Goal: Task Accomplishment & Management: Manage account settings

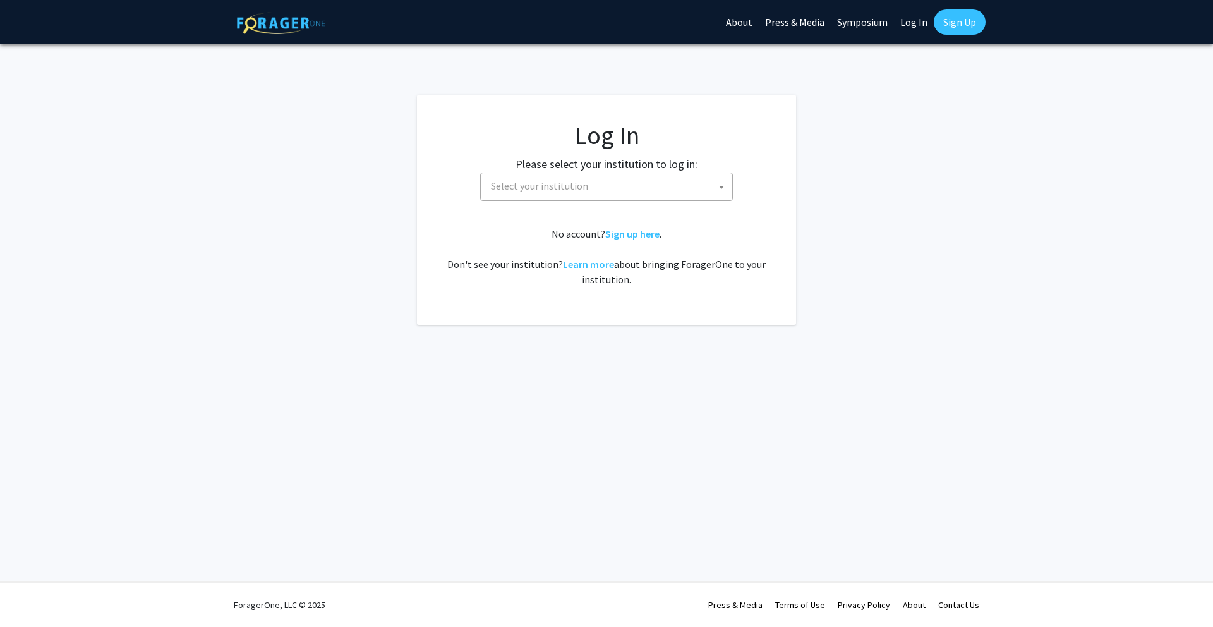
select select
click at [648, 179] on span "Select your institution" at bounding box center [609, 186] width 246 height 26
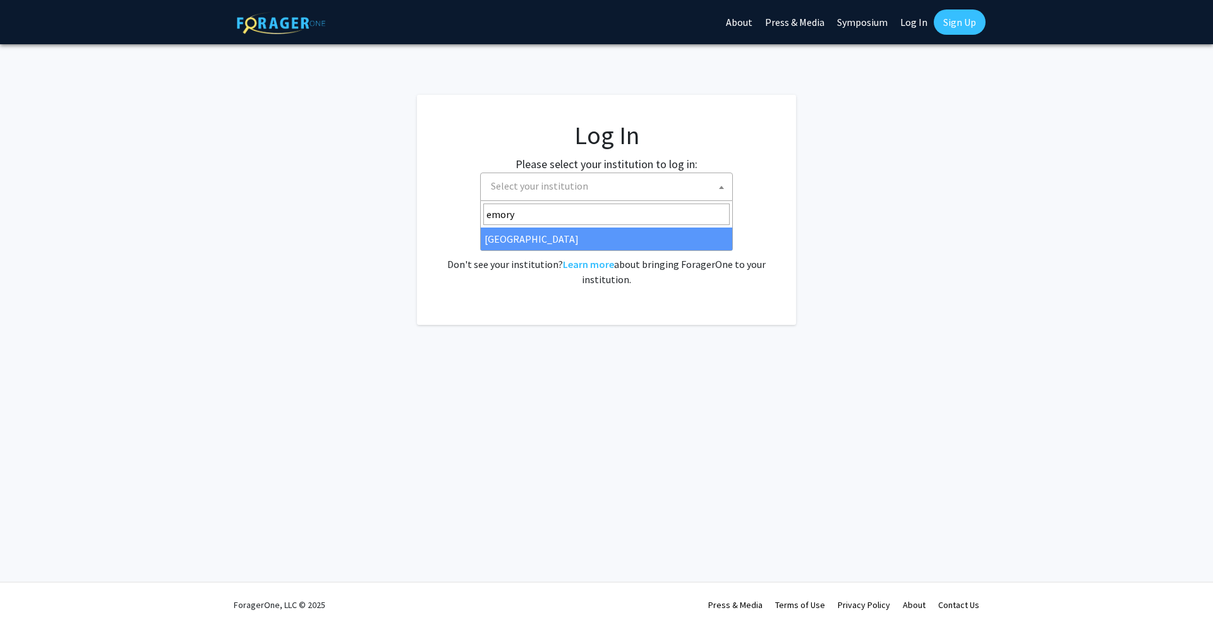
type input "emory"
select select "12"
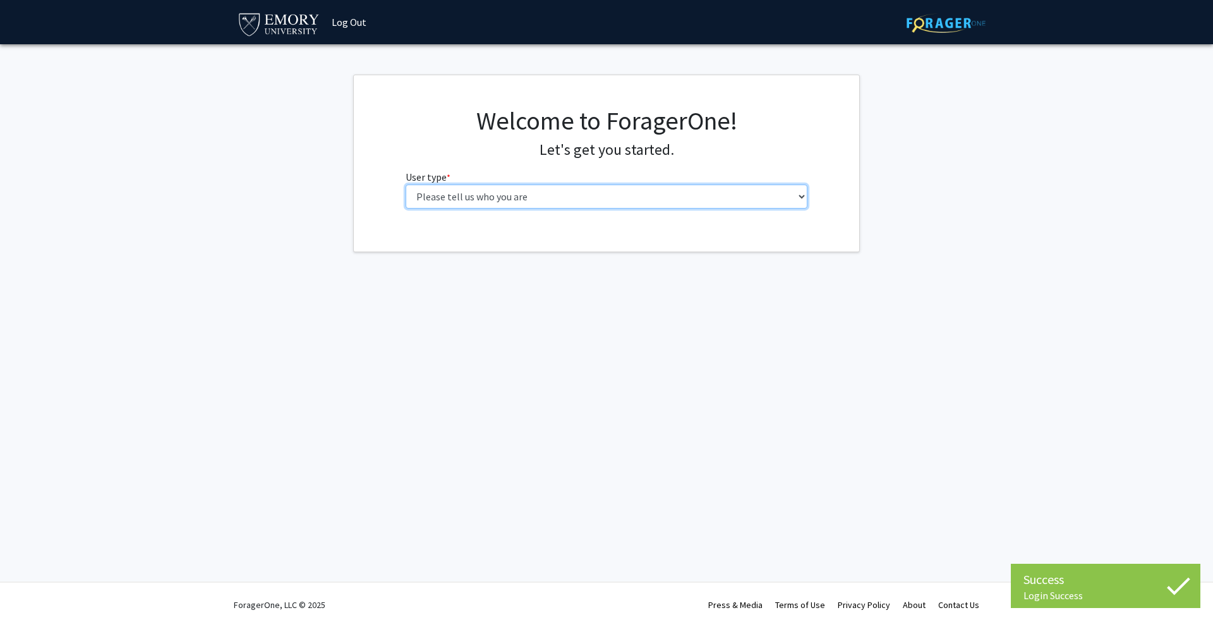
click at [537, 200] on select "Please tell us who you are Undergraduate Student Master's Student Doctoral Cand…" at bounding box center [607, 197] width 403 height 24
select select "3: doc"
click at [406, 185] on select "Please tell us who you are Undergraduate Student Master's Student Doctoral Cand…" at bounding box center [607, 197] width 403 height 24
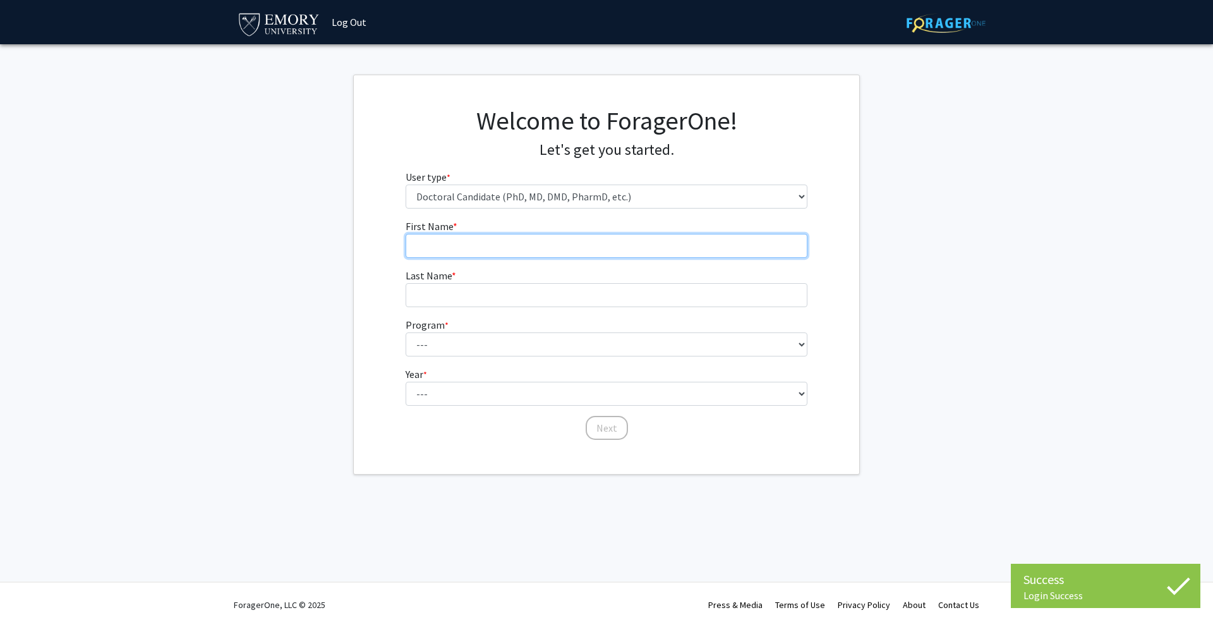
click at [626, 244] on input "First Name * required" at bounding box center [607, 246] width 403 height 24
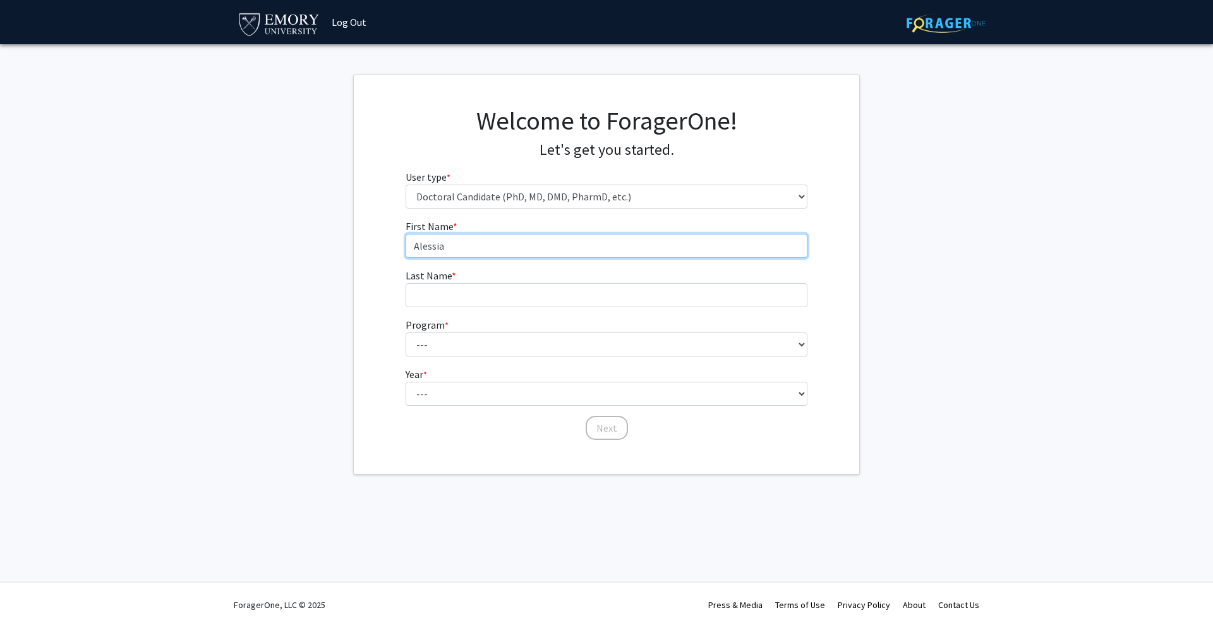
type input "Alessia"
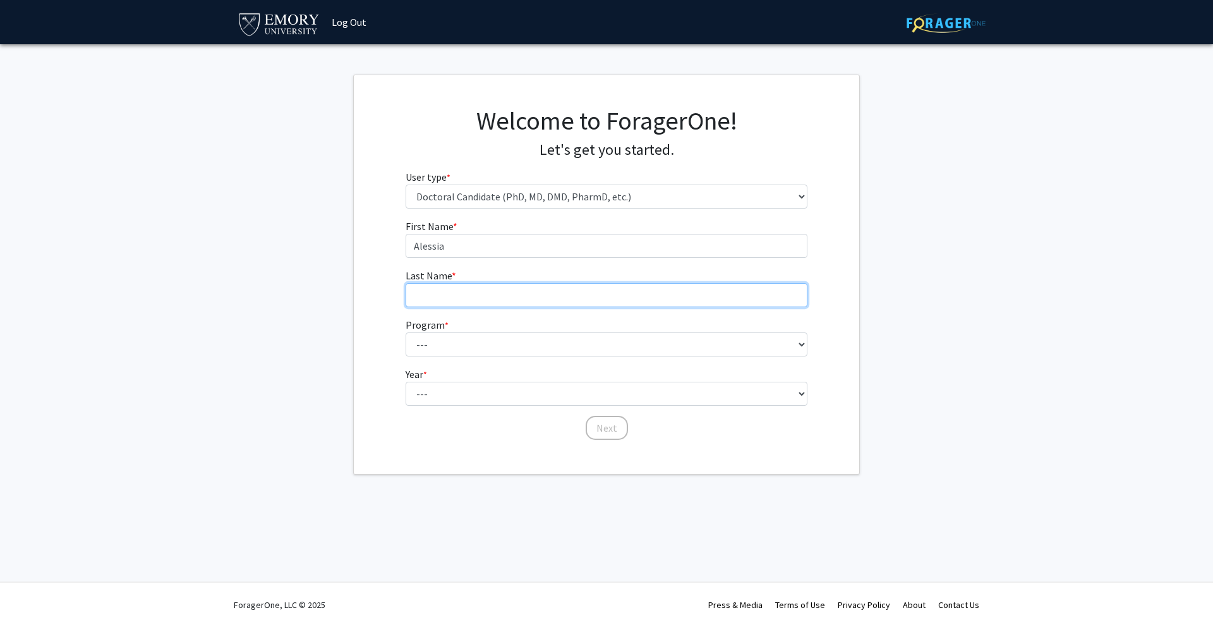
click at [580, 295] on input "Last Name * required" at bounding box center [607, 295] width 403 height 24
type input "[PERSON_NAME]"
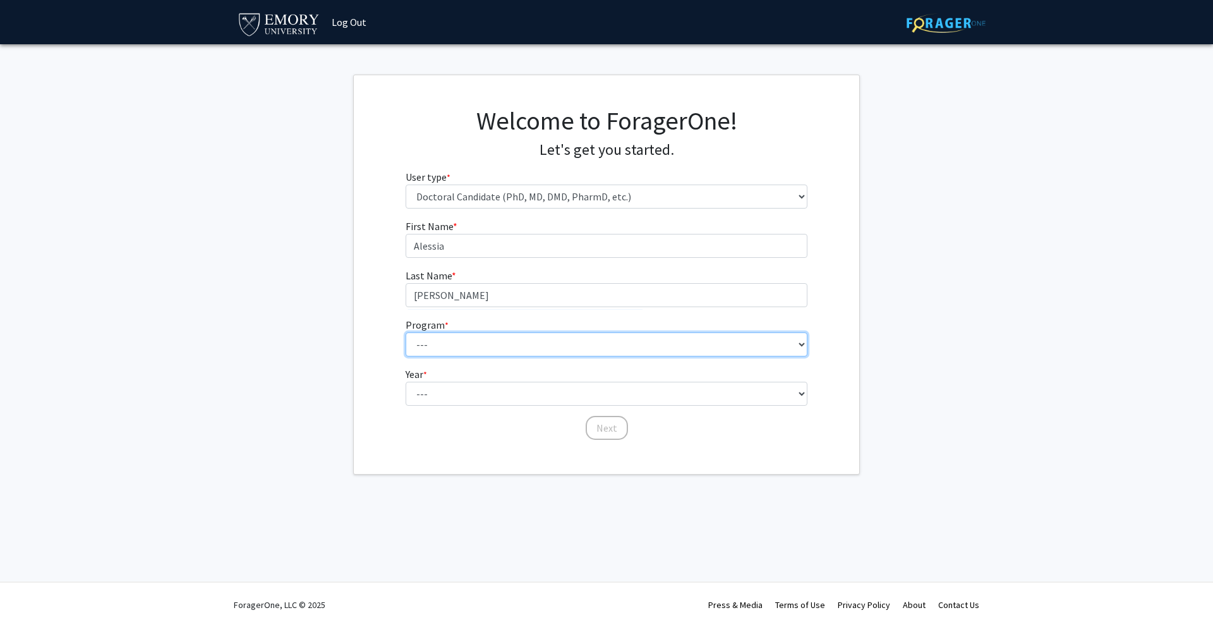
click at [573, 352] on select "--- Accounting African American Studies Anthropology Anthropology Art History A…" at bounding box center [607, 344] width 403 height 24
select select "35: 158"
click at [406, 332] on select "--- Accounting African American Studies Anthropology Anthropology Art History A…" at bounding box center [607, 344] width 403 height 24
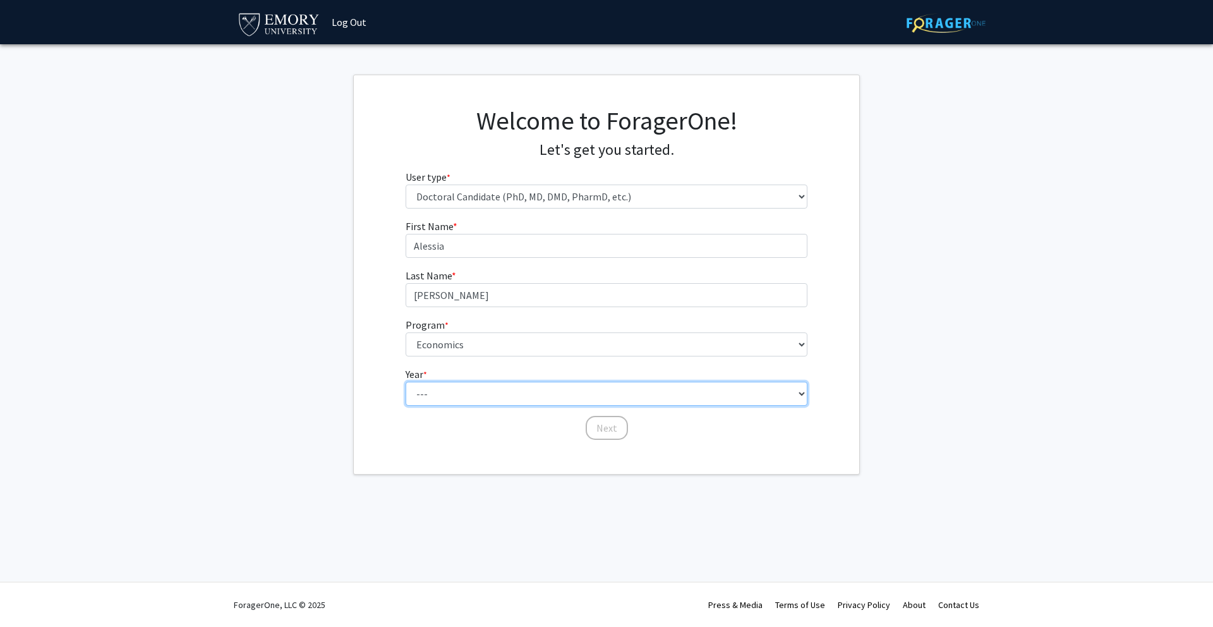
click at [482, 392] on select "--- First Year Second Year Third Year Fourth Year Fifth Year Sixth Year Seventh…" at bounding box center [607, 394] width 403 height 24
select select "5: fifth_year"
click at [406, 382] on select "--- First Year Second Year Third Year Fourth Year Fifth Year Sixth Year Seventh…" at bounding box center [607, 394] width 403 height 24
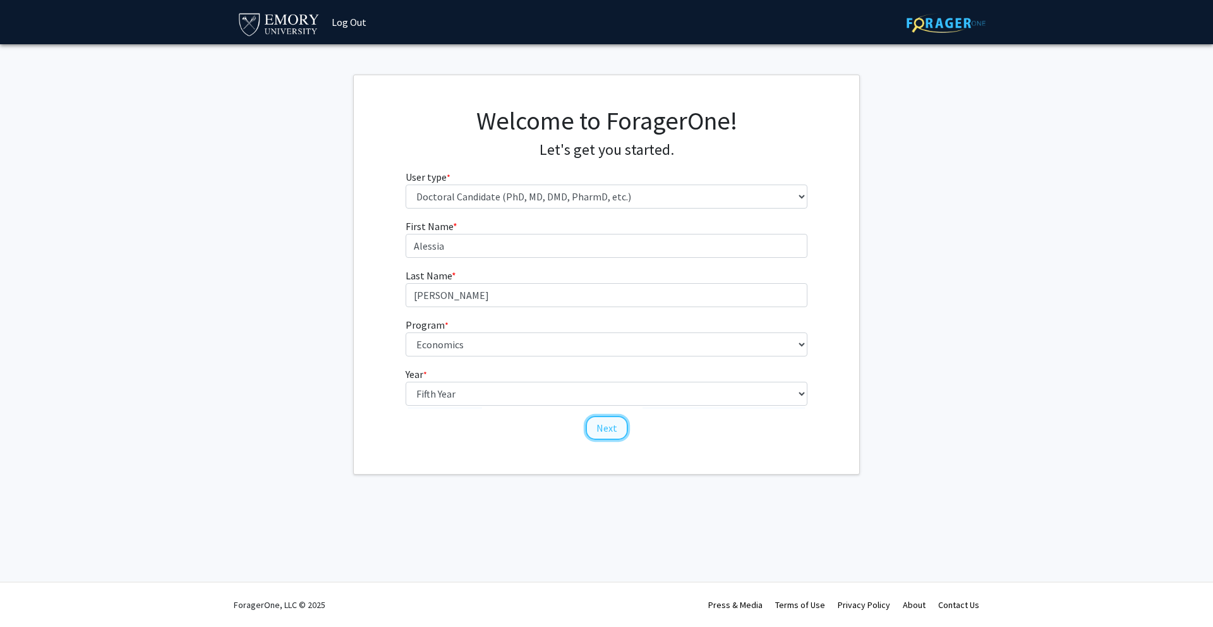
click at [611, 425] on button "Next" at bounding box center [607, 428] width 42 height 24
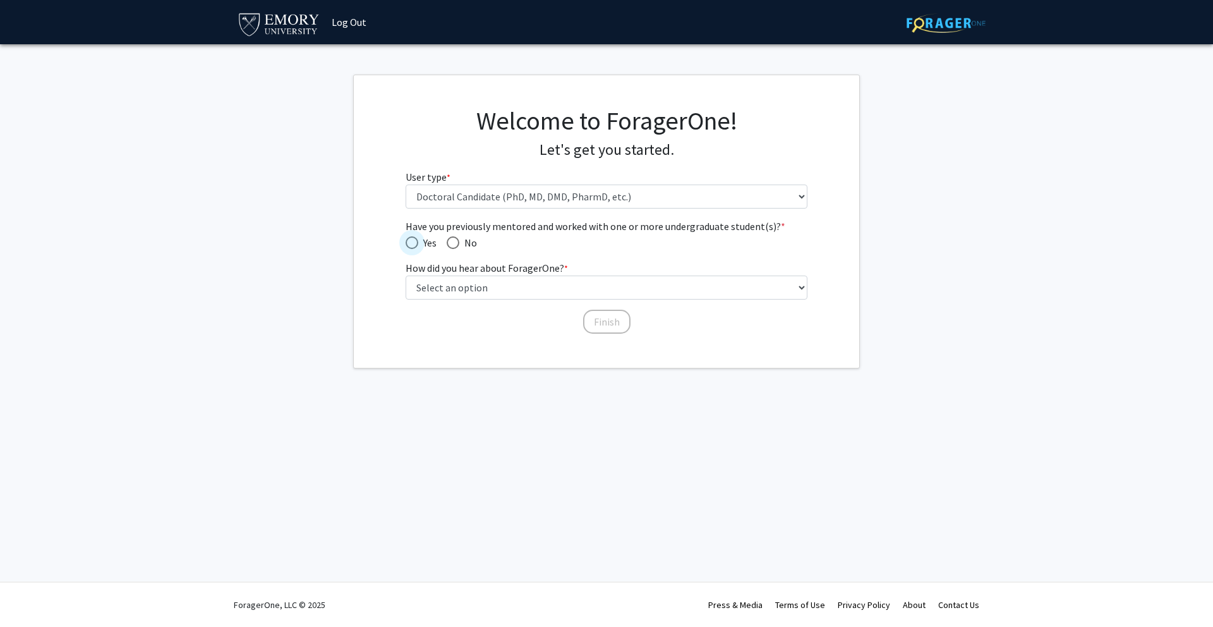
click at [411, 238] on span "Have you previously mentored and worked with one or more undergraduate student(…" at bounding box center [412, 242] width 13 height 13
click at [411, 238] on input "Yes" at bounding box center [412, 242] width 13 height 13
radio input "true"
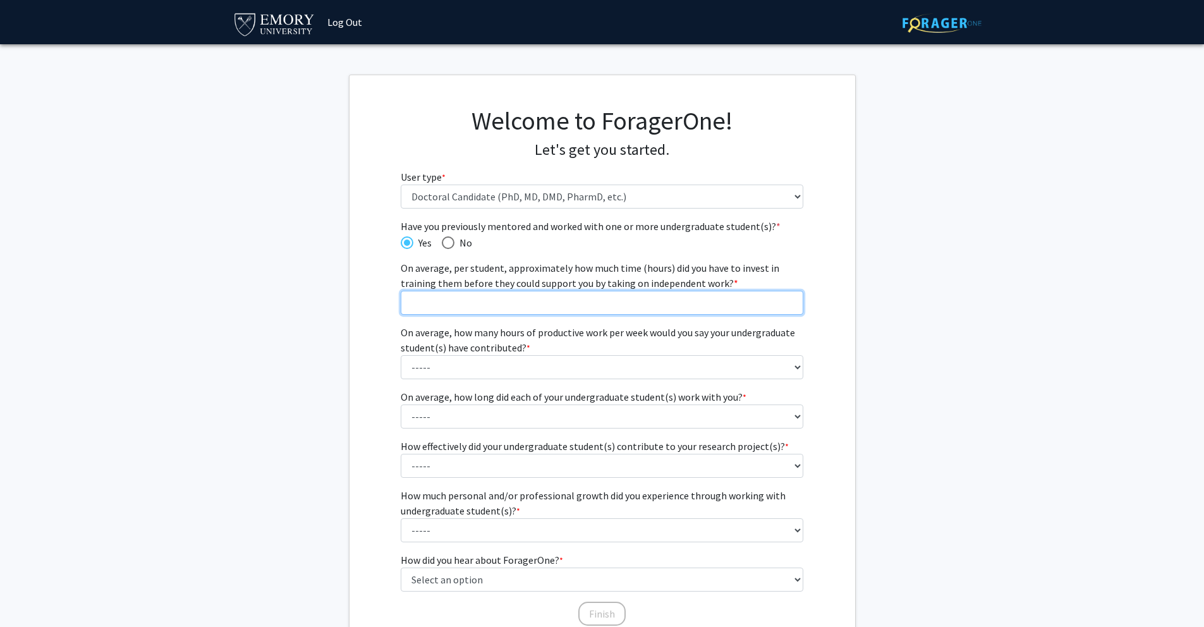
click at [780, 303] on input "On average, per student, approximately how much time (hours) did you have to in…" at bounding box center [602, 303] width 403 height 24
click at [794, 305] on input "0" at bounding box center [602, 303] width 403 height 24
click at [789, 301] on input "1" at bounding box center [602, 303] width 403 height 24
click at [789, 301] on input "2" at bounding box center [602, 303] width 403 height 24
click at [789, 301] on input "3" at bounding box center [602, 303] width 403 height 24
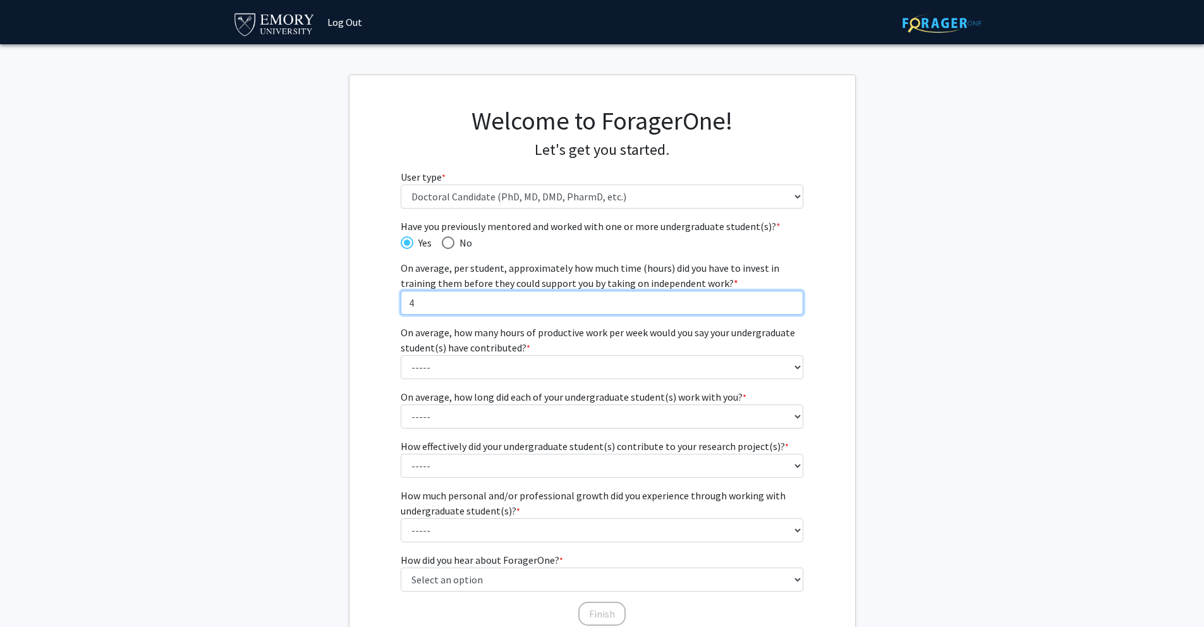
click at [789, 301] on input "4" at bounding box center [602, 303] width 403 height 24
type input "5"
click at [789, 301] on input "5" at bounding box center [602, 303] width 403 height 24
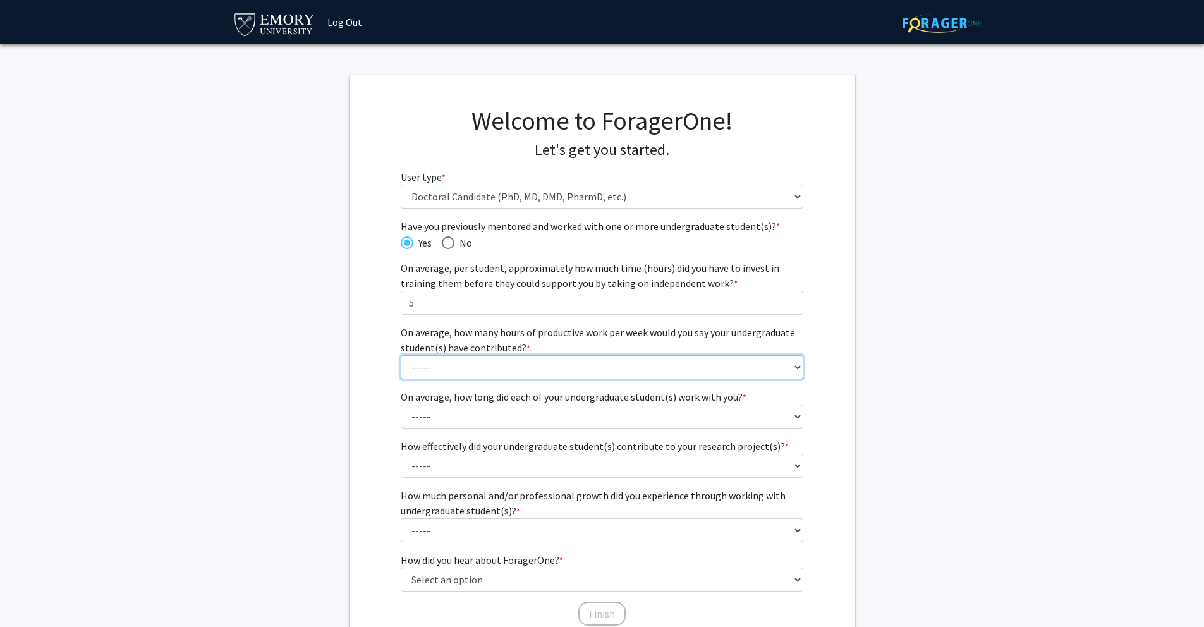
click at [797, 365] on select "----- 1 - 5 hours 6 - 10 hours 11 - 15 hours 16 - 20 hours 21 - 30 hours 31 - 4…" at bounding box center [602, 367] width 403 height 24
select select "1: 1 - 5 hours"
click at [401, 355] on select "----- 1 - 5 hours 6 - 10 hours 11 - 15 hours 16 - 20 hours 21 - 30 hours 31 - 4…" at bounding box center [602, 367] width 403 height 24
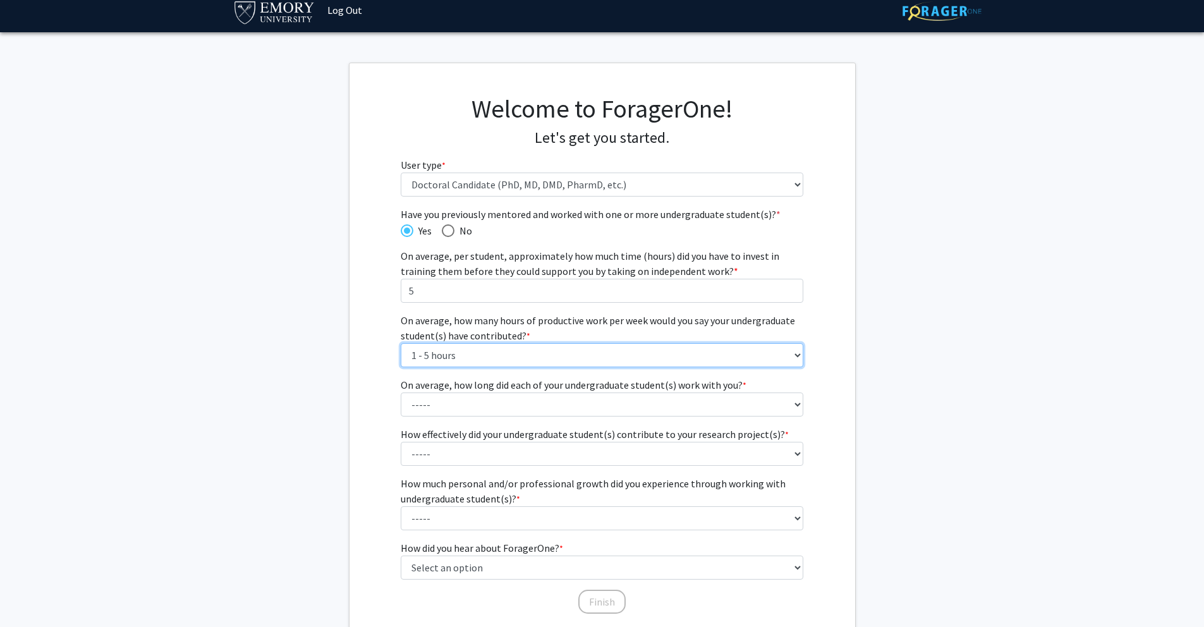
scroll to position [13, 0]
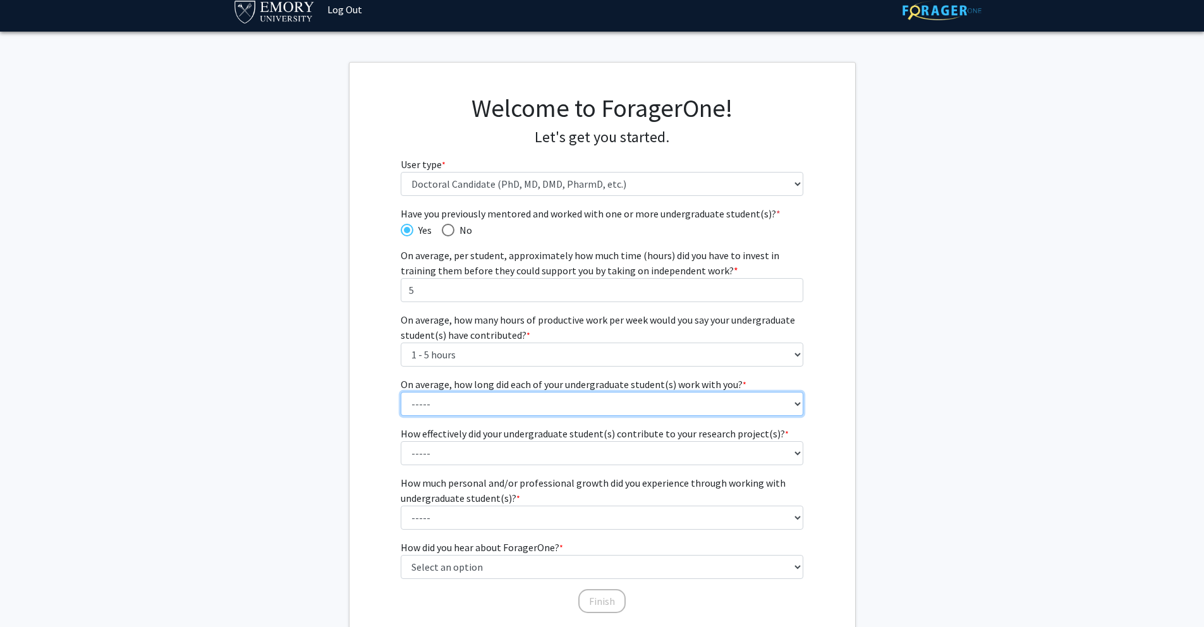
click at [732, 406] on select "----- 1 - 3 months 3 - 6 months 6 months - 1 year 1 - 2 years 2 - 3 years 3 - 4…" at bounding box center [602, 404] width 403 height 24
select select "3: 6 months - 1 year"
click at [401, 392] on select "----- 1 - 3 months 3 - 6 months 6 months - 1 year 1 - 2 years 2 - 3 years 3 - 4…" at bounding box center [602, 404] width 403 height 24
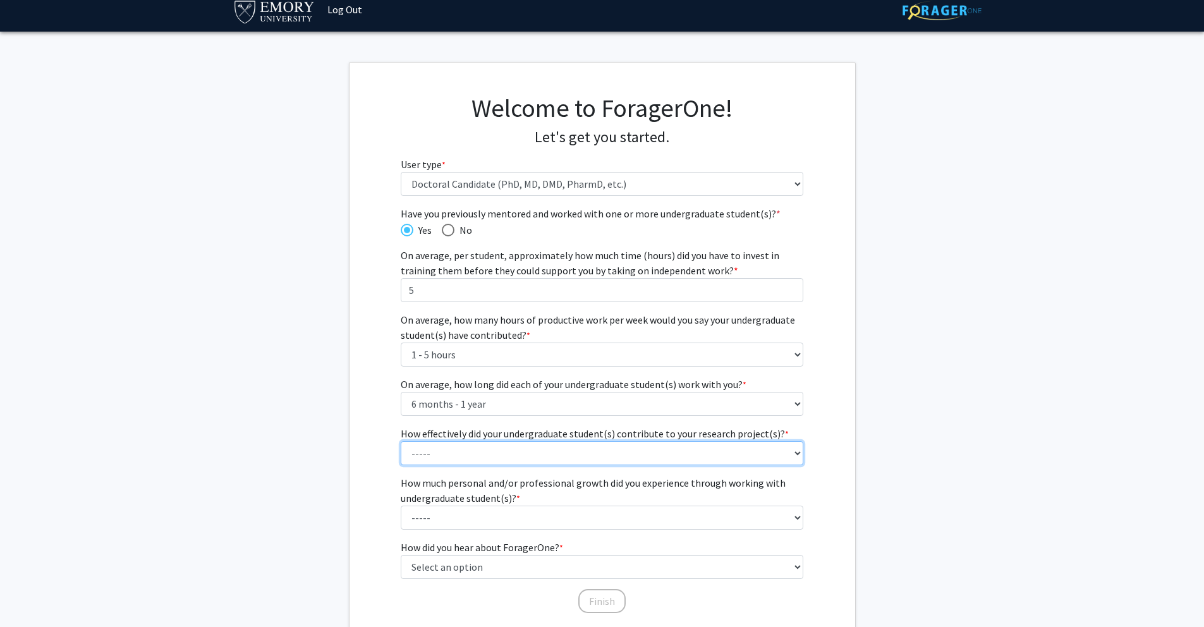
click at [717, 452] on select "----- 1 (Minimally) 2 3 (Moderately) 4 5 (Significantly)" at bounding box center [602, 453] width 403 height 24
select select "3: 3"
click at [401, 441] on select "----- 1 (Minimally) 2 3 (Moderately) 4 5 (Significantly)" at bounding box center [602, 453] width 403 height 24
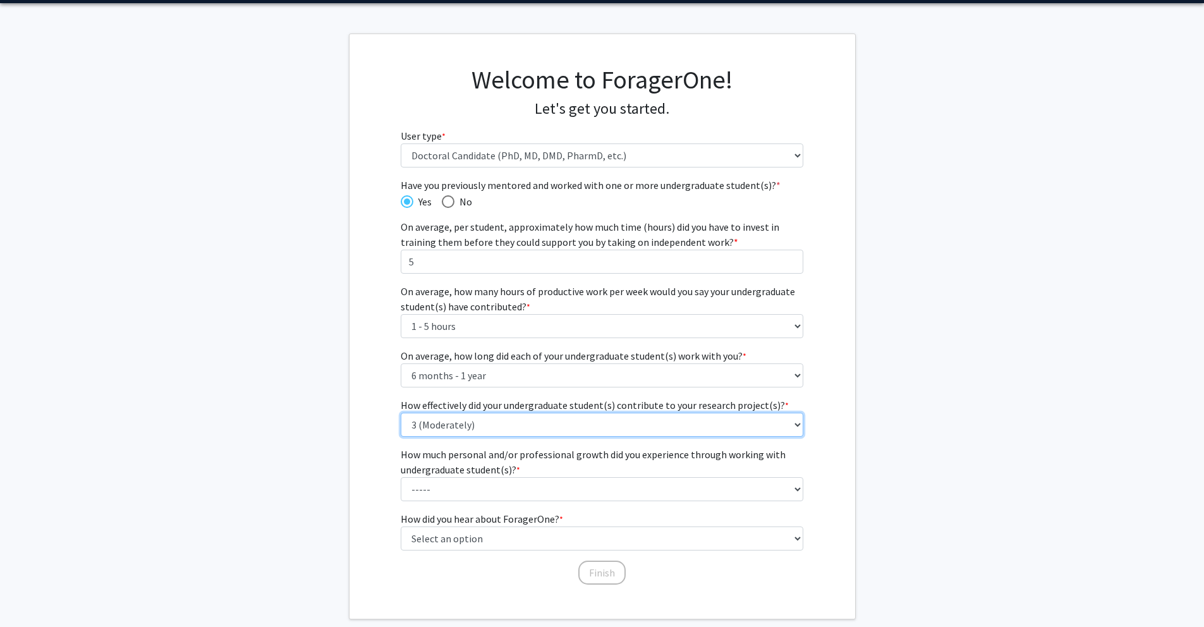
scroll to position [42, 0]
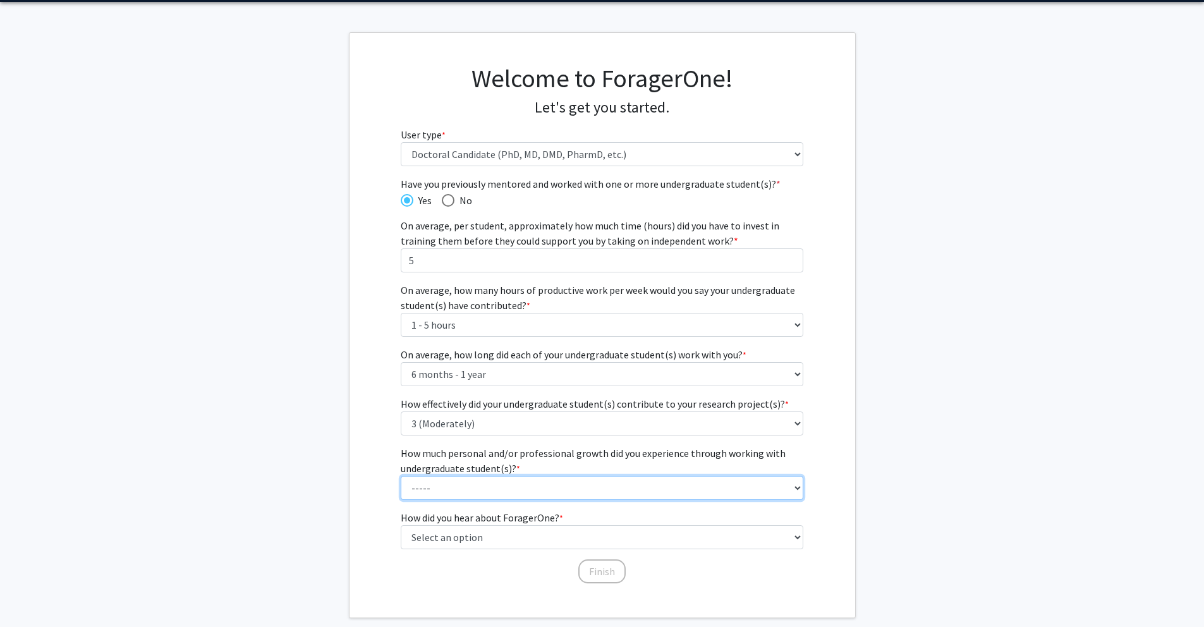
click at [650, 489] on select "----- 1 (Minimal) 2 3 (Moderate) 4 5 (Significant)" at bounding box center [602, 488] width 403 height 24
select select "4: 4"
click at [401, 476] on select "----- 1 (Minimal) 2 3 (Moderate) 4 5 (Significant)" at bounding box center [602, 488] width 403 height 24
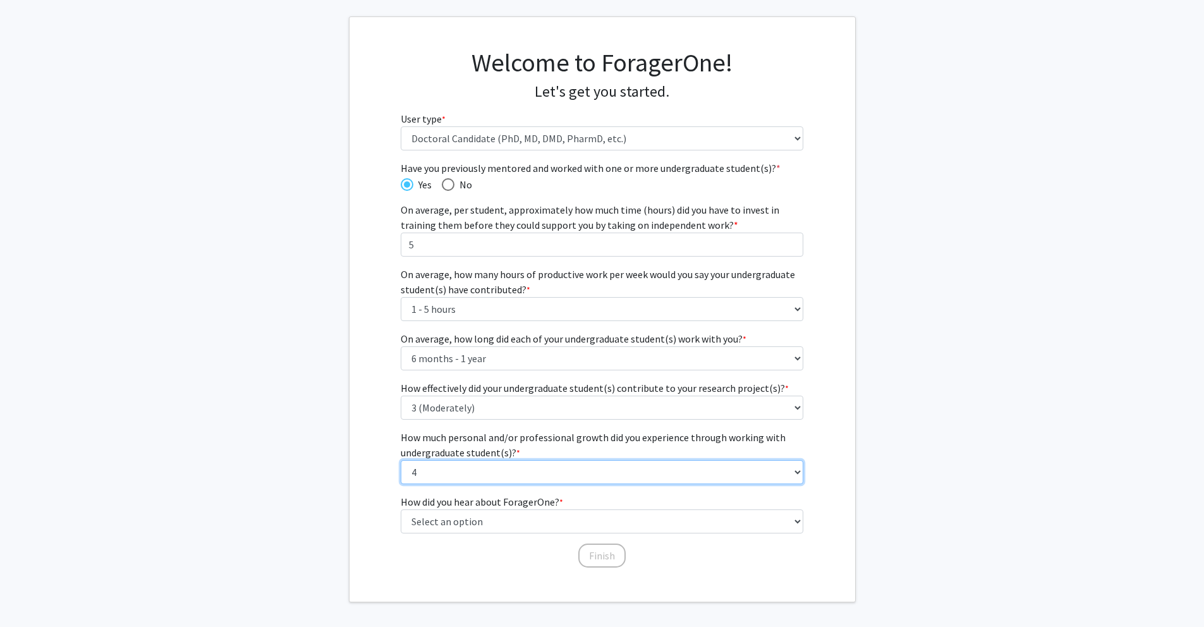
scroll to position [63, 0]
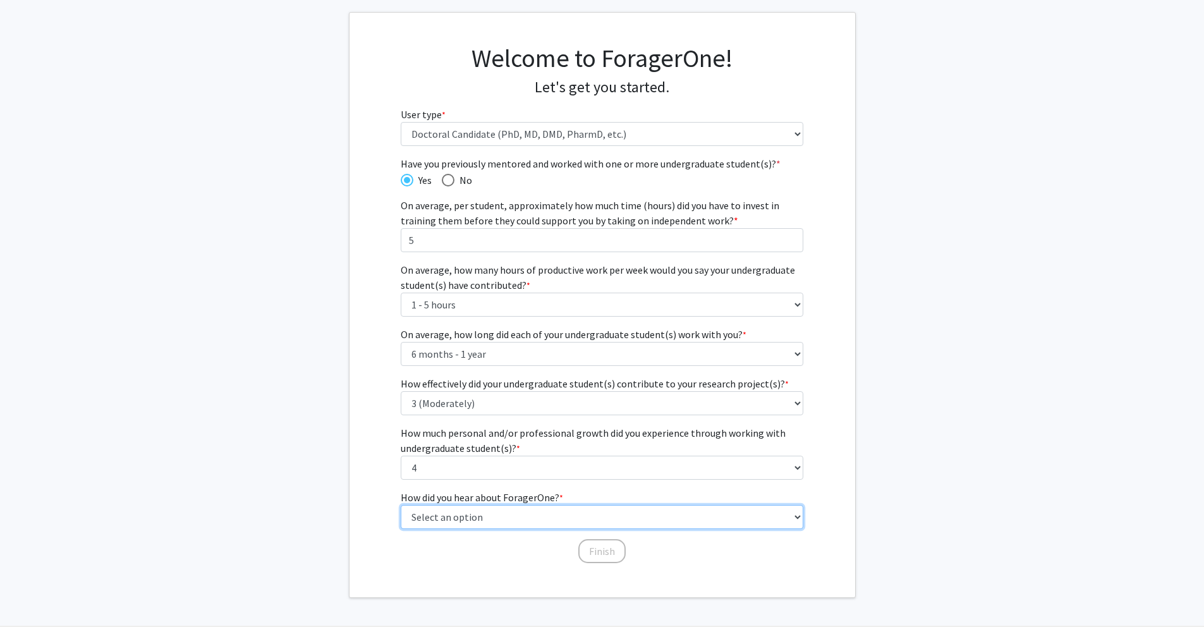
click at [660, 526] on select "Select an option Peer/student recommendation Faculty/staff recommendation Unive…" at bounding box center [602, 517] width 403 height 24
select select "2: faculty_recommendation"
click at [401, 505] on select "Select an option Peer/student recommendation Faculty/staff recommendation Unive…" at bounding box center [602, 517] width 403 height 24
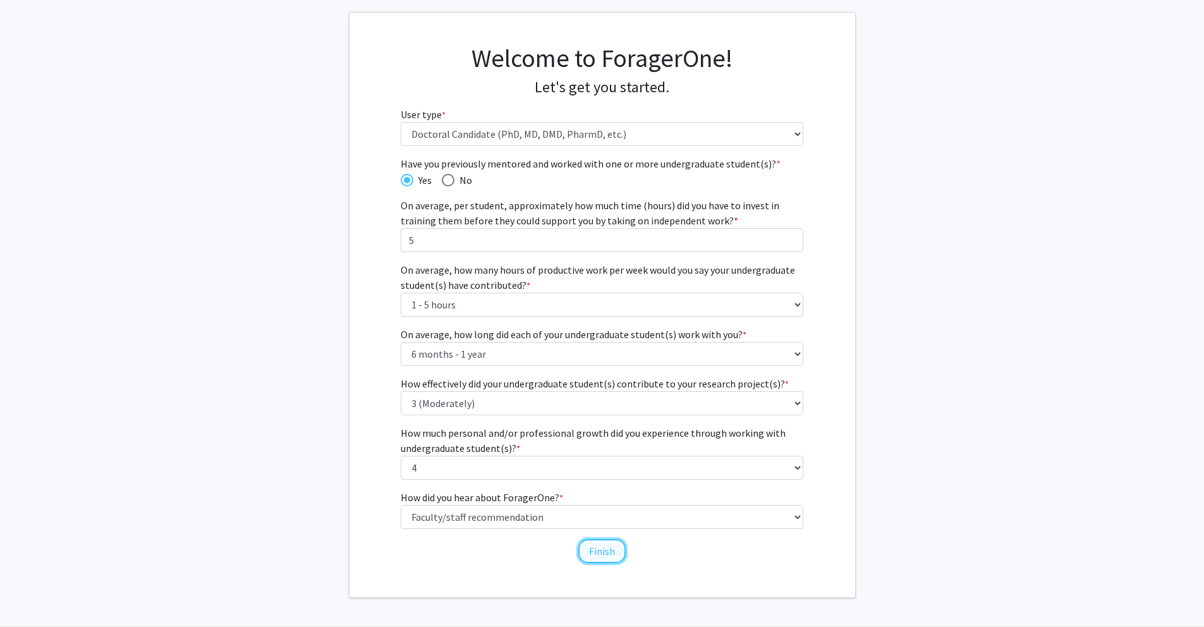
click at [605, 547] on button "Finish" at bounding box center [601, 551] width 47 height 24
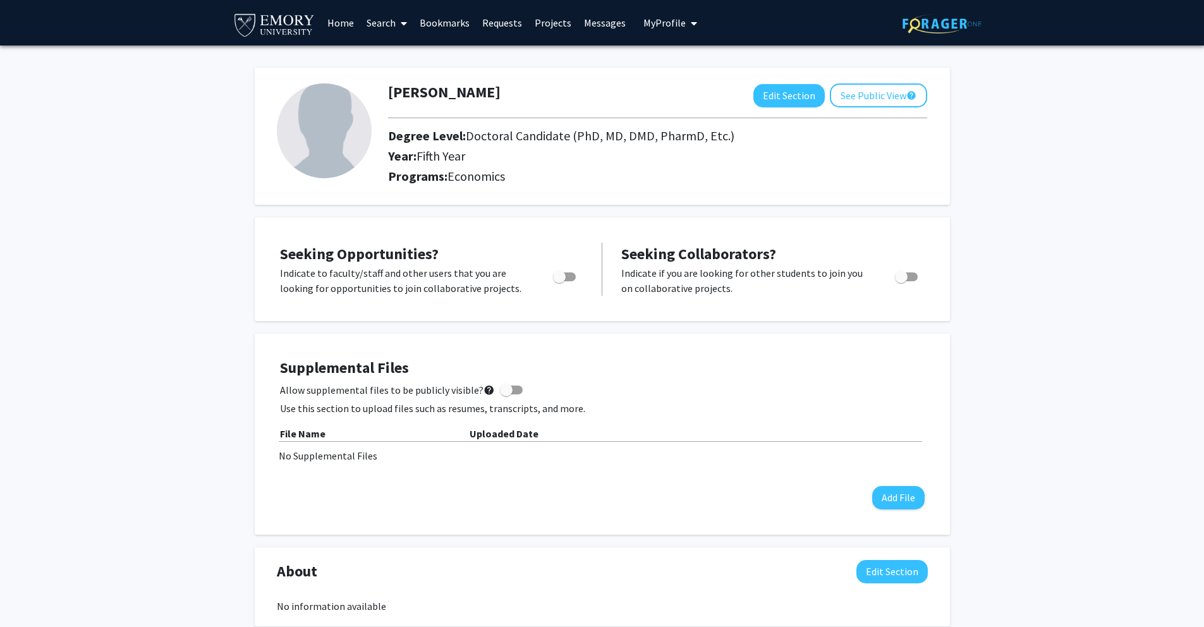
click at [901, 275] on span "Toggle" at bounding box center [901, 276] width 13 height 13
click at [901, 281] on input "Would you like to receive other student requests to work with you?" at bounding box center [901, 281] width 1 height 1
checkbox input "true"
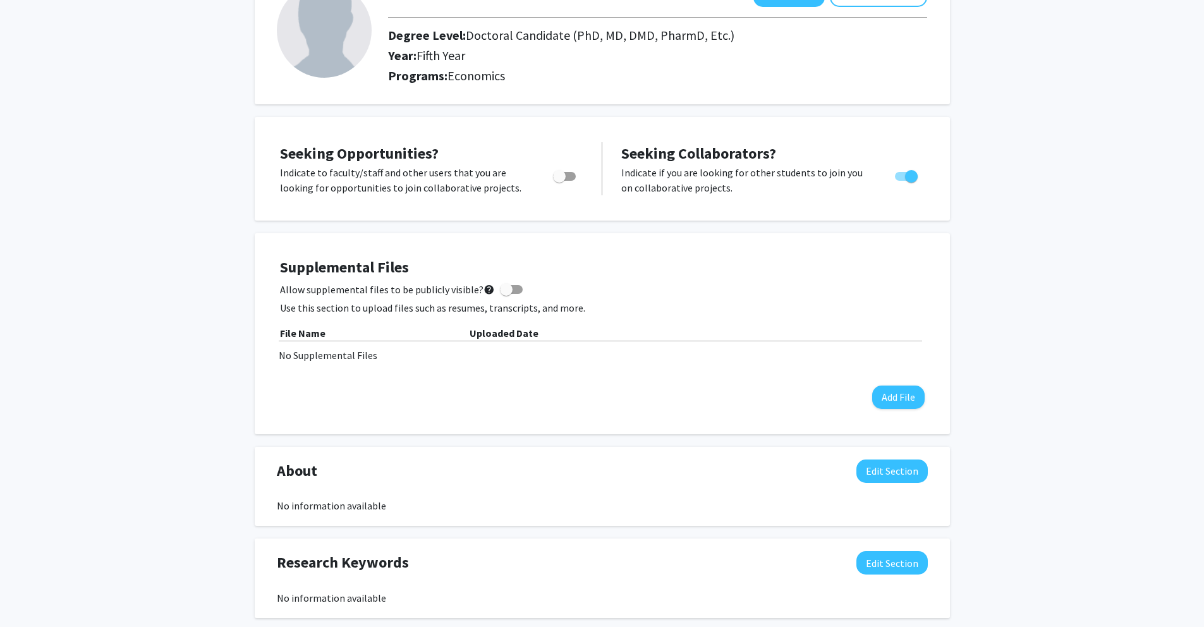
scroll to position [234, 0]
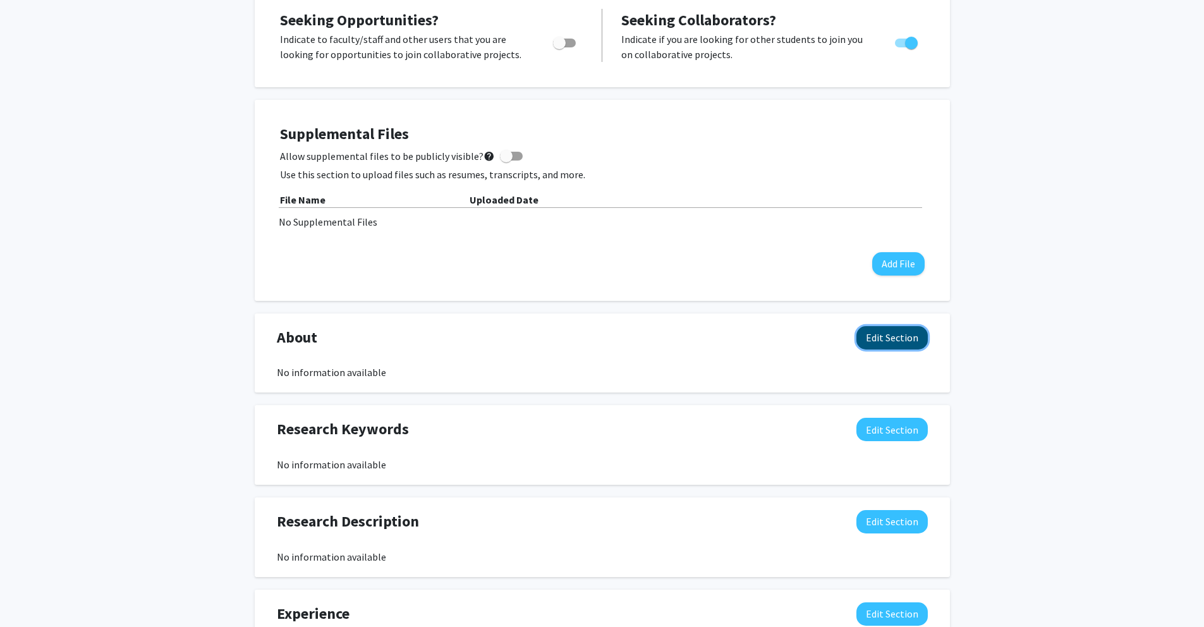
click at [902, 339] on button "Edit Section" at bounding box center [891, 337] width 71 height 23
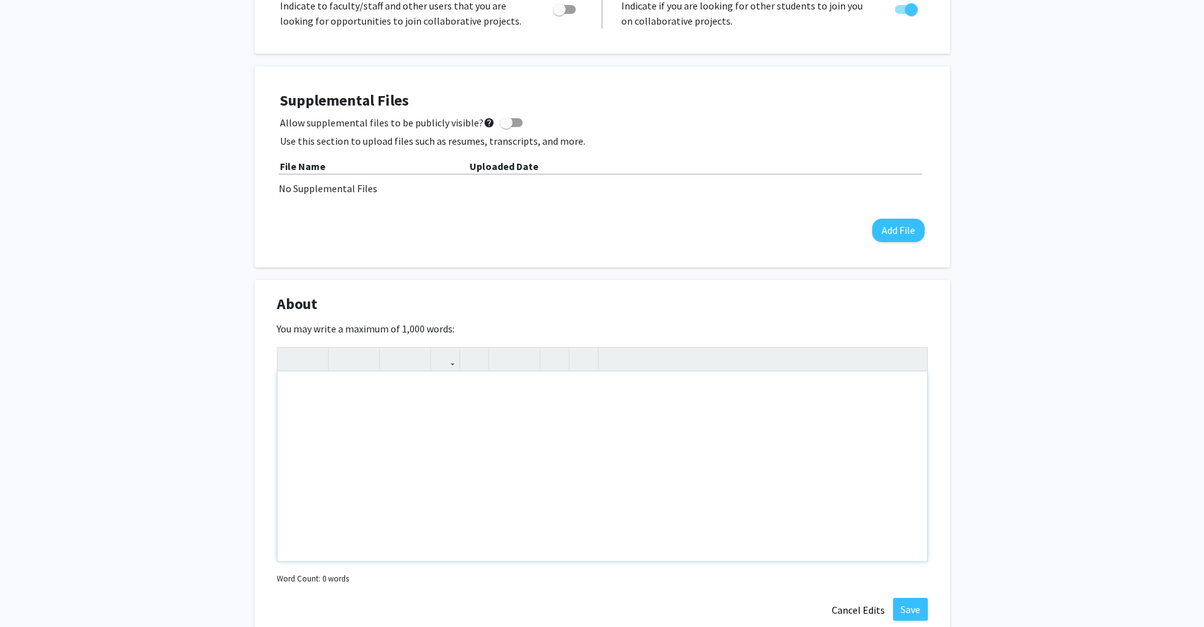
scroll to position [343, 0]
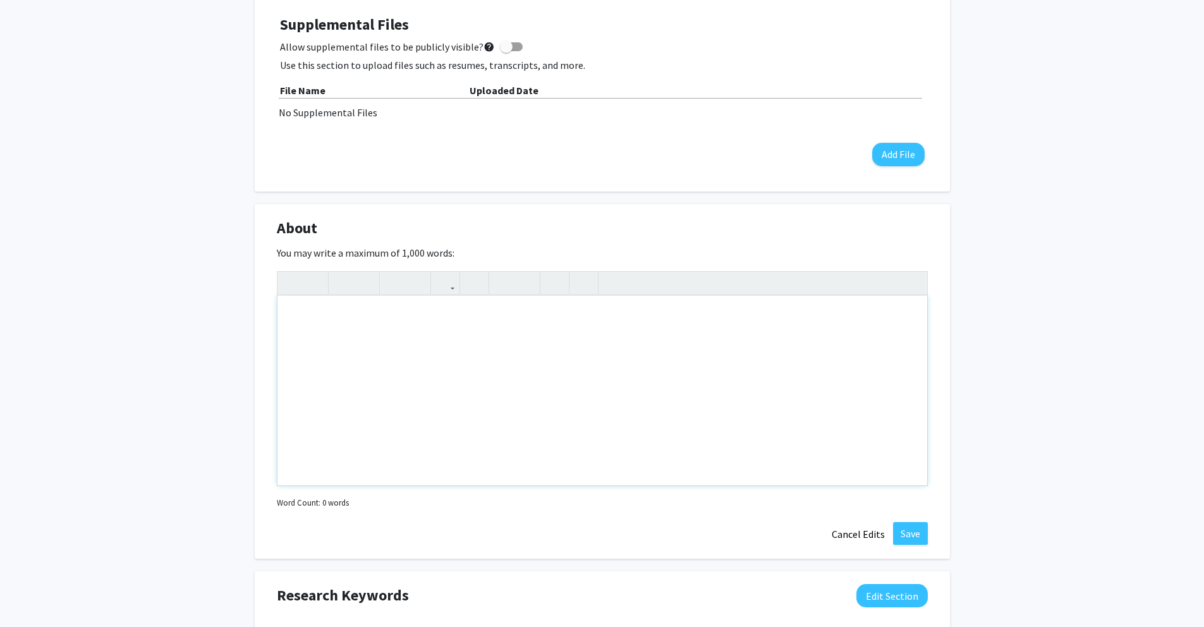
click at [665, 375] on div "Note to users with screen readers: Please deactivate our accessibility plugin f…" at bounding box center [602, 391] width 650 height 190
click at [437, 313] on div "Hi! I am fifth-year PhD candidate in Economics" at bounding box center [602, 391] width 650 height 190
click at [550, 316] on div "Hi! I am fifth-year PhD candidate in the Economics" at bounding box center [602, 391] width 650 height 190
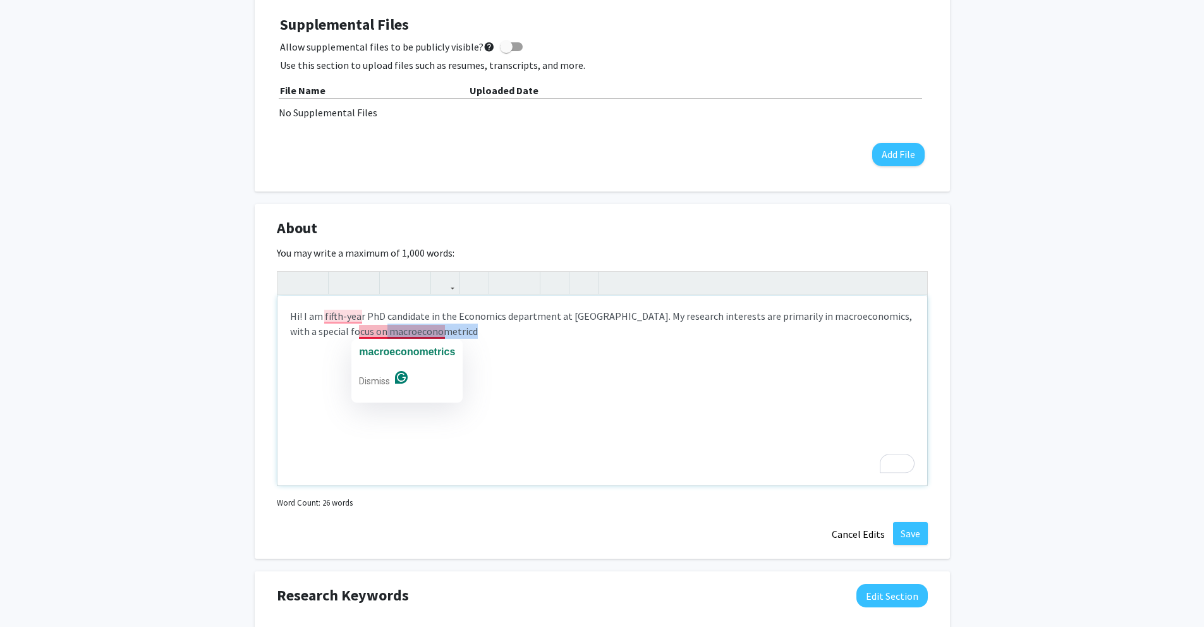
drag, startPoint x: 363, startPoint y: 332, endPoint x: 493, endPoint y: 339, distance: 130.4
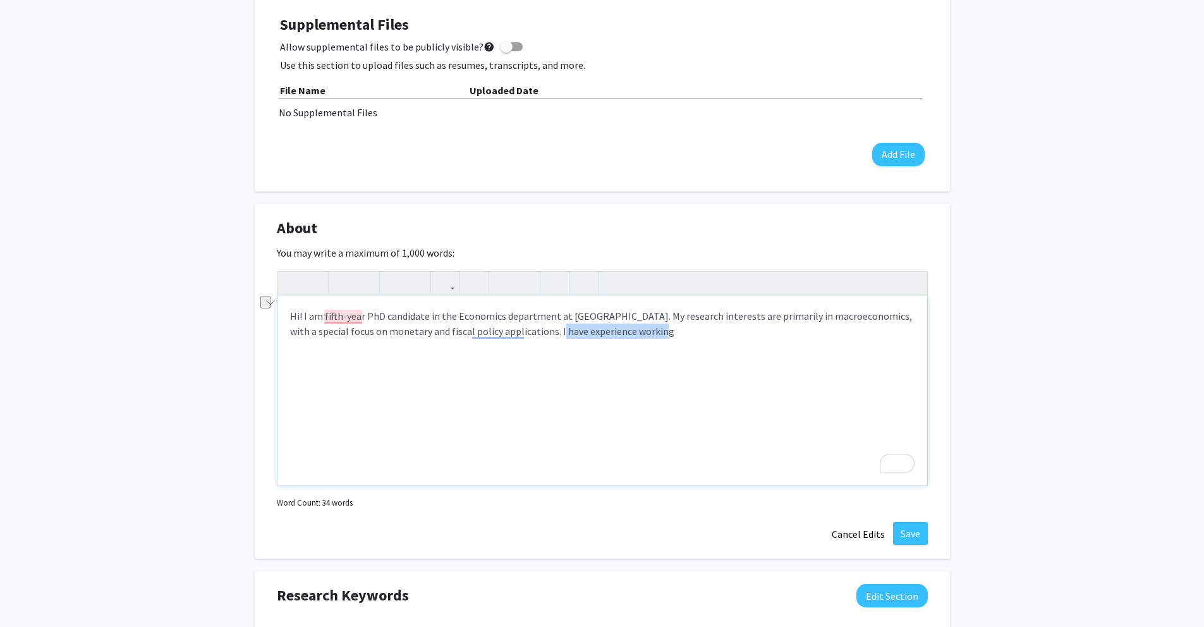
drag, startPoint x: 535, startPoint y: 329, endPoint x: 679, endPoint y: 340, distance: 145.1
drag, startPoint x: 696, startPoint y: 334, endPoint x: 881, endPoint y: 325, distance: 184.8
click at [881, 325] on div "Hi! I am fifth-year PhD candidate in the Economics department at Emory Universi…" at bounding box center [602, 391] width 650 height 190
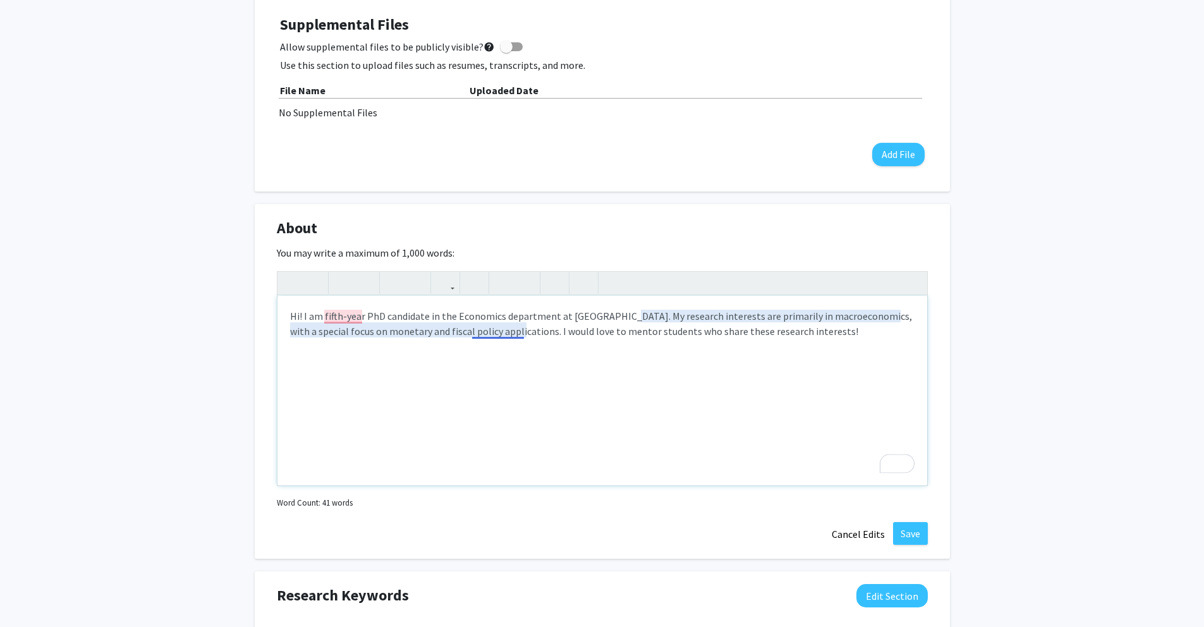
click at [518, 333] on div "Hi! I am fifth-year PhD candidate in the Economics department at Emory Universi…" at bounding box center [602, 391] width 650 height 190
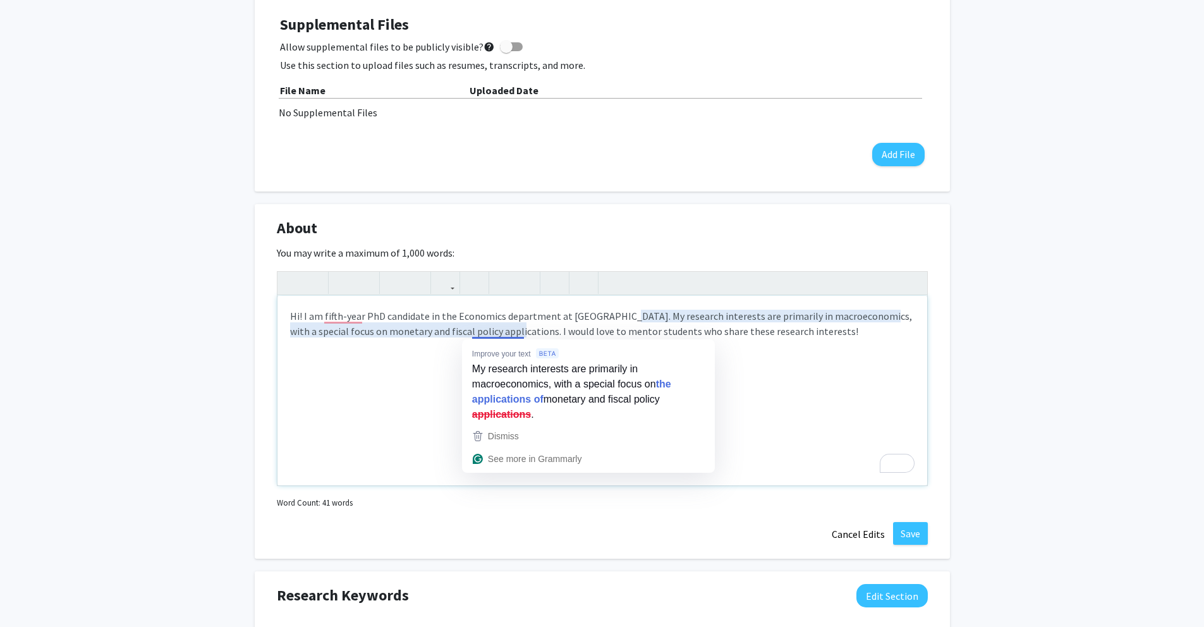
click at [736, 346] on div "Hi! I am fifth-year PhD candidate in the Economics department at Emory Universi…" at bounding box center [602, 391] width 650 height 190
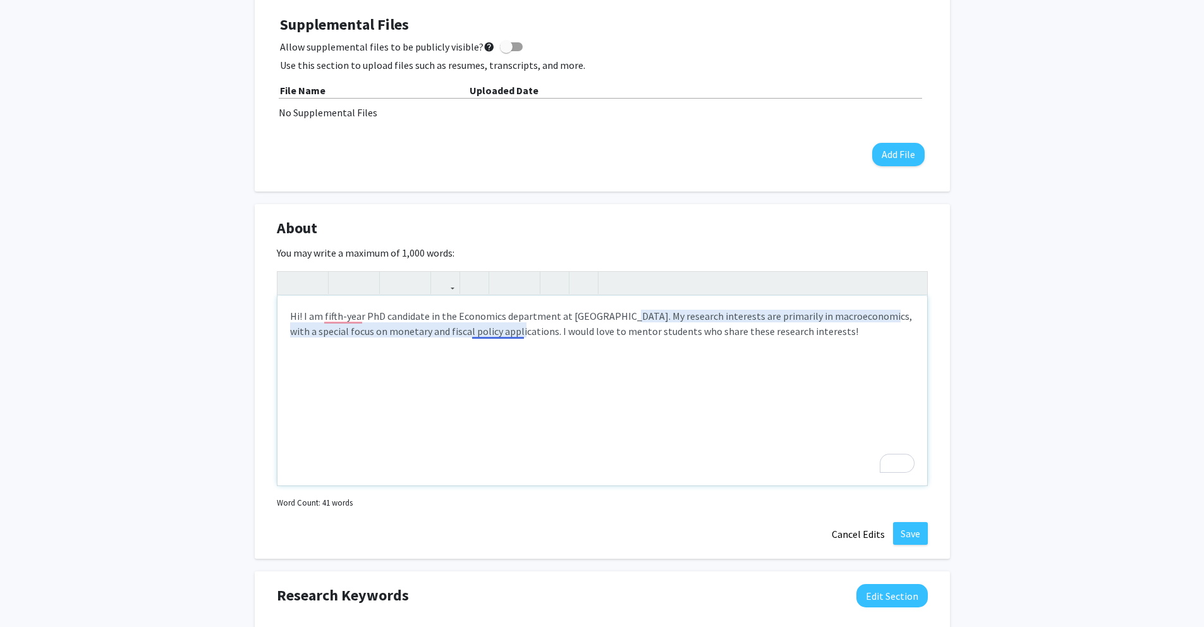
click at [493, 332] on div "Hi! I am fifth-year PhD candidate in the Economics department at Emory Universi…" at bounding box center [602, 391] width 650 height 190
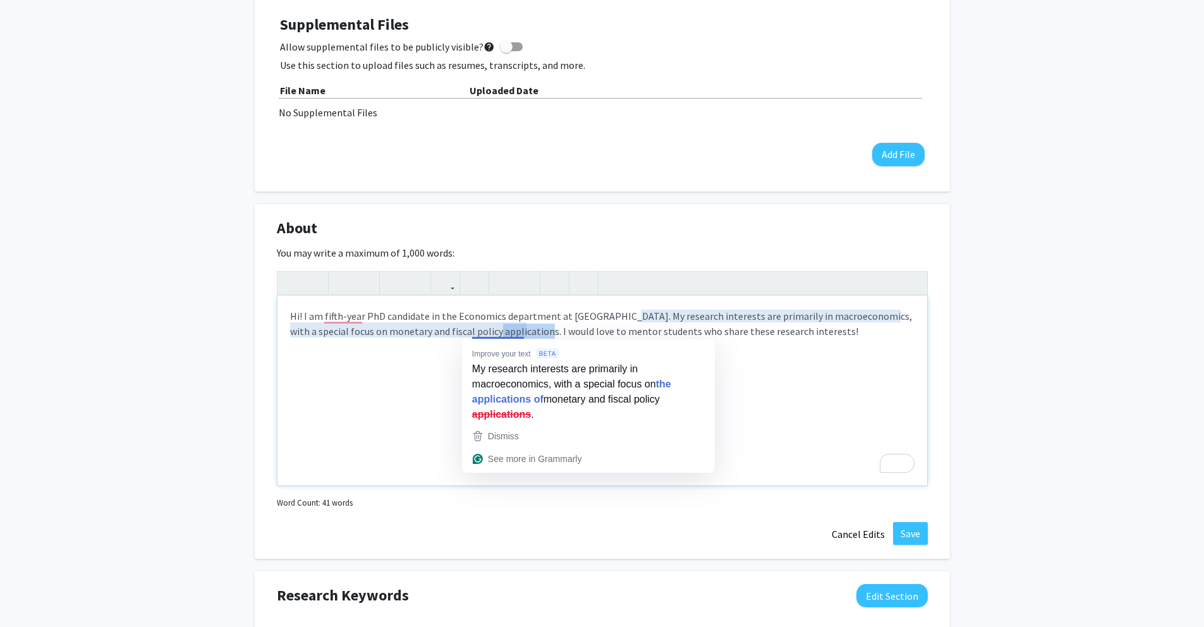
click at [493, 332] on div "Hi! I am fifth-year PhD candidate in the Economics department at Emory Universi…" at bounding box center [602, 391] width 650 height 190
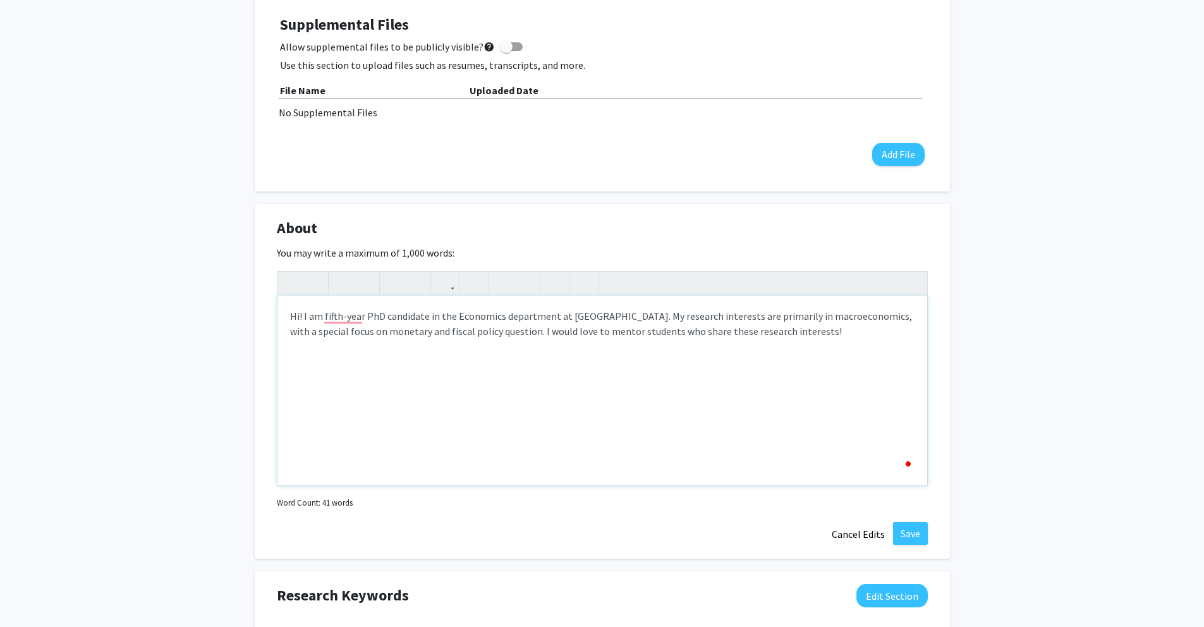
type textarea "Hi! I am fifth-year PhD candidate in the Economics department at Emory Universi…"
click at [544, 377] on div "Hi! I am fifth-year PhD candidate in the Economics department at Emory Universi…" at bounding box center [602, 391] width 650 height 190
click at [344, 313] on div "Hi! I am fifth-year PhD candidate in the Economics department at Emory Universi…" at bounding box center [602, 391] width 650 height 190
click at [561, 342] on div "Hi! I am a fifth-year PhD candidate in the Economics department at Emory Univer…" at bounding box center [602, 391] width 650 height 190
click at [545, 315] on div "Hi! I am a fifth-year PhD candidate in the Economics department at Emory Univer…" at bounding box center [602, 391] width 650 height 190
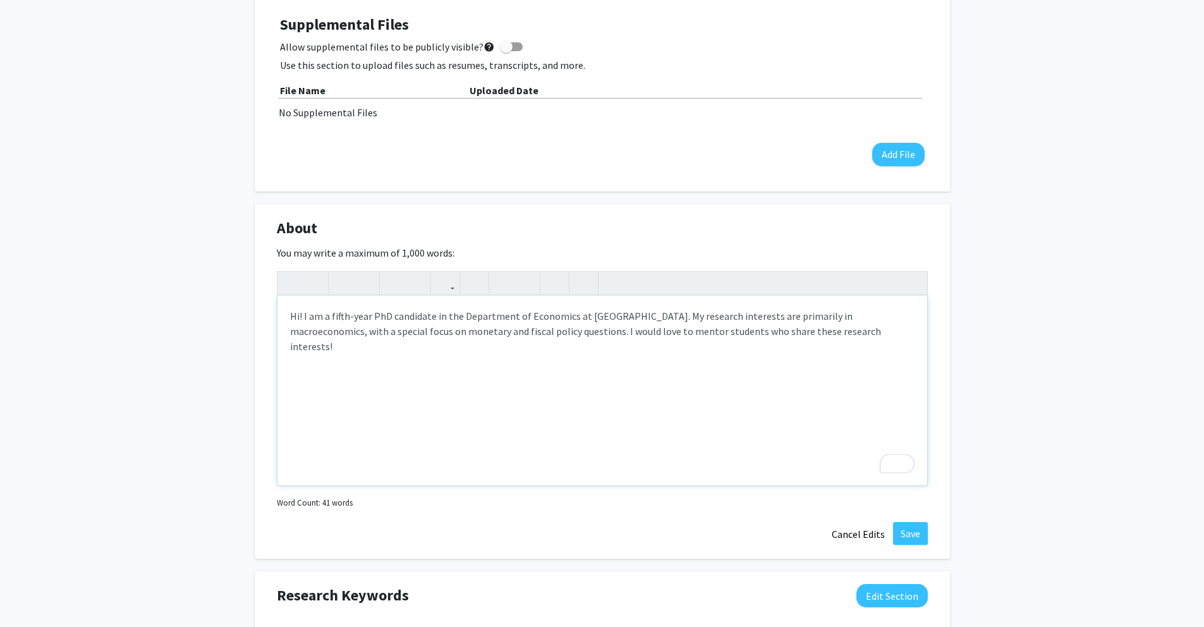
click at [731, 348] on div "Hi! I am a fifth-year PhD candidate in the Department of Economics at Emory Uni…" at bounding box center [602, 391] width 650 height 190
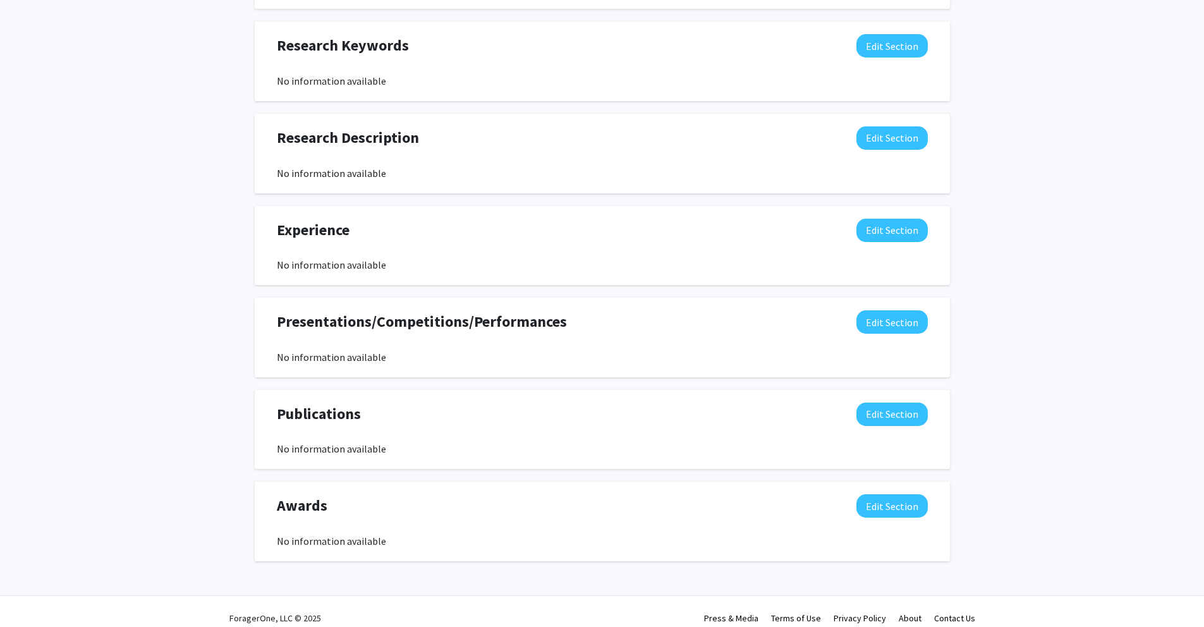
scroll to position [906, 0]
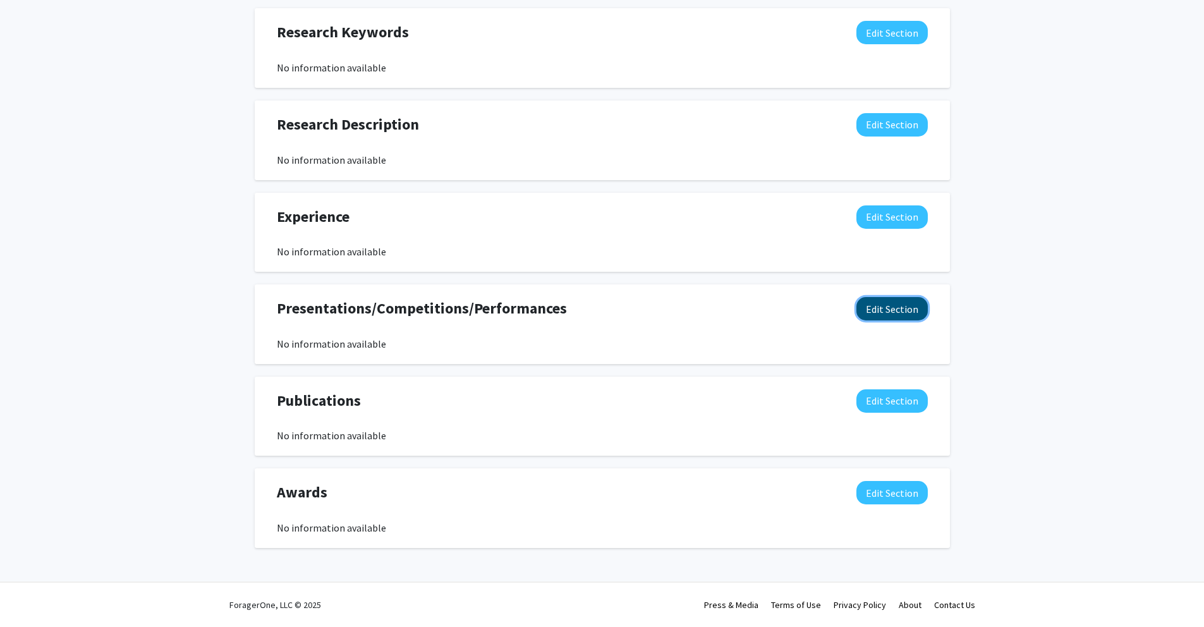
click at [869, 316] on button "Edit Section" at bounding box center [891, 308] width 71 height 23
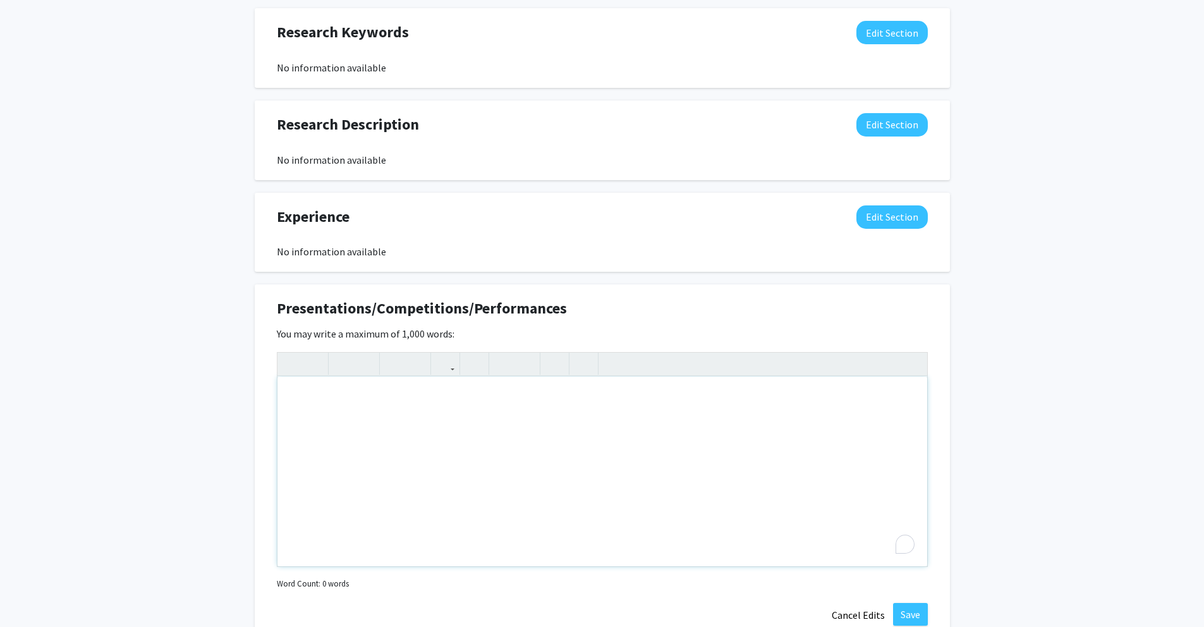
click at [528, 401] on div "To enrich screen reader interactions, please activate Accessibility in Grammarl…" at bounding box center [602, 472] width 650 height 190
click at [291, 399] on div "- Midwest Econometrics Group Conference" at bounding box center [602, 472] width 650 height 190
click at [504, 412] on p "- Midwest Econometrics Group Conference" at bounding box center [602, 411] width 624 height 15
click at [290, 390] on div "- Brown Bag Seminar at the Federal Reserve Bank of Cleveland (June 2024) - Midw…" at bounding box center [602, 472] width 650 height 190
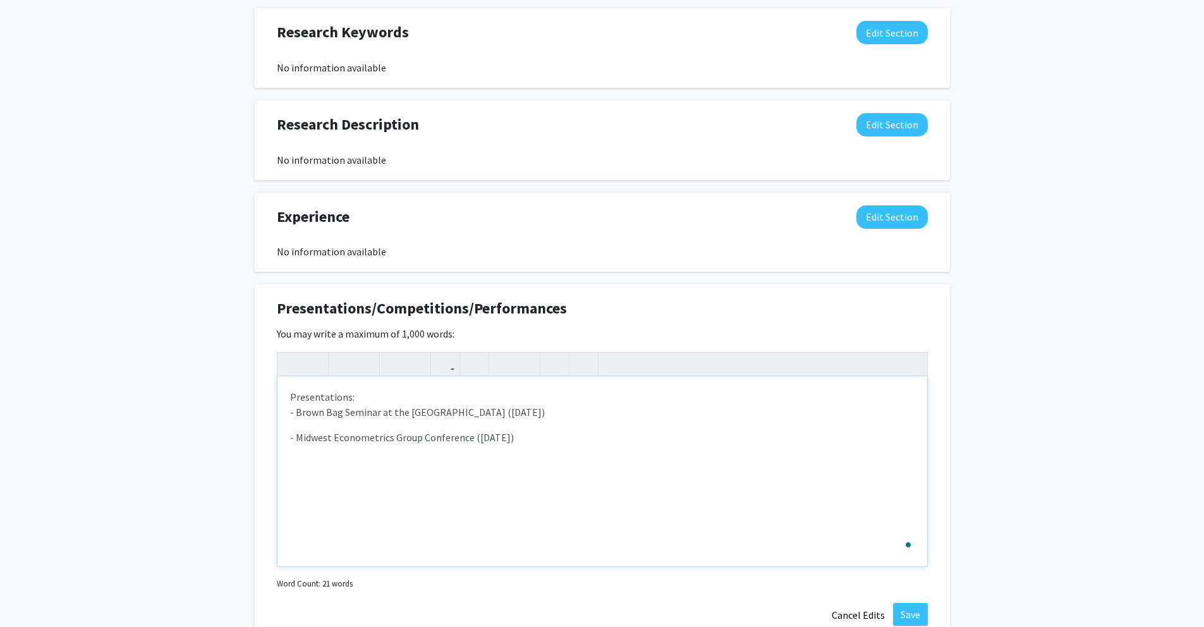
click at [341, 425] on div "Presentations: - Brown Bag Seminar at the Federal Reserve Bank of Cleveland ([D…" at bounding box center [602, 472] width 650 height 190
click at [330, 416] on p "- Brown Bag Seminar at the [GEOGRAPHIC_DATA] ([DATE])" at bounding box center [602, 411] width 624 height 15
click at [623, 451] on div "Presentations: - Brown Bag Seminar at the Federal Reserve Bank of Cleveland ([D…" at bounding box center [602, 472] width 650 height 190
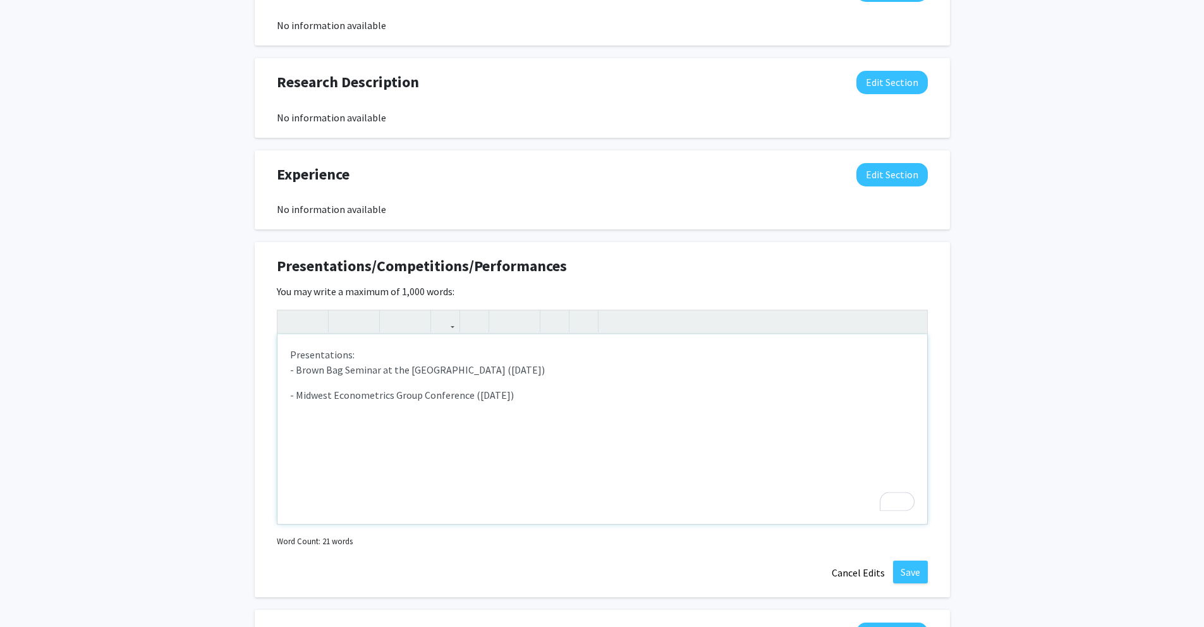
scroll to position [975, 0]
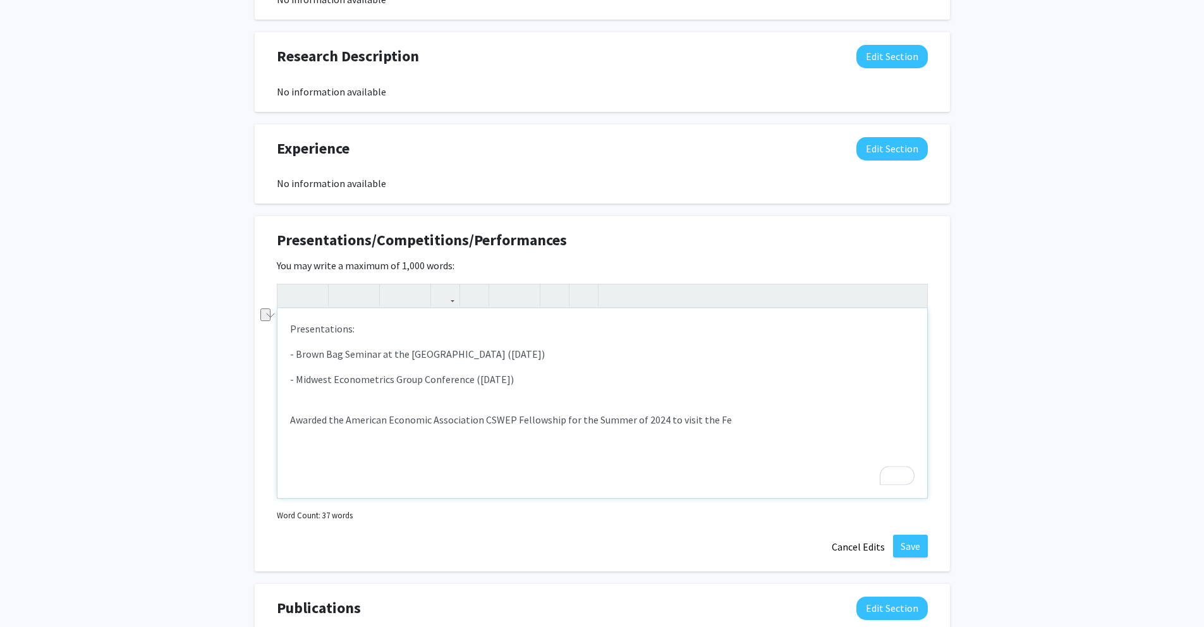
drag, startPoint x: 407, startPoint y: 353, endPoint x: 553, endPoint y: 358, distance: 146.1
click at [553, 358] on p "- Brown Bag Seminar at the [GEOGRAPHIC_DATA] ([DATE])" at bounding box center [602, 353] width 624 height 15
copy p "Federal Reserve Bank of Cleveland"
drag, startPoint x: 729, startPoint y: 428, endPoint x: 720, endPoint y: 428, distance: 9.5
click at [729, 428] on div "Presentations: - Brown Bag Seminar at the Federal Reserve Bank of Cleveland (Ju…" at bounding box center [602, 403] width 650 height 190
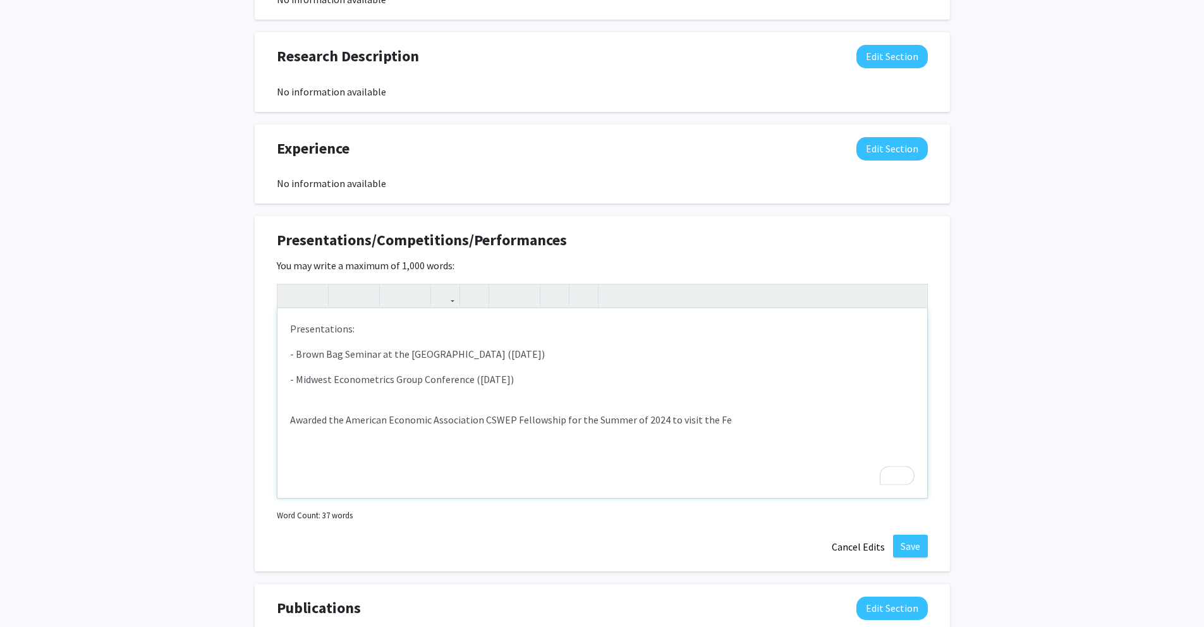
click at [714, 423] on p "Awarded the American Economic Association CSWEP Fellowship for the Summer of 20…" at bounding box center [602, 419] width 624 height 15
drag, startPoint x: 714, startPoint y: 423, endPoint x: 733, endPoint y: 435, distance: 22.4
click at [715, 423] on p "Awarded the American Economic Association CSWEP Fellowship for the Summer of 20…" at bounding box center [602, 419] width 624 height 15
click at [705, 418] on p "Awarded the American Economic Association CSWEP Fellowship for the Summer of 20…" at bounding box center [602, 419] width 624 height 15
click at [896, 419] on p "Awarded the American Economic Association CSWEP Fellowship for the Summer of 20…" at bounding box center [602, 419] width 624 height 15
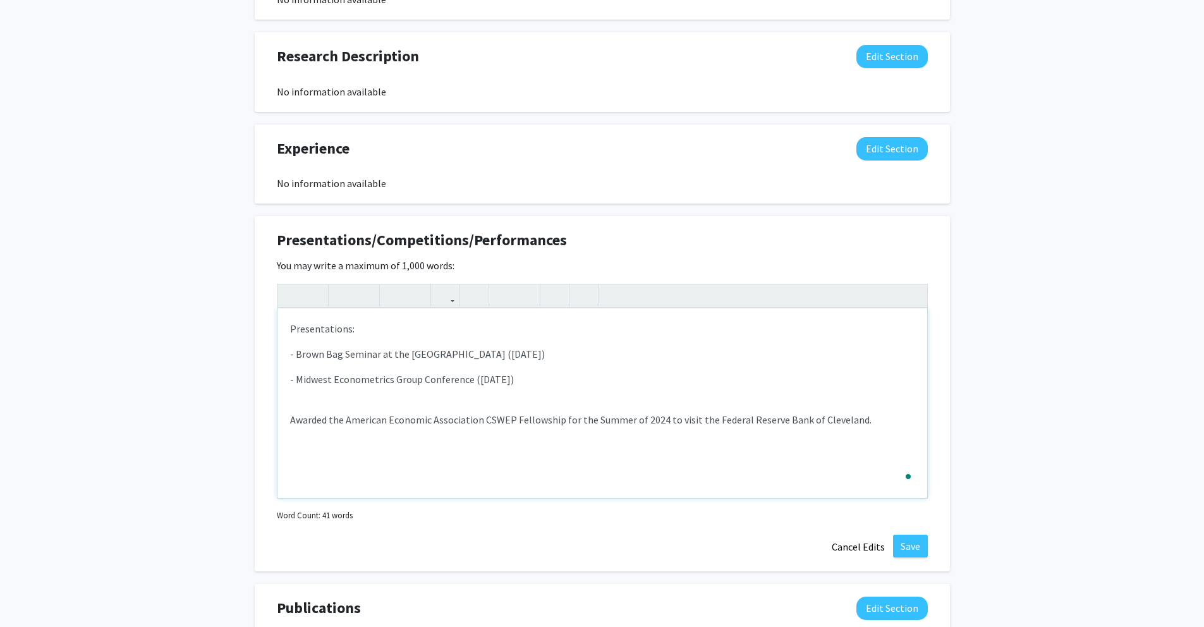
type textarea "<p>Presentations:</p><p>- Brown Bag Seminar at the Federal Reserve Bank of Clev…"
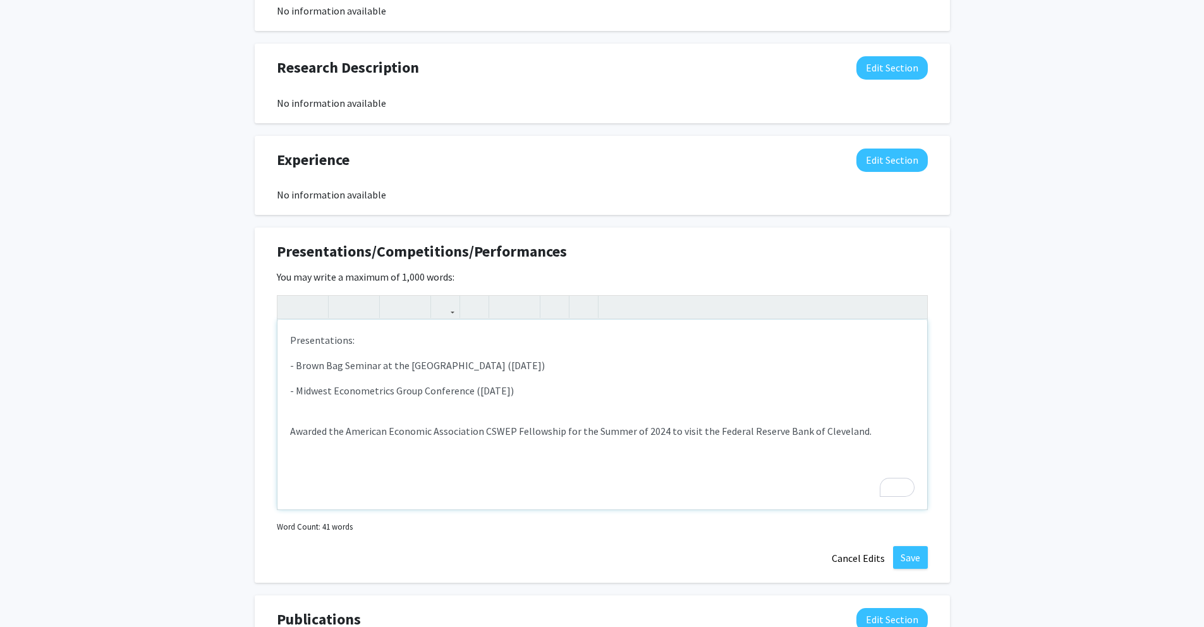
scroll to position [954, 0]
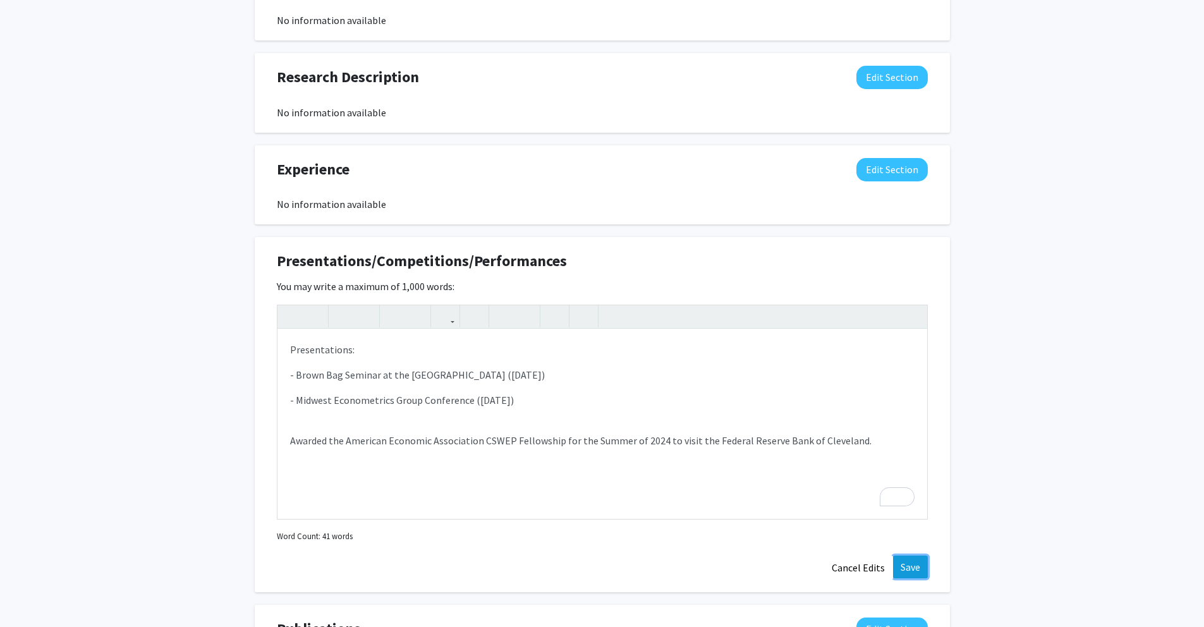
click at [904, 562] on button "Save" at bounding box center [910, 567] width 35 height 23
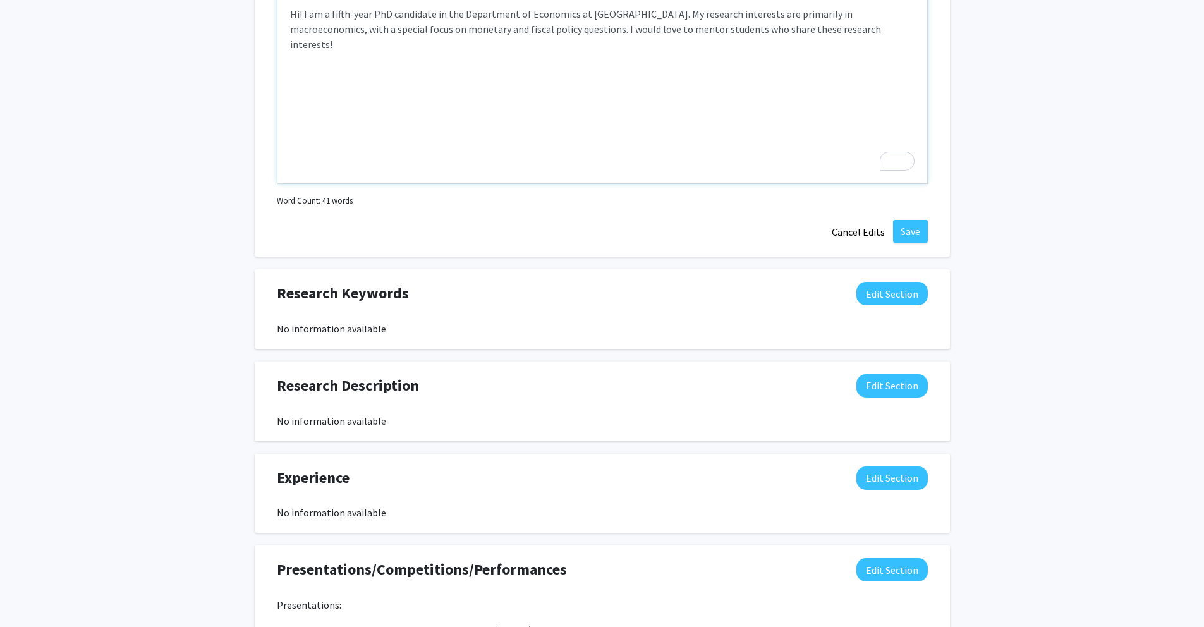
scroll to position [337, 0]
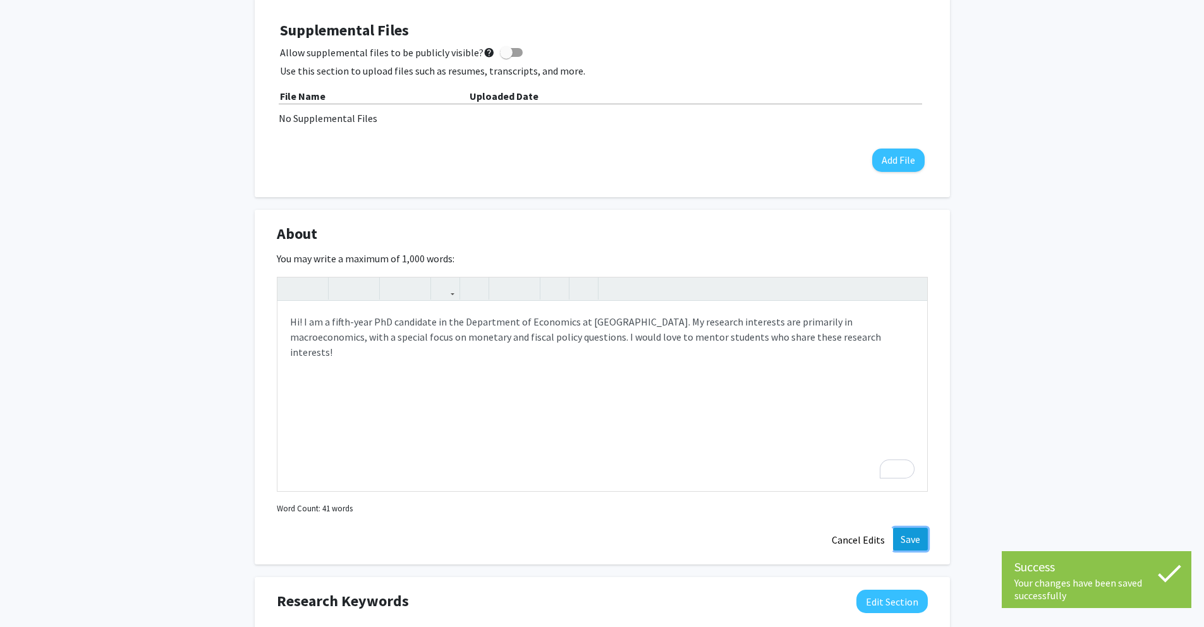
click at [923, 542] on button "Save" at bounding box center [910, 539] width 35 height 23
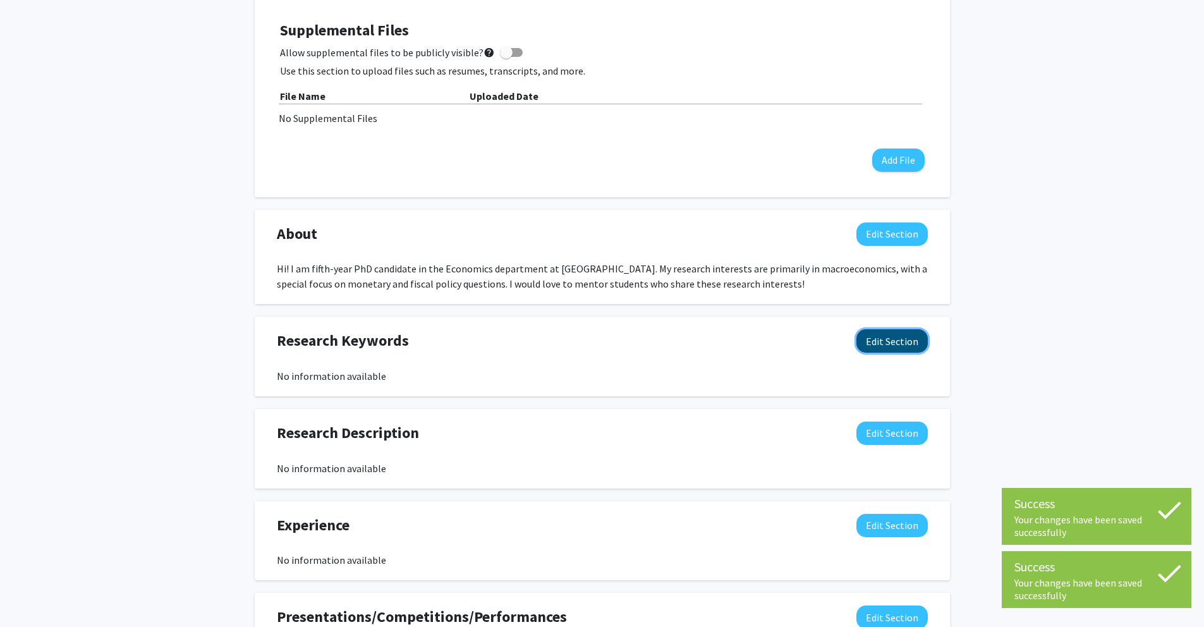
click at [924, 349] on button "Edit Section" at bounding box center [891, 340] width 71 height 23
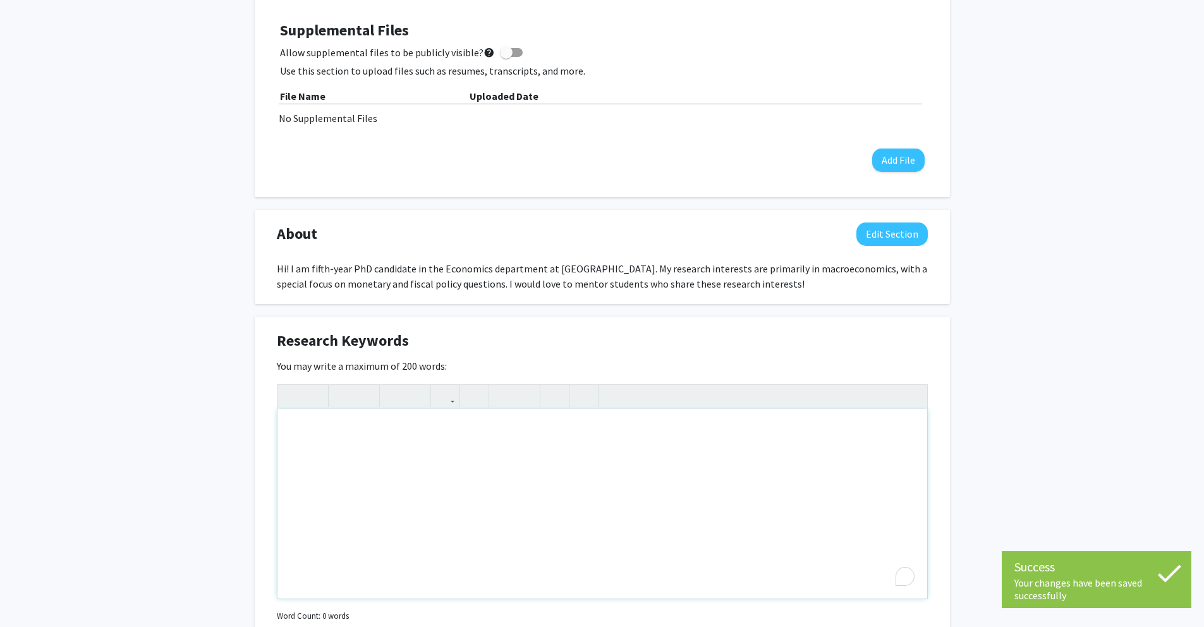
click at [610, 442] on div "To enrich screen reader interactions, please activate Accessibility in Grammarl…" at bounding box center [602, 504] width 650 height 190
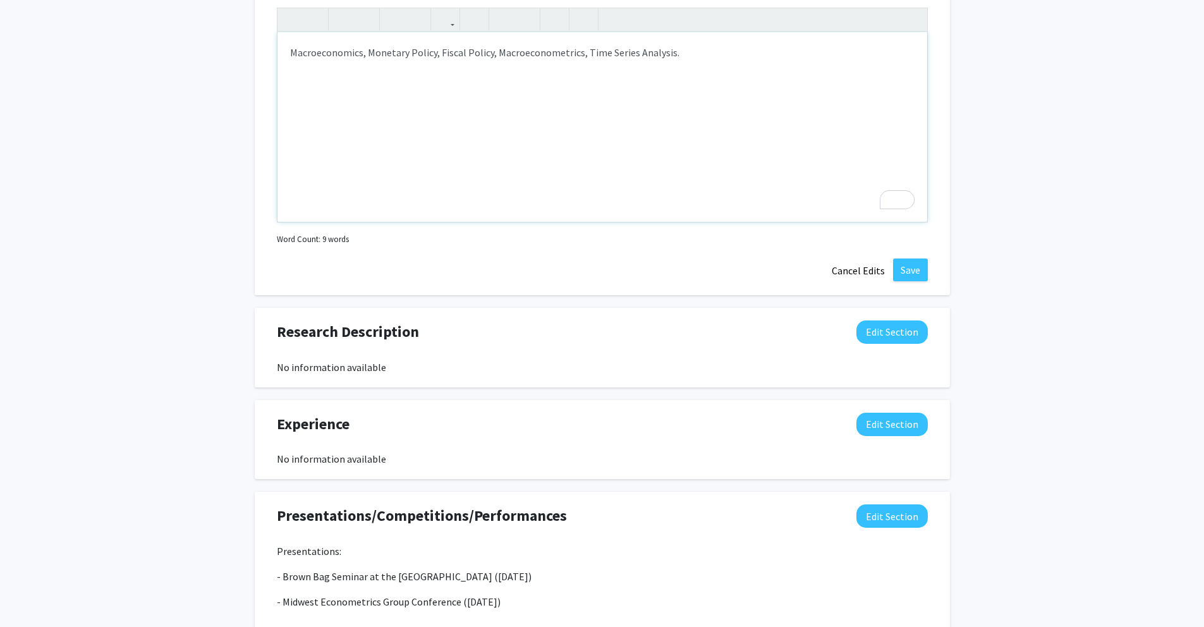
scroll to position [660, 0]
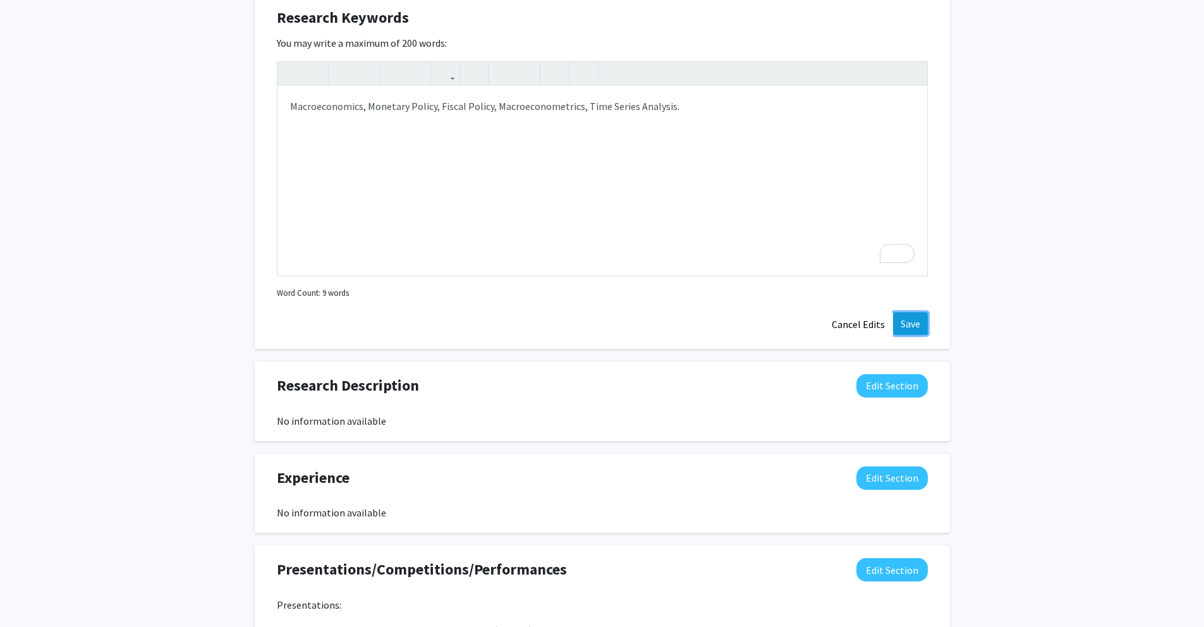
click at [903, 331] on button "Save" at bounding box center [910, 323] width 35 height 23
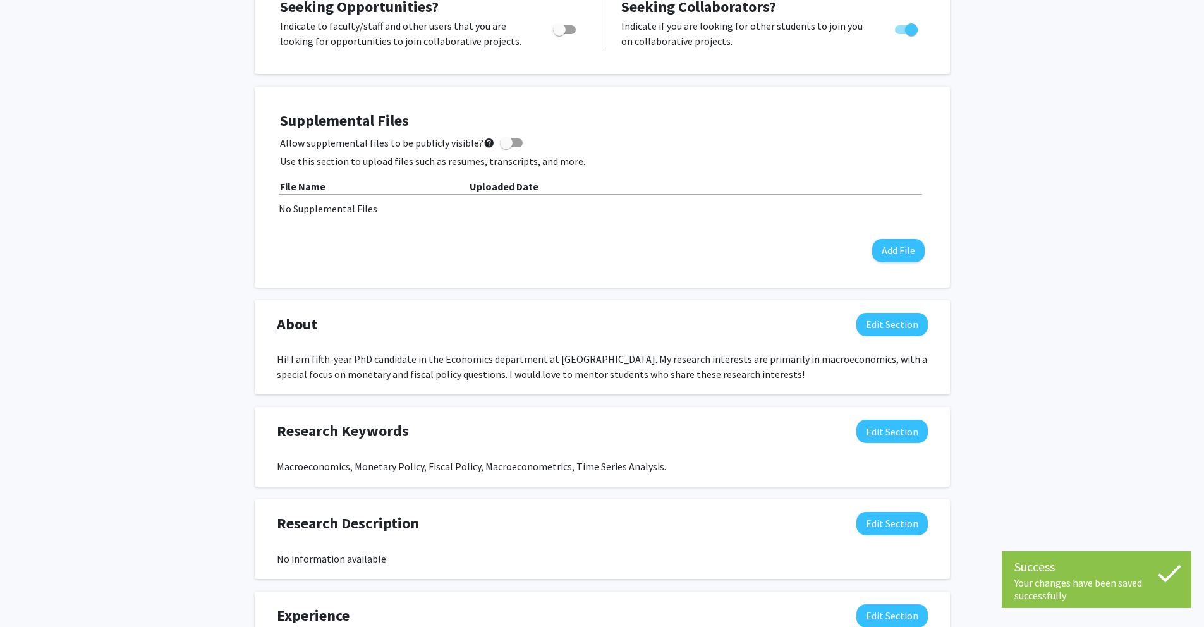
scroll to position [255, 0]
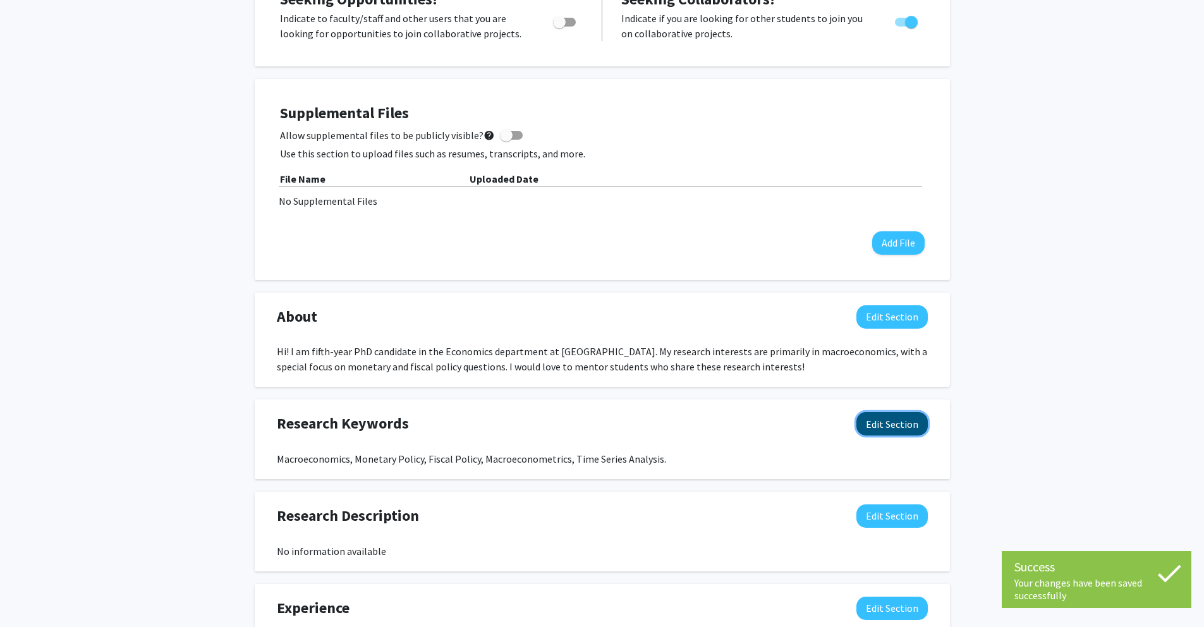
click at [889, 416] on button "Edit Section" at bounding box center [891, 423] width 71 height 23
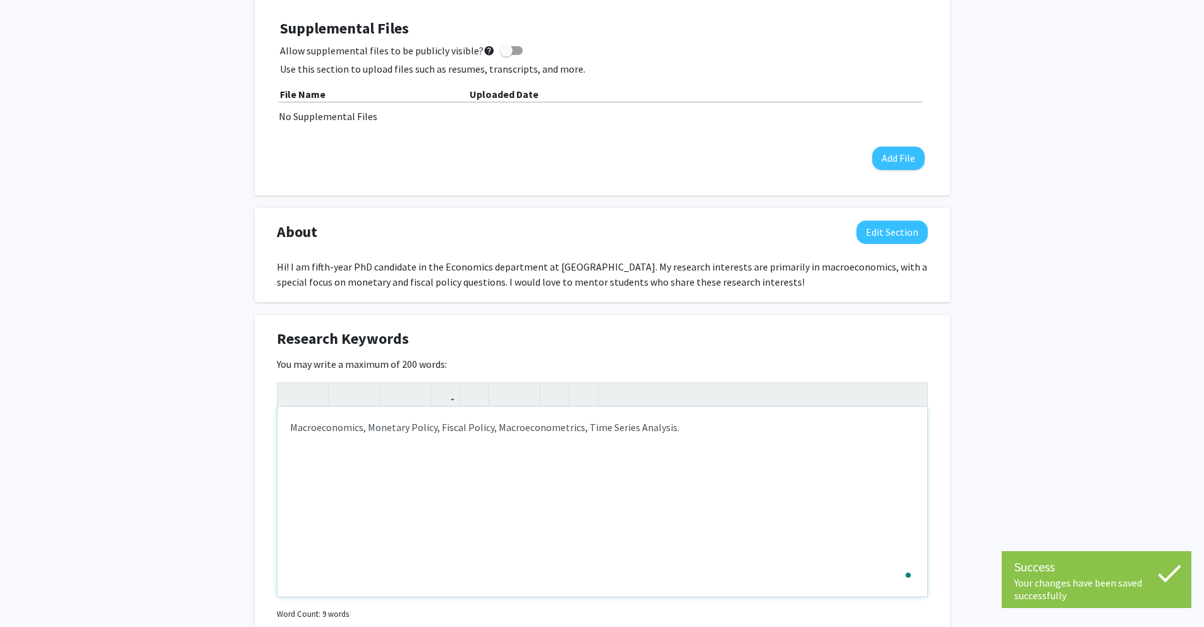
scroll to position [353, 0]
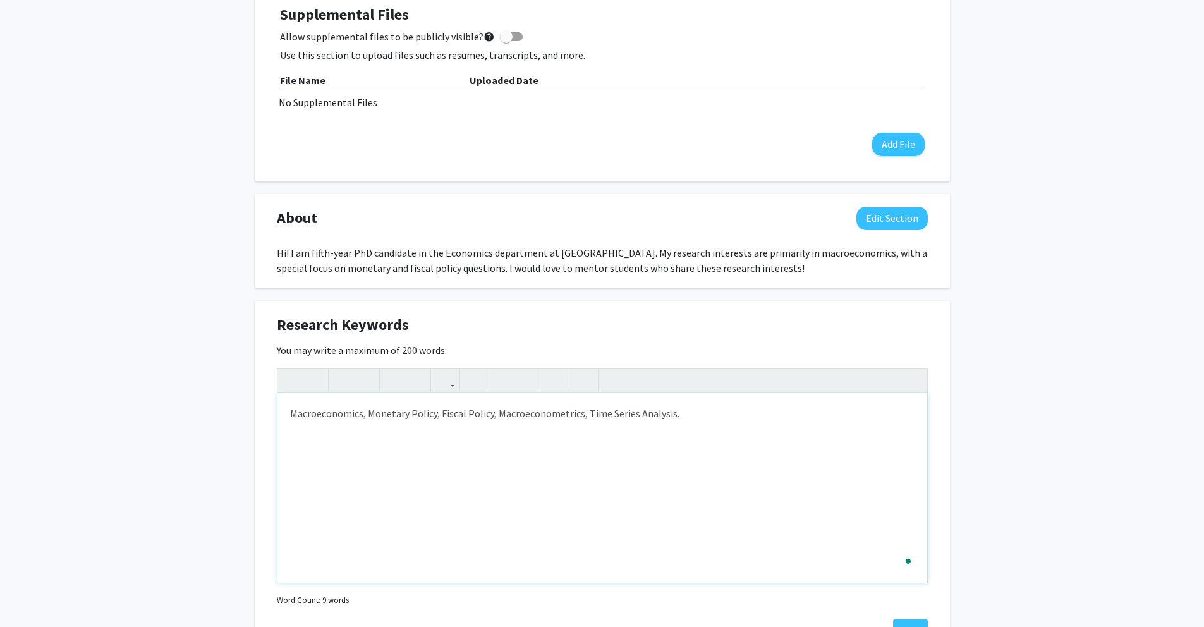
click at [698, 416] on div "Macroeconomics, Monetary Policy, Fiscal Policy, Macroeconometrics, Time Series …" at bounding box center [602, 488] width 650 height 190
click at [494, 414] on div "Macroeconomics, Monetary Policy, Fiscal Policy, Macroeconometrics, Time Series …" at bounding box center [602, 488] width 650 height 190
type textarea "Macroeconomics, Monetary Policy, Fiscal Policy, Financial Economics, Macroecono…"
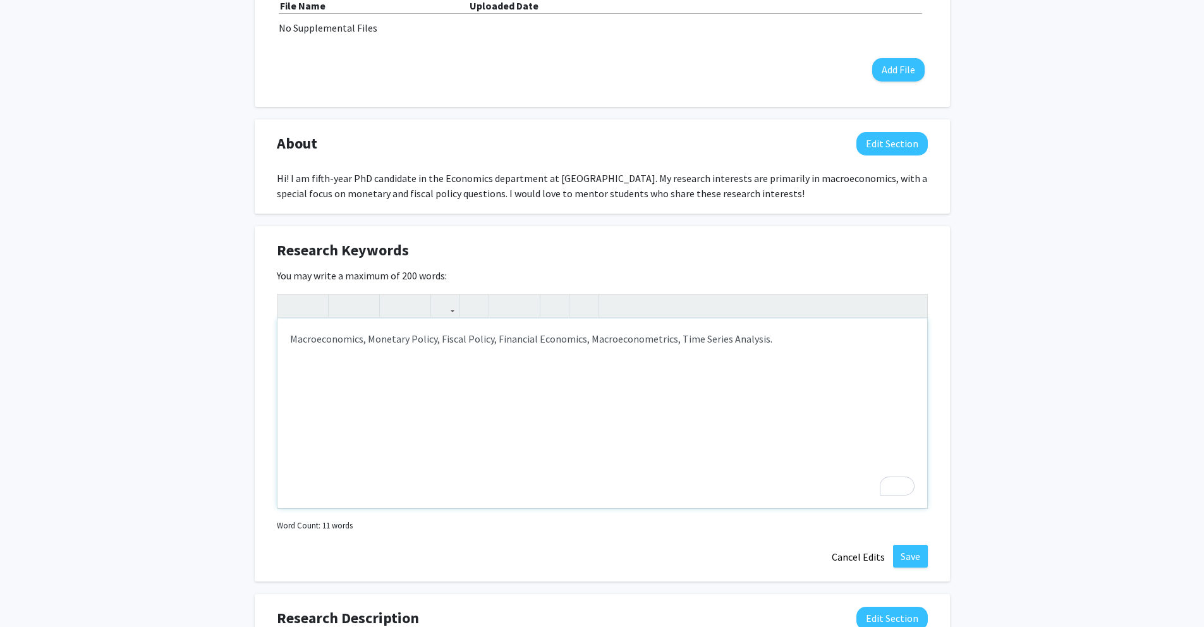
scroll to position [430, 0]
click at [919, 549] on button "Save" at bounding box center [910, 554] width 35 height 23
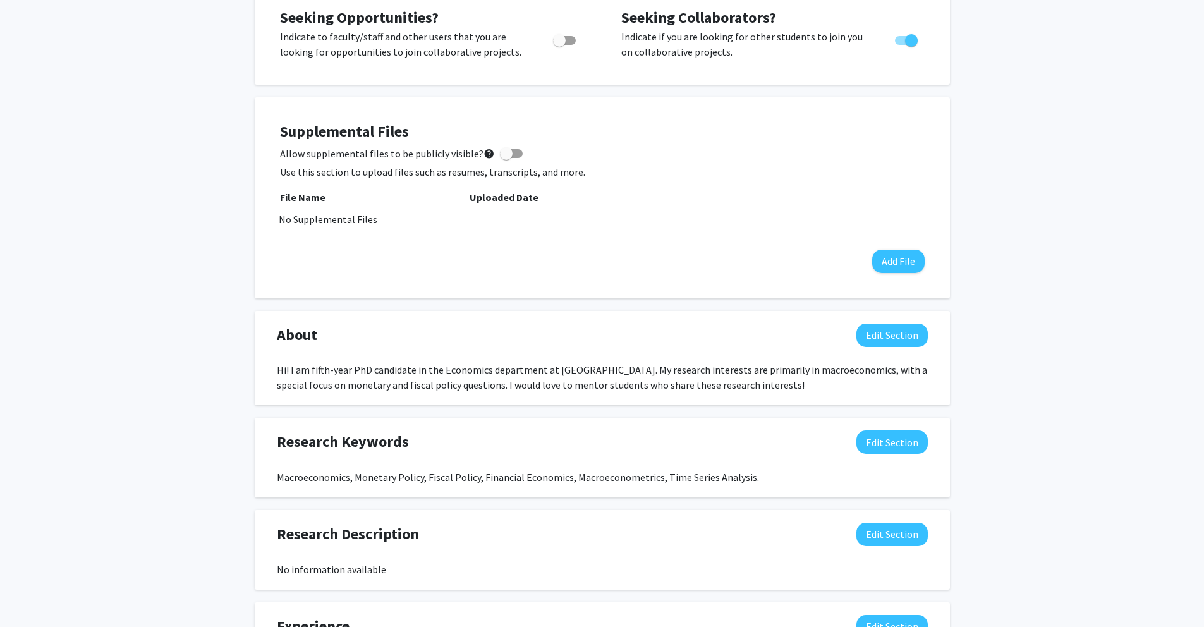
scroll to position [235, 0]
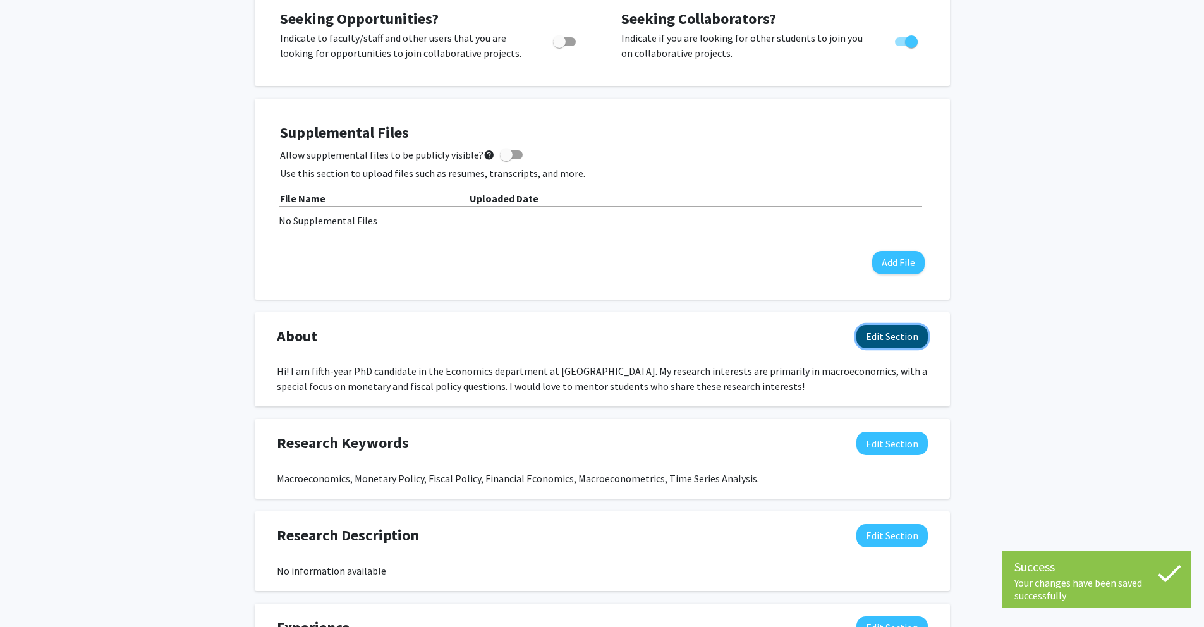
click at [886, 332] on button "Edit Section" at bounding box center [891, 336] width 71 height 23
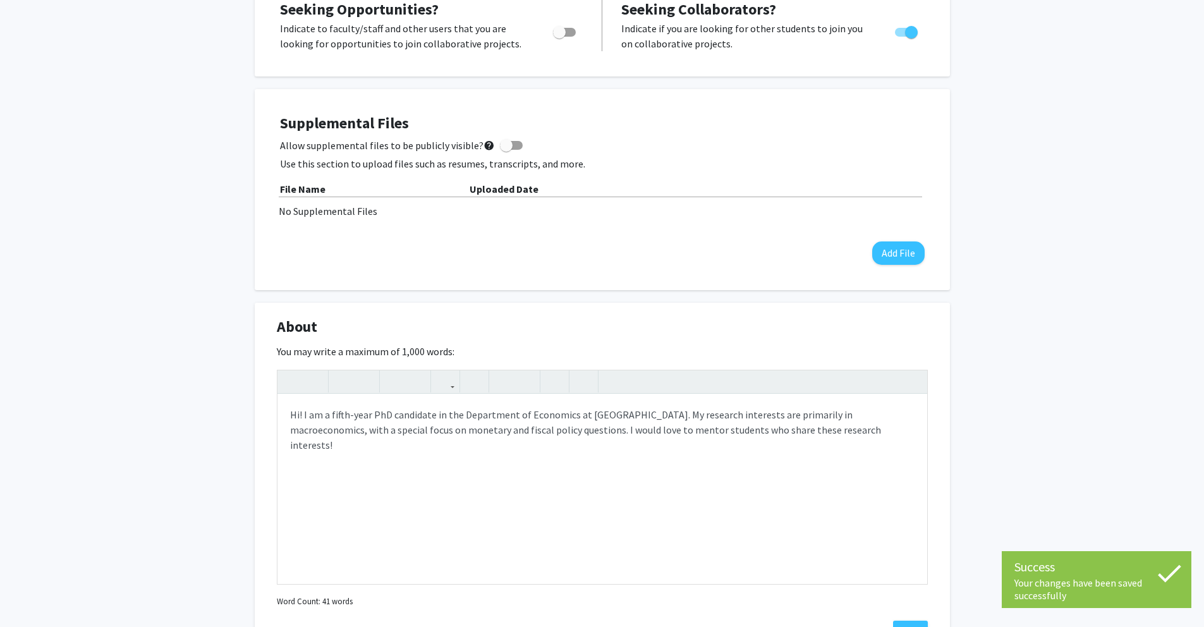
scroll to position [248, 0]
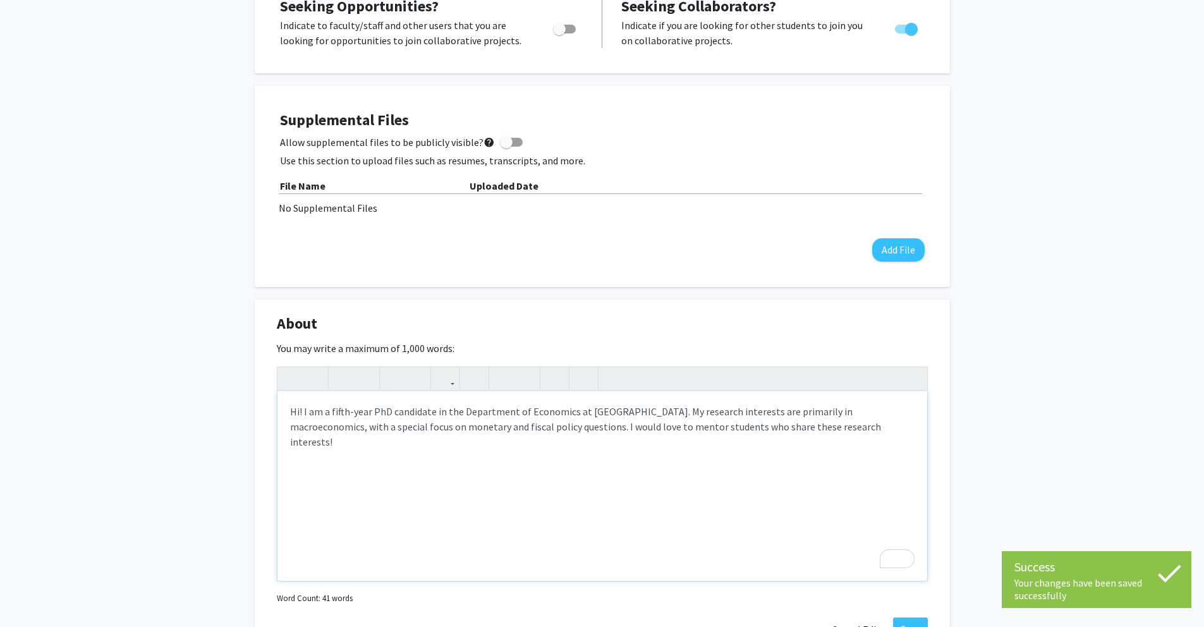
click at [420, 428] on div "Hi! I am a fifth-year PhD candidate in the Department of Economics at Emory Uni…" at bounding box center [602, 486] width 650 height 190
click at [420, 427] on div "Hi! I am a fifth-year PhD candidate in the Department of Economics at Emory Uni…" at bounding box center [602, 486] width 650 height 190
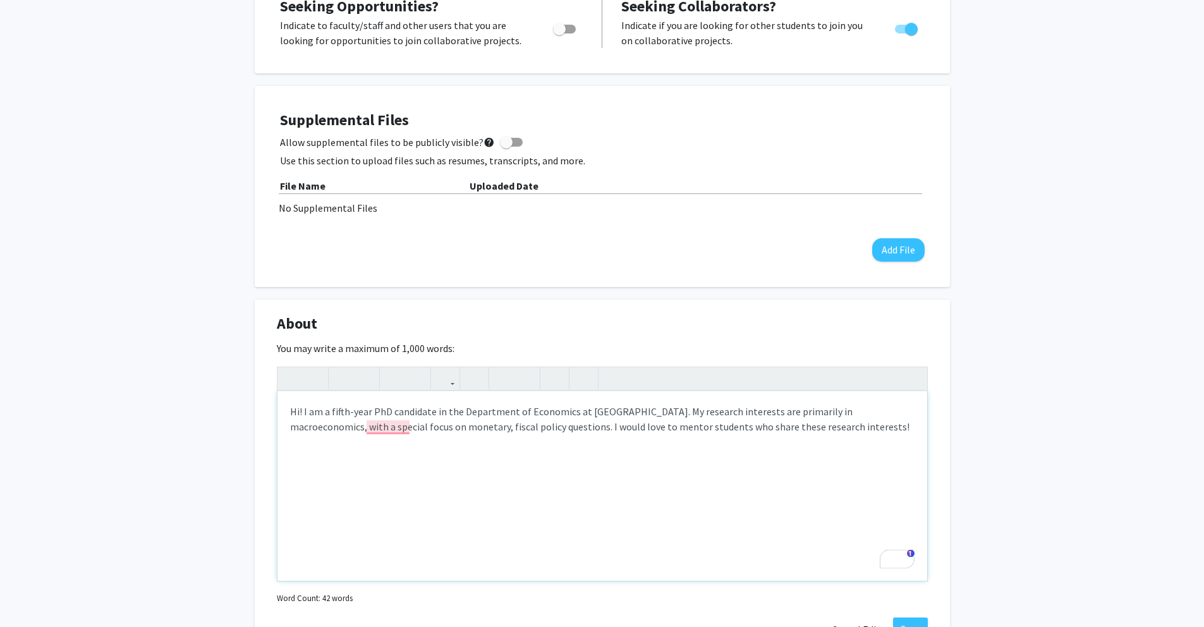
click at [463, 428] on div "Hi! I am a fifth-year PhD candidate in the Department of Economics at Emory Uni…" at bounding box center [602, 486] width 650 height 190
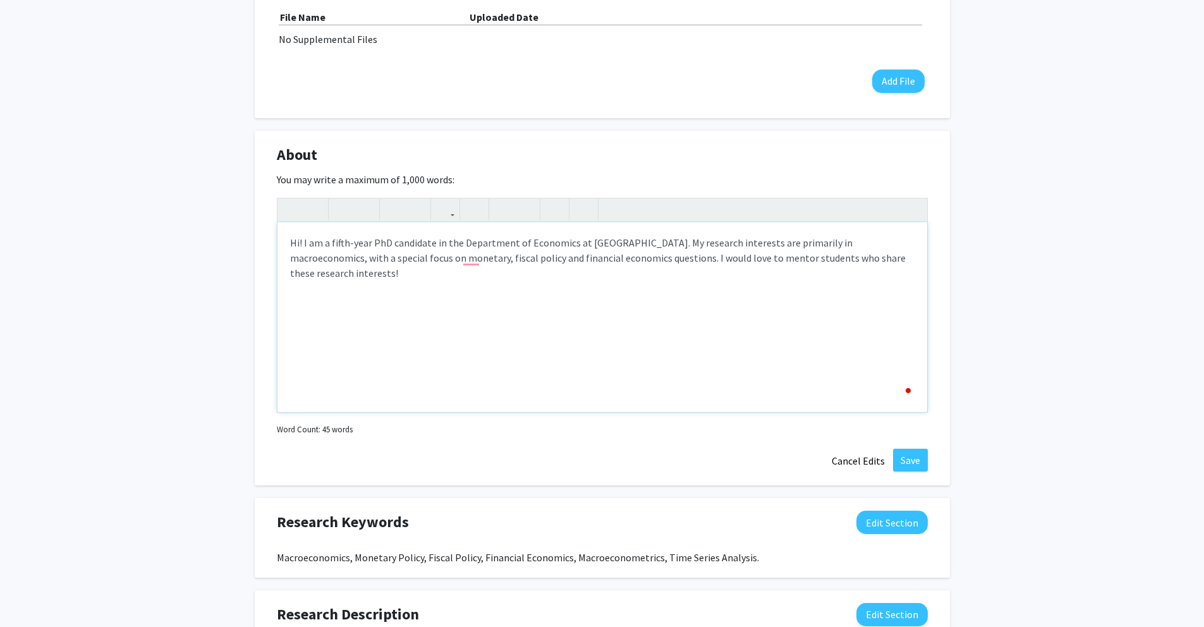
scroll to position [435, 0]
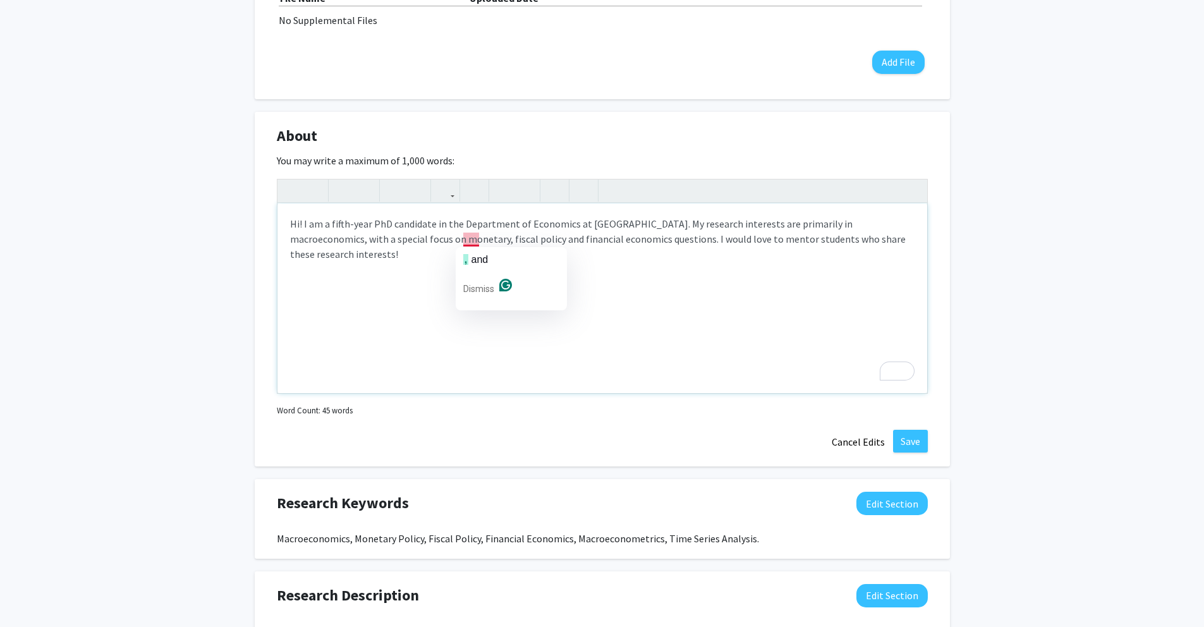
click at [469, 238] on div "Hi! I am a fifth-year PhD candidate in the Department of Economics at [GEOGRAPH…" at bounding box center [602, 298] width 650 height 190
type textarea "Hi! I am a fifth-year PhD candidate in the Department of Economics at [GEOGRAPH…"
click at [488, 299] on div "Hi! I am a fifth-year PhD candidate in the Department of Economics at [GEOGRAPH…" at bounding box center [602, 298] width 650 height 190
click at [482, 261] on span "and" at bounding box center [479, 259] width 17 height 11
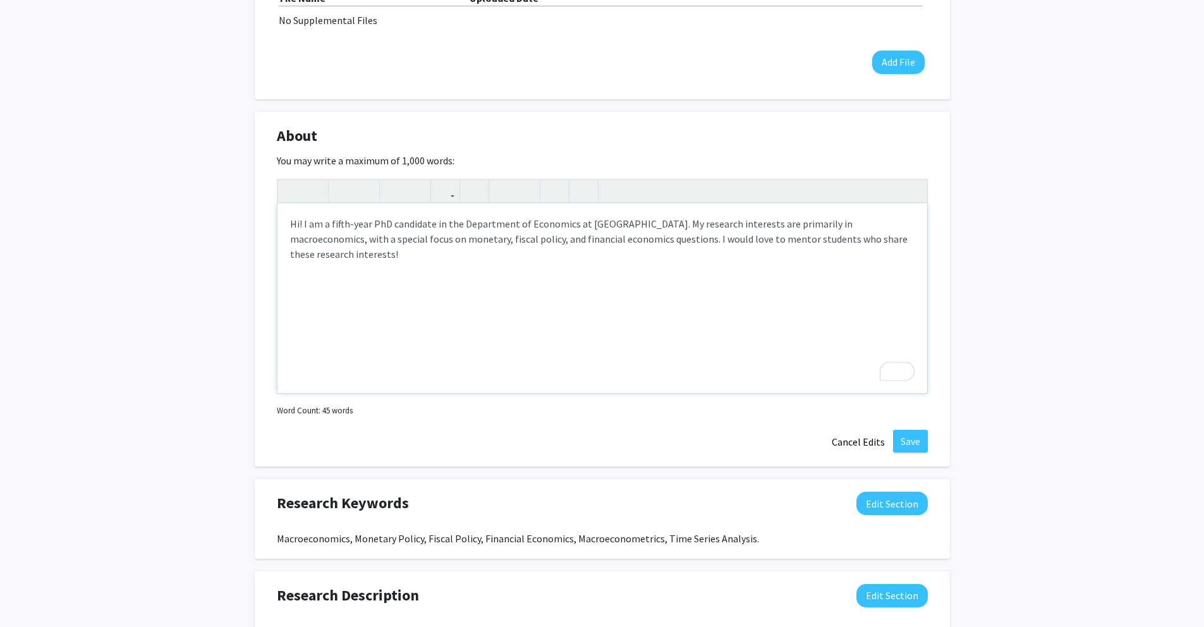
click at [482, 271] on div "Hi! I am a fifth-year PhD candidate in the Department of Economics at [GEOGRAPH…" at bounding box center [602, 298] width 650 height 190
click at [914, 435] on button "Save" at bounding box center [910, 441] width 35 height 23
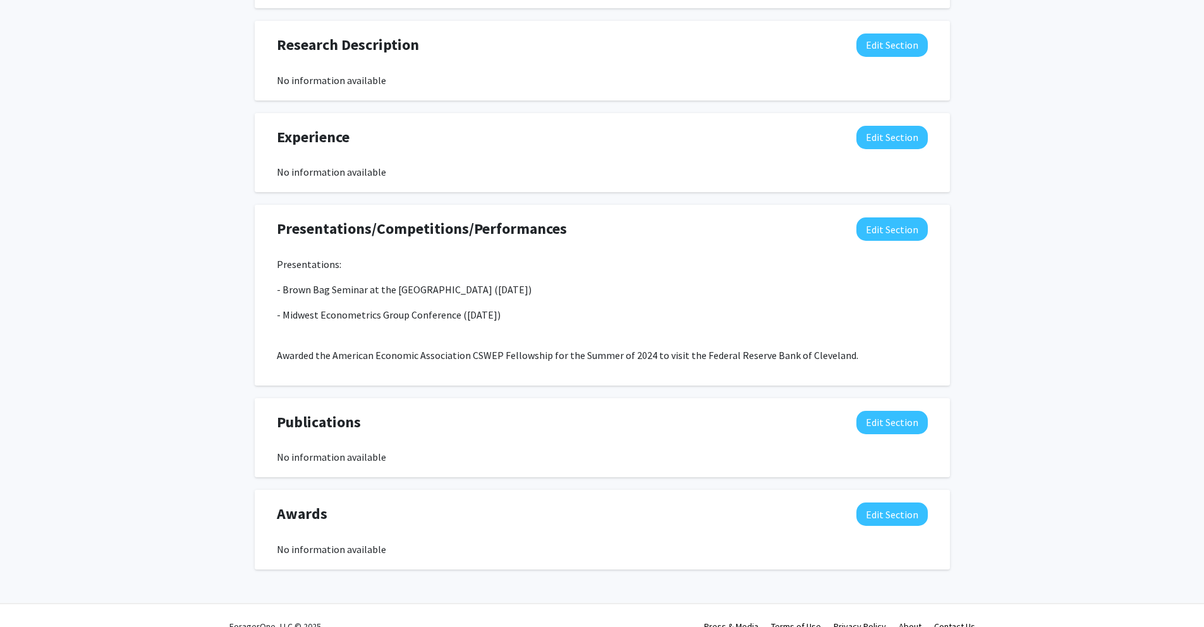
scroll to position [725, 0]
click at [872, 236] on button "Edit Section" at bounding box center [891, 229] width 71 height 23
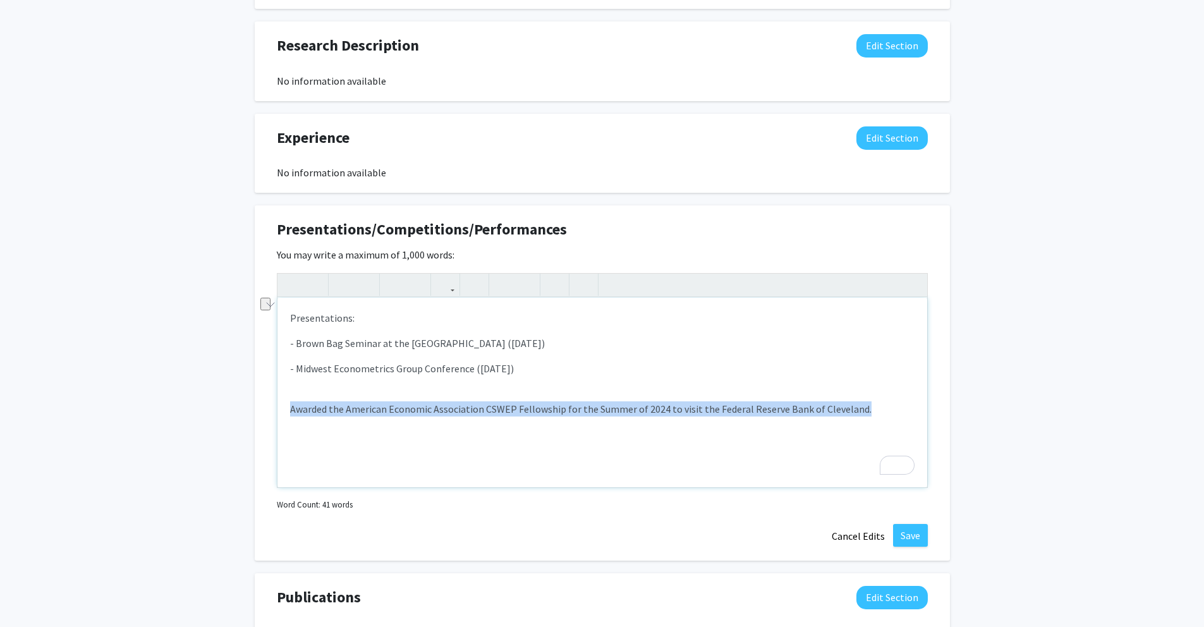
drag, startPoint x: 287, startPoint y: 410, endPoint x: 870, endPoint y: 418, distance: 583.4
click at [870, 418] on div "Presentations: - Brown Bag Seminar at the Federal Reserve Bank of Cleveland (Ju…" at bounding box center [602, 393] width 650 height 190
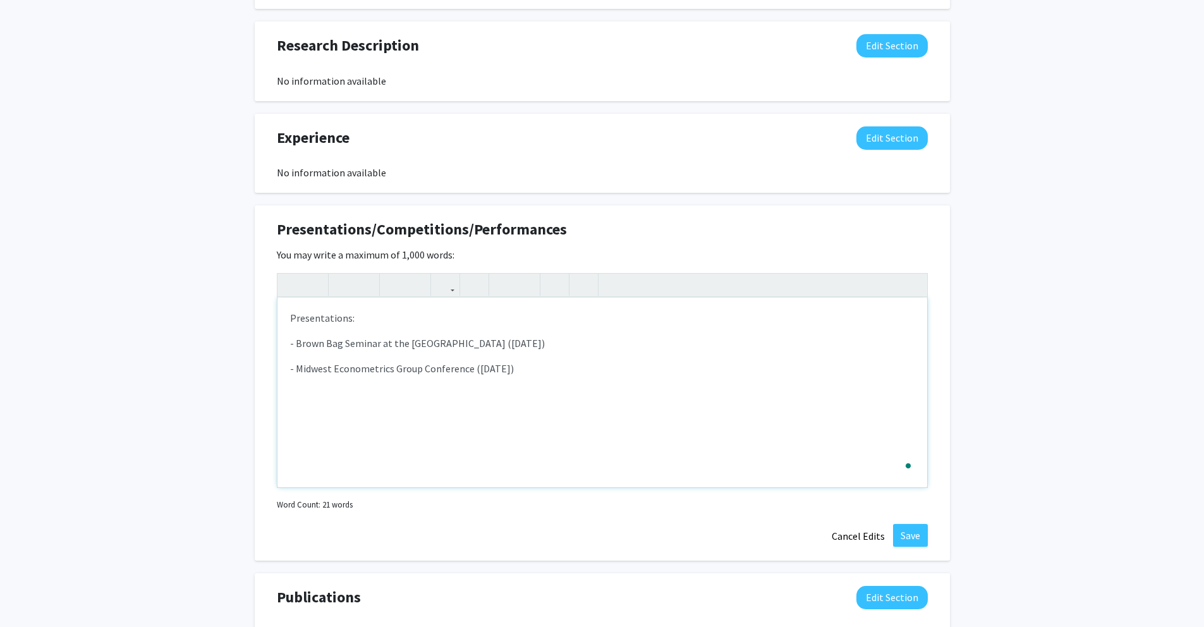
type textarea "<p>Presentations:</p><p>- Brown Bag Seminar at the Federal Reserve Bank of Clev…"
click at [904, 530] on button "Save" at bounding box center [910, 535] width 35 height 23
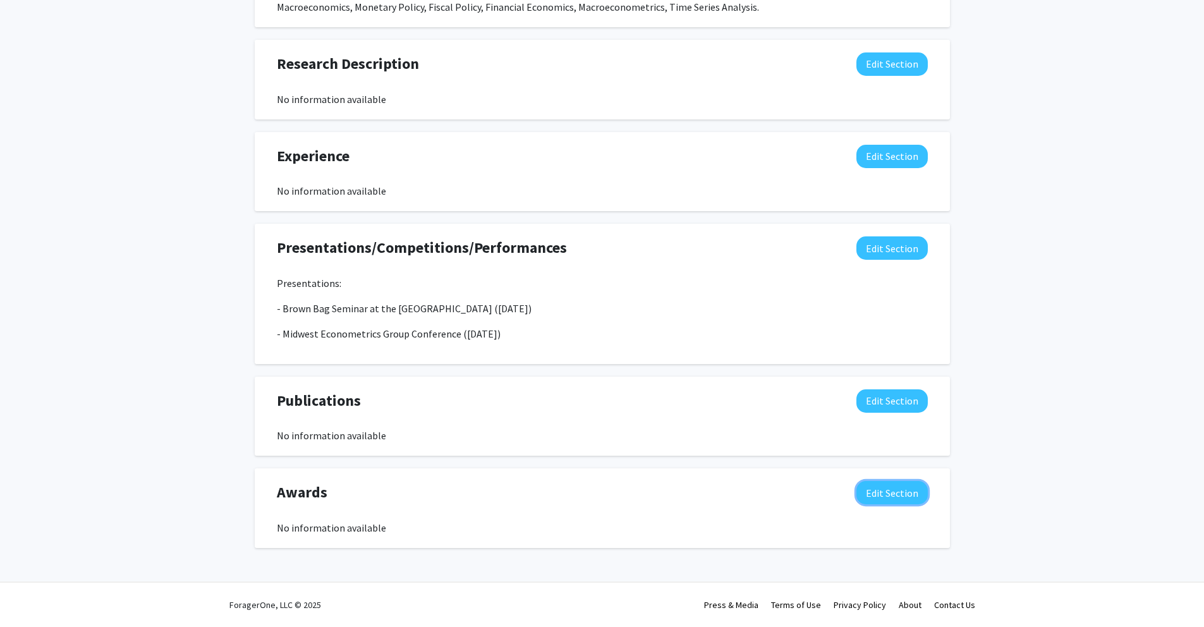
click at [875, 492] on button "Edit Section" at bounding box center [891, 492] width 71 height 23
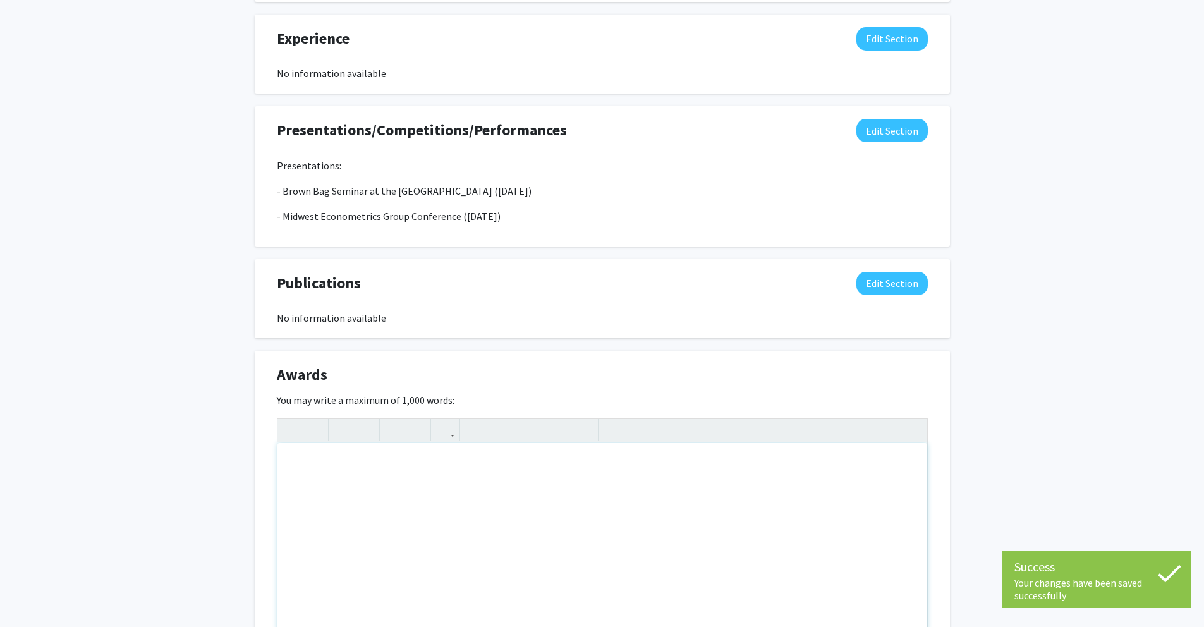
scroll to position [822, 0]
click at [686, 487] on div "Note to users with screen readers: Please deactivate our accessibility plugin f…" at bounding box center [602, 540] width 650 height 190
paste div "To enrich screen reader interactions, please activate Accessibility in Grammarl…"
type textarea "<p>Awarded the American Economic Association CSWEP Fellowship for the Summer of…"
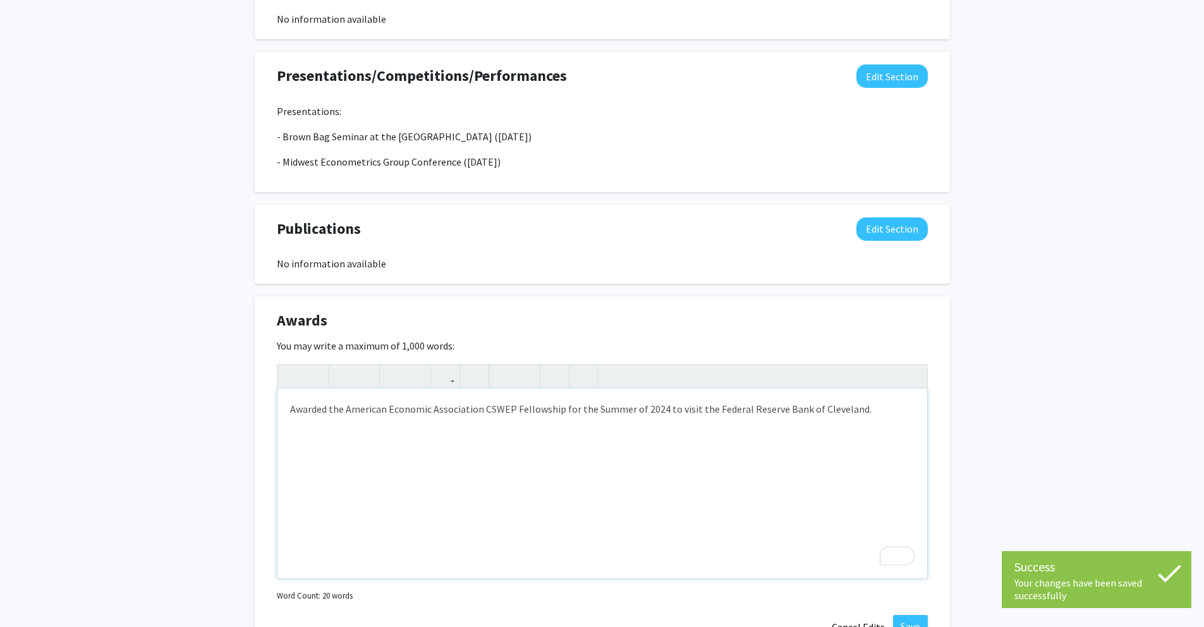
scroll to position [890, 0]
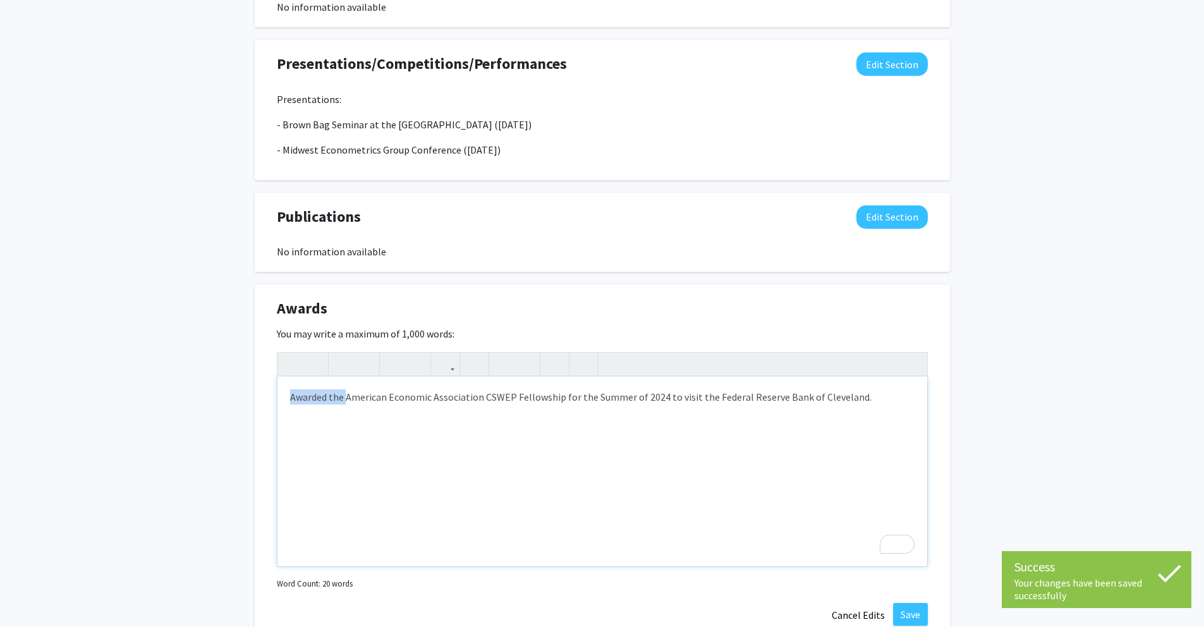
drag, startPoint x: 344, startPoint y: 395, endPoint x: 256, endPoint y: 395, distance: 88.5
click at [256, 395] on div "Awards Edit Section You may write a maximum of 1,000 words: <p>Awarded the Amer…" at bounding box center [602, 461] width 695 height 355
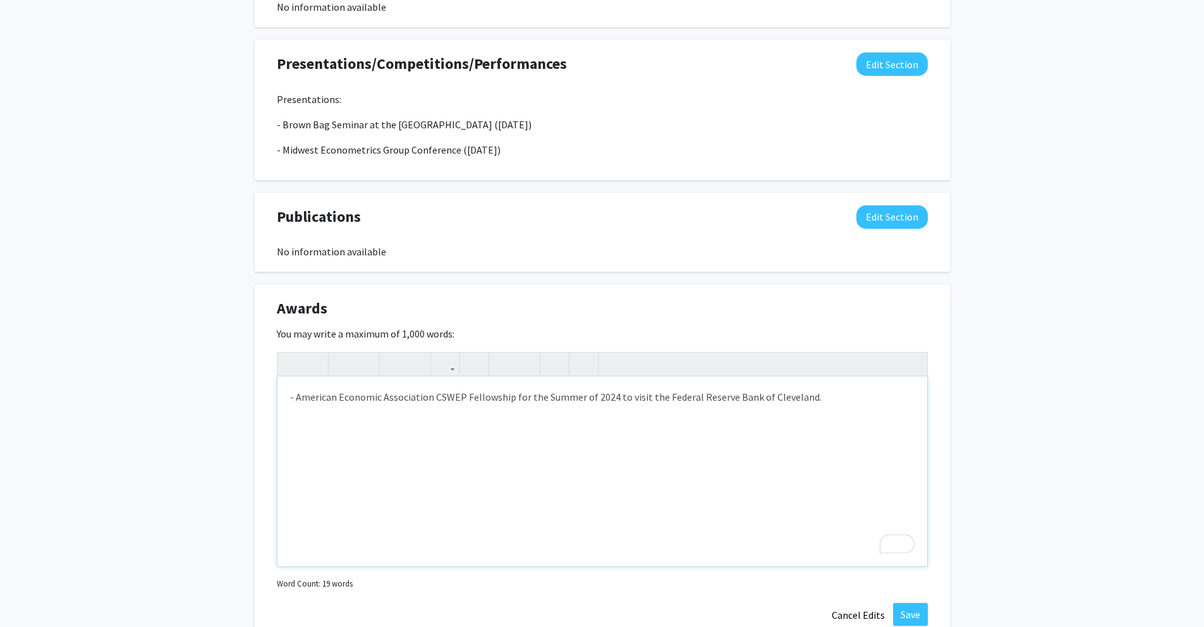
click at [839, 392] on p "- American Economic Association CSWEP Fellowship for the Summer of 2024 to visi…" at bounding box center [602, 396] width 624 height 15
type textarea "<p>- American Economic Association CSWEP Fellowship for the Summer of 2024 to v…"
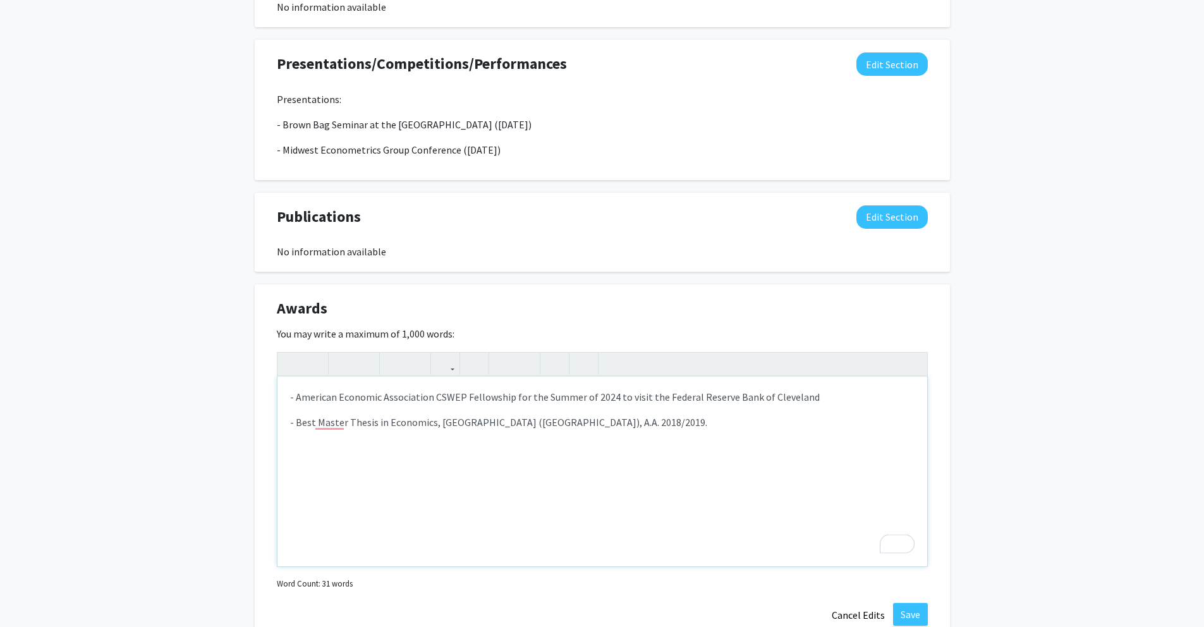
click at [335, 427] on p "- Best Master Thesis in Economics, [GEOGRAPHIC_DATA] ([GEOGRAPHIC_DATA]), A.A. …" at bounding box center [602, 422] width 624 height 15
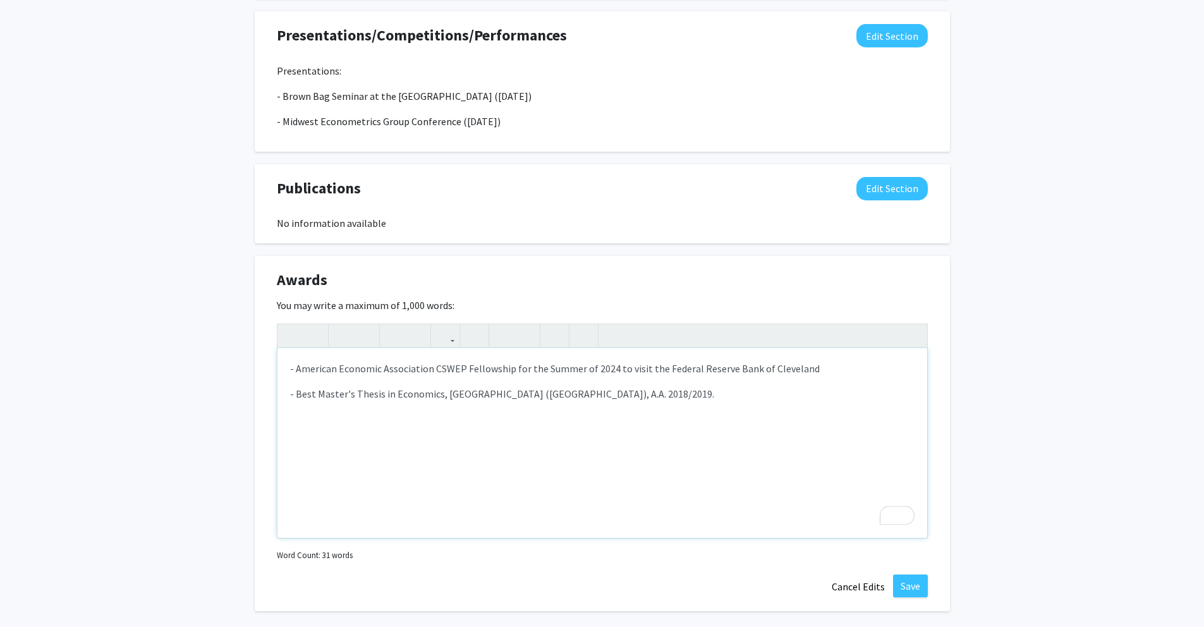
scroll to position [968, 0]
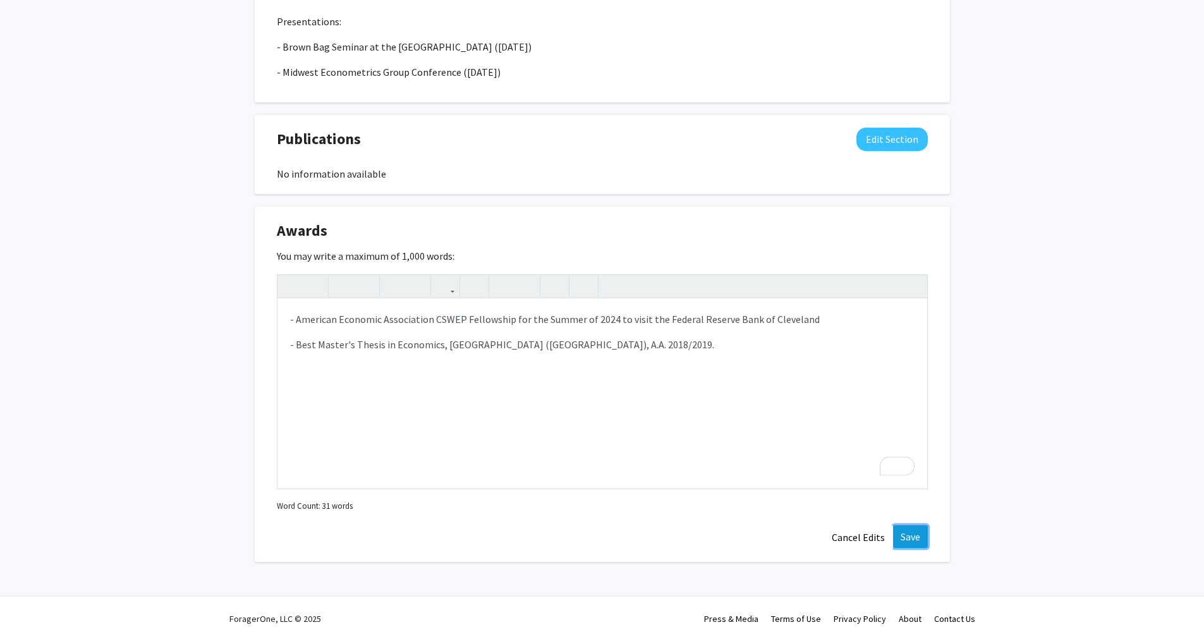
click at [906, 535] on button "Save" at bounding box center [910, 536] width 35 height 23
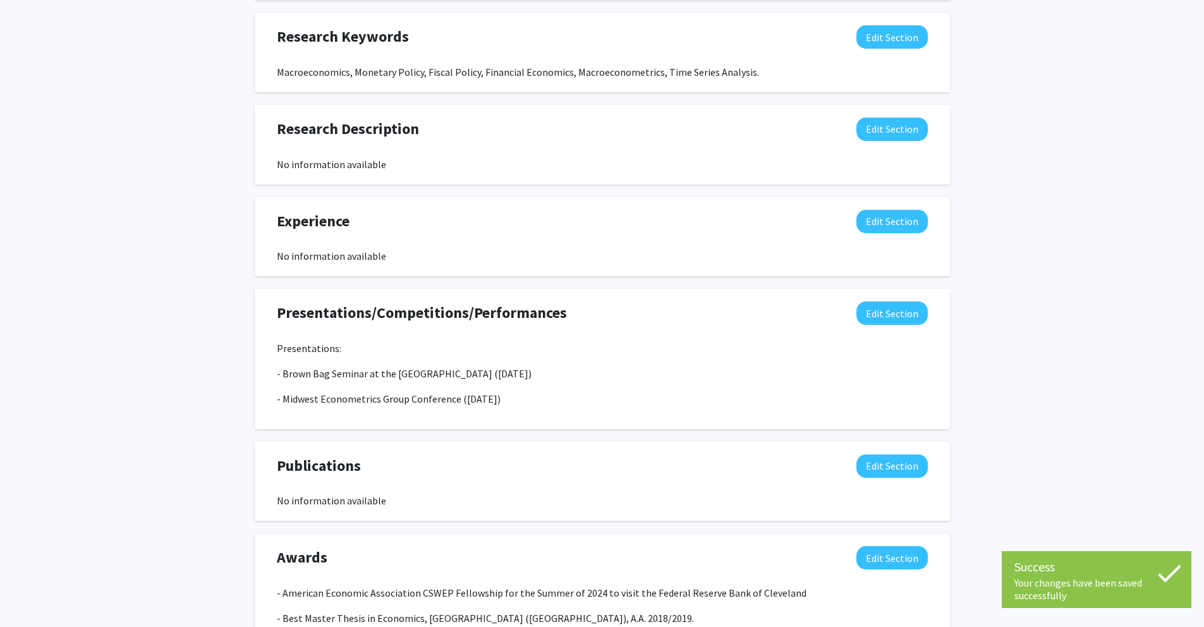
scroll to position [552, 0]
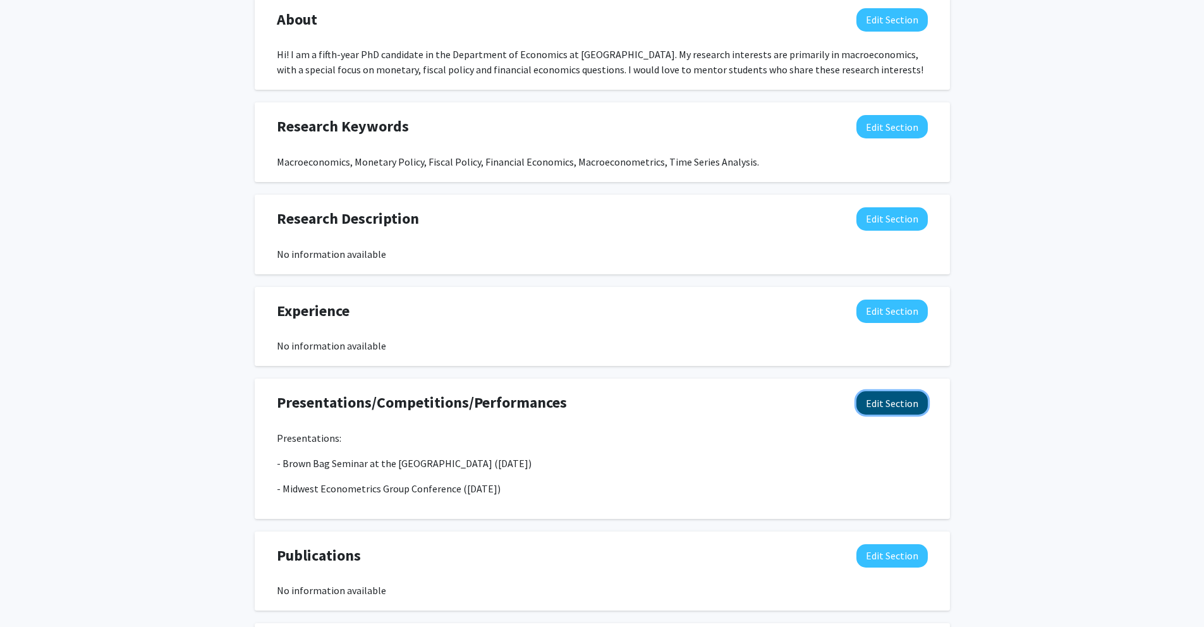
click at [874, 407] on button "Edit Section" at bounding box center [891, 402] width 71 height 23
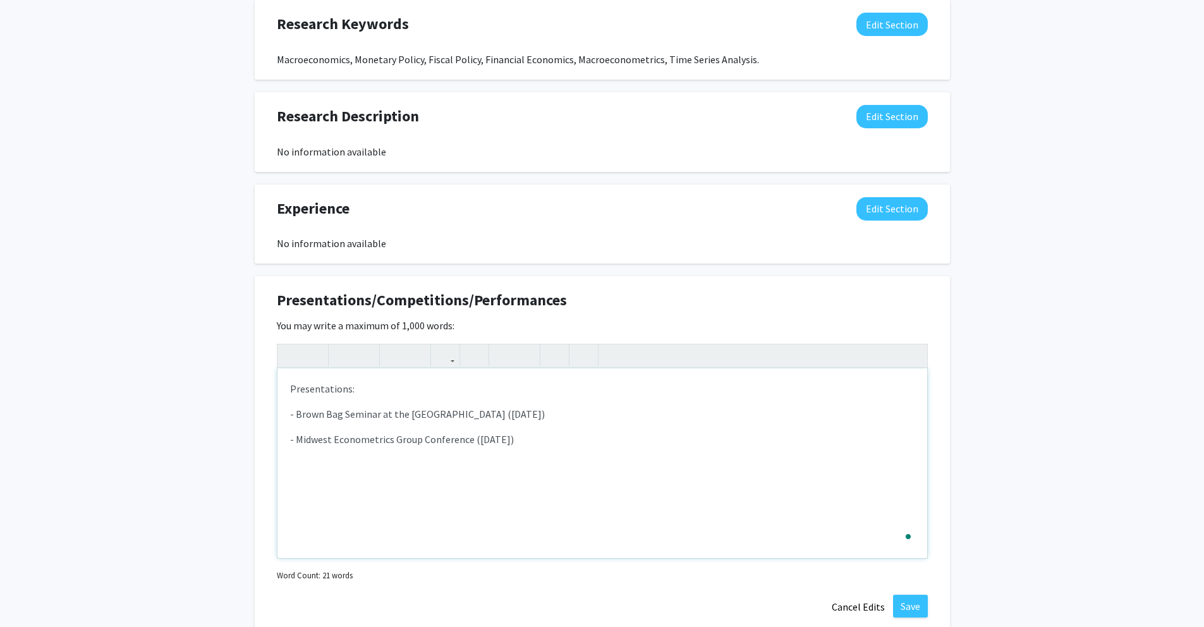
scroll to position [657, 0]
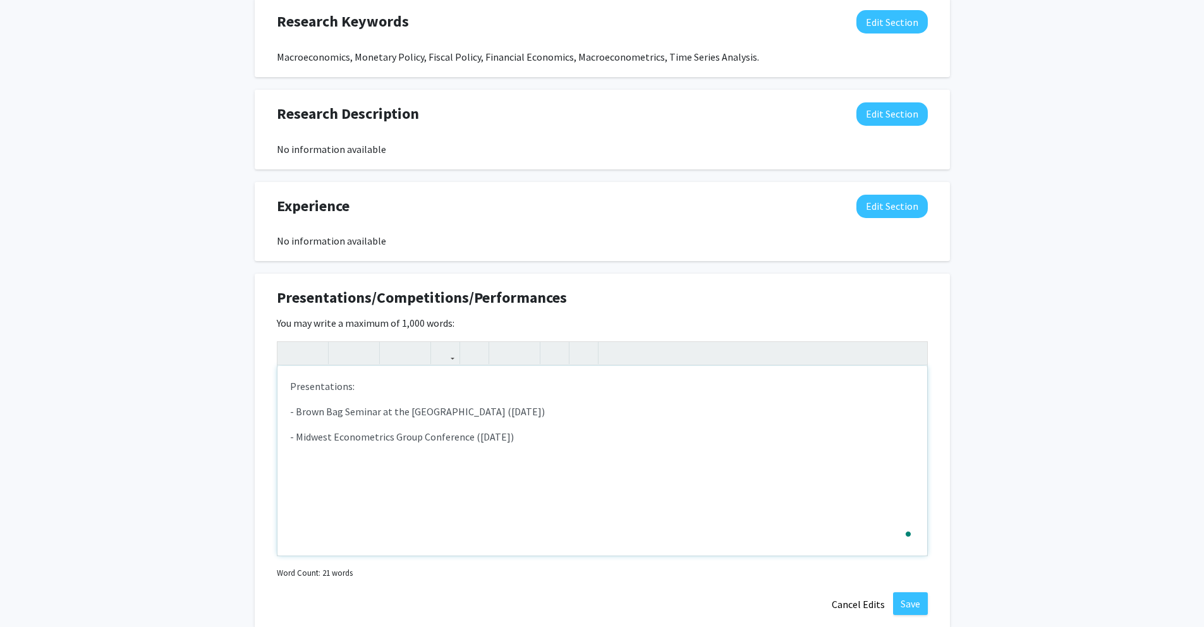
click at [393, 392] on p "Presentations:" at bounding box center [602, 386] width 624 height 15
click at [918, 605] on button "Save" at bounding box center [910, 603] width 35 height 23
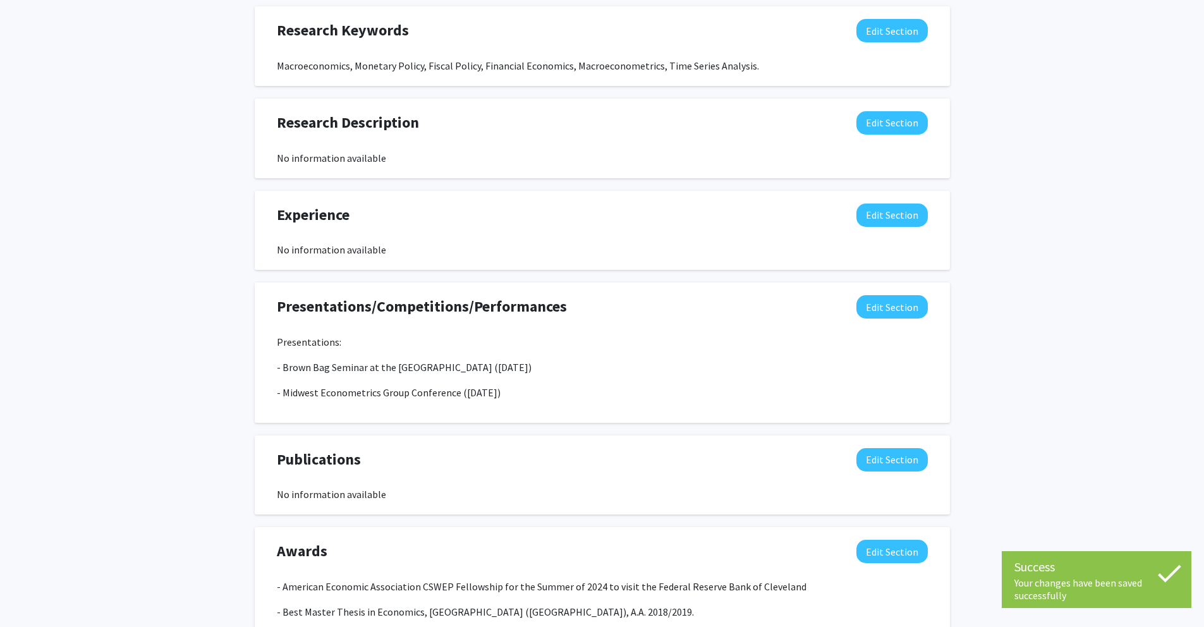
scroll to position [503, 0]
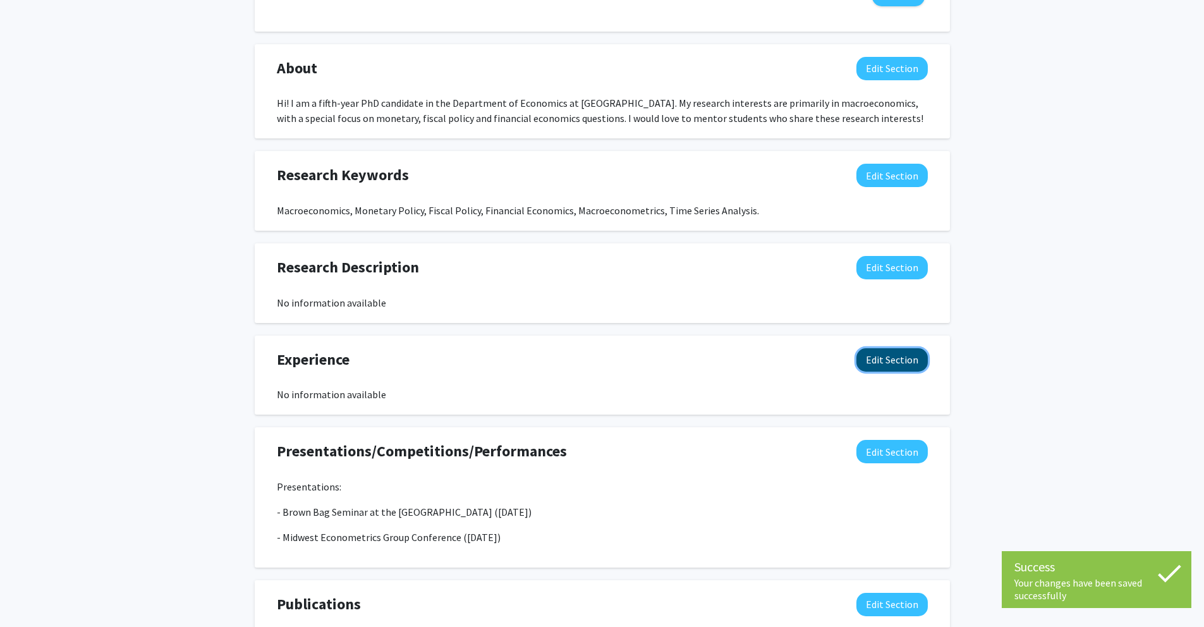
click at [870, 357] on button "Edit Section" at bounding box center [891, 359] width 71 height 23
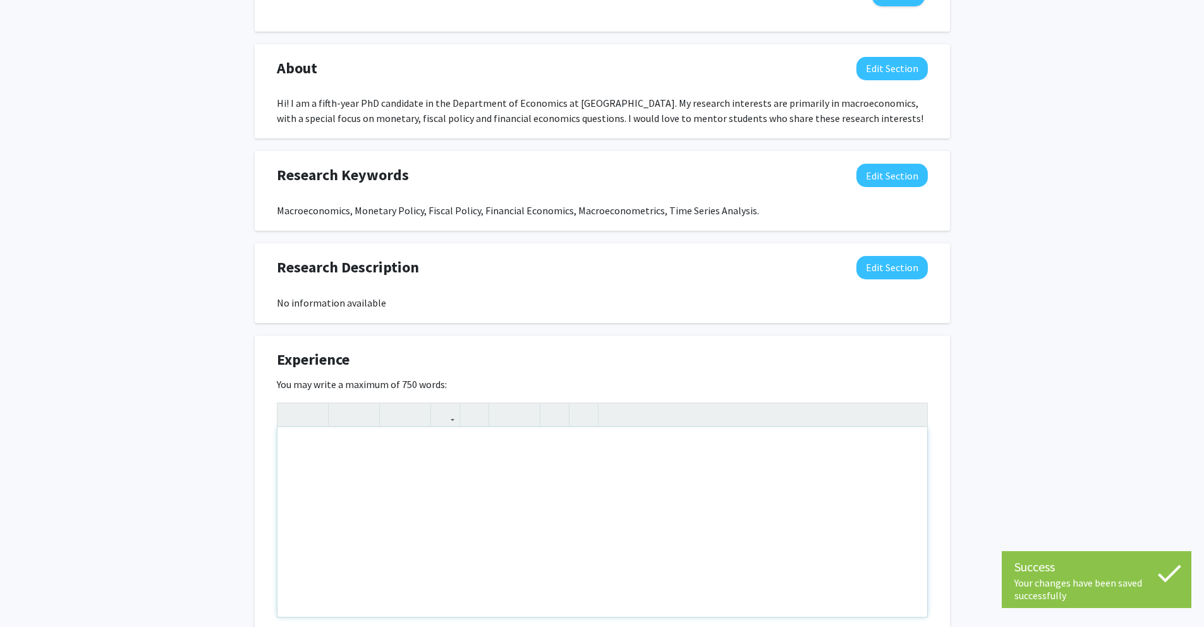
click at [575, 481] on div "Note to users with screen readers: Please deactivate our accessibility plugin f…" at bounding box center [602, 522] width 650 height 190
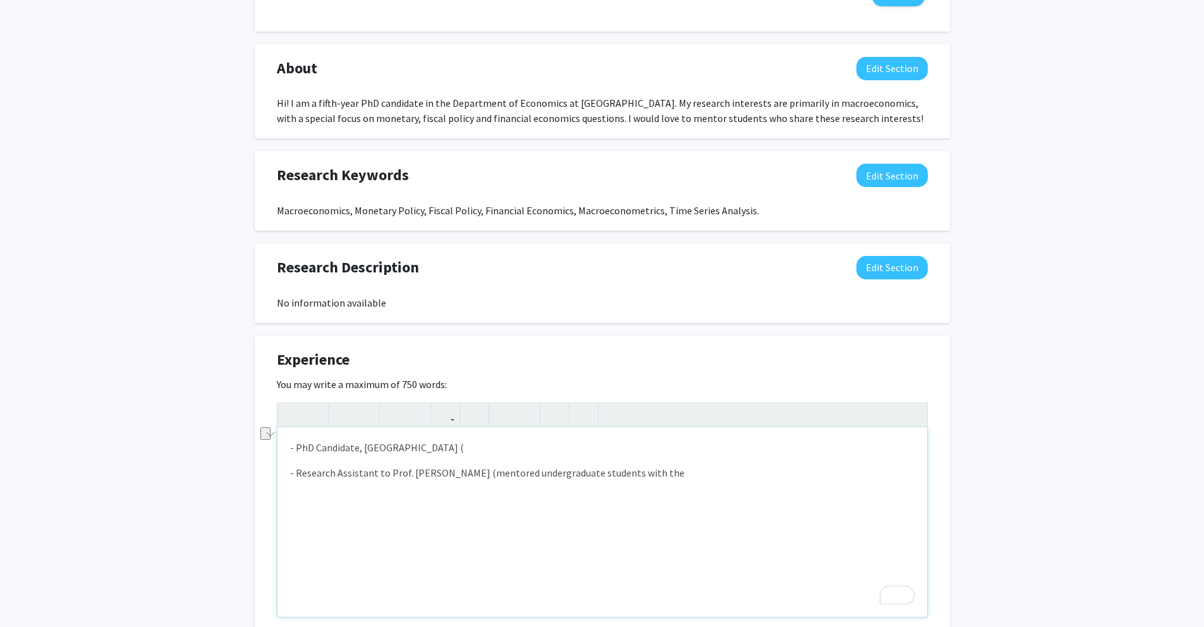
drag, startPoint x: 632, startPoint y: 472, endPoint x: 701, endPoint y: 468, distance: 69.0
click at [701, 468] on p "- Research Assistant to Prof. [PERSON_NAME] (mentored undergraduate students wi…" at bounding box center [602, 472] width 624 height 15
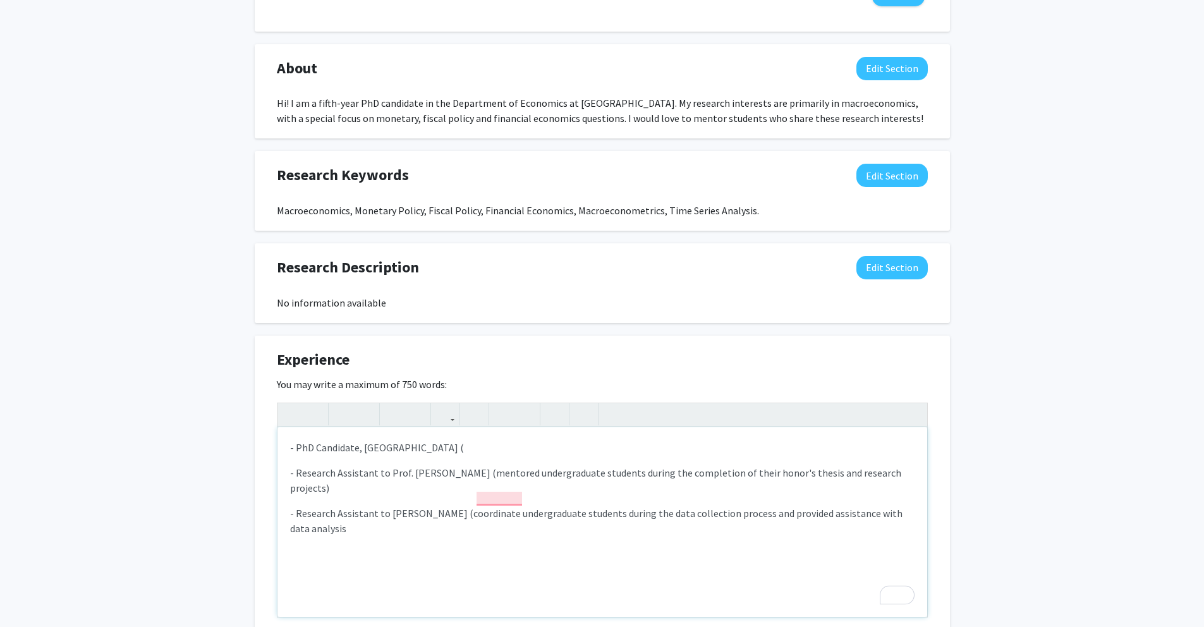
click at [313, 511] on p "- Research Assistant to [PERSON_NAME] (coordinate undergraduate students during…" at bounding box center [602, 521] width 624 height 30
click at [311, 511] on p "- Research Assistant to [PERSON_NAME] (coordinate undergraduate students during…" at bounding box center [602, 521] width 624 height 30
click at [519, 506] on p "- Research Assistant to [PERSON_NAME] (coordinate undergraduate students during…" at bounding box center [602, 521] width 624 height 30
click at [511, 517] on p "- Research Assistant to [PERSON_NAME] (coordinate undergraduate students during…" at bounding box center [602, 521] width 624 height 30
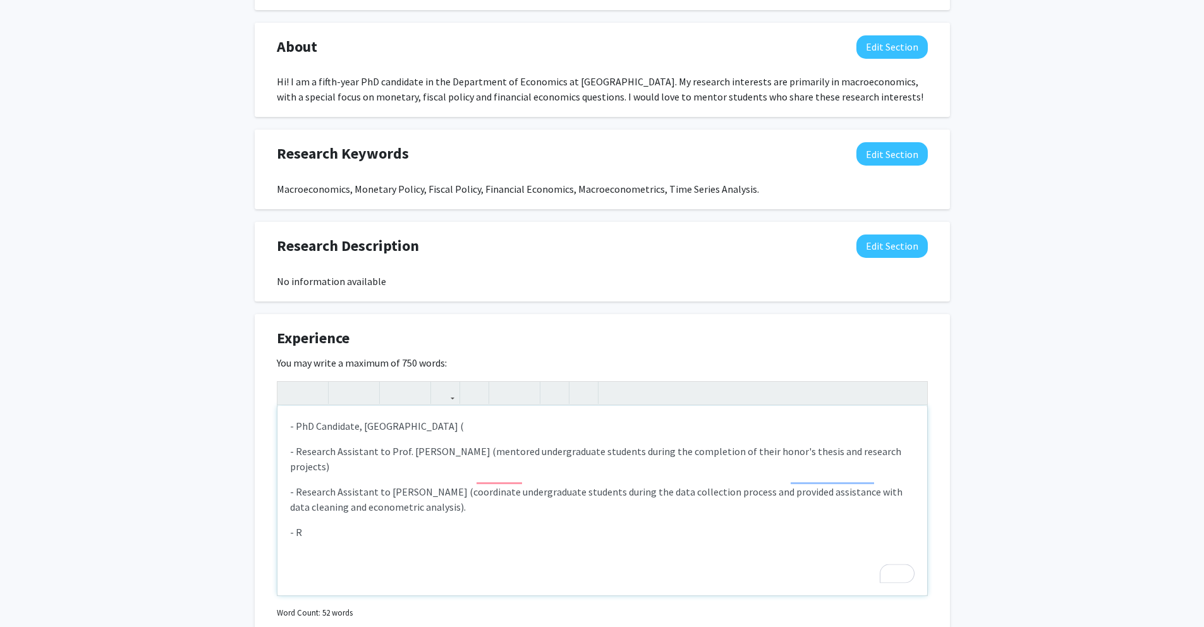
scroll to position [521, 0]
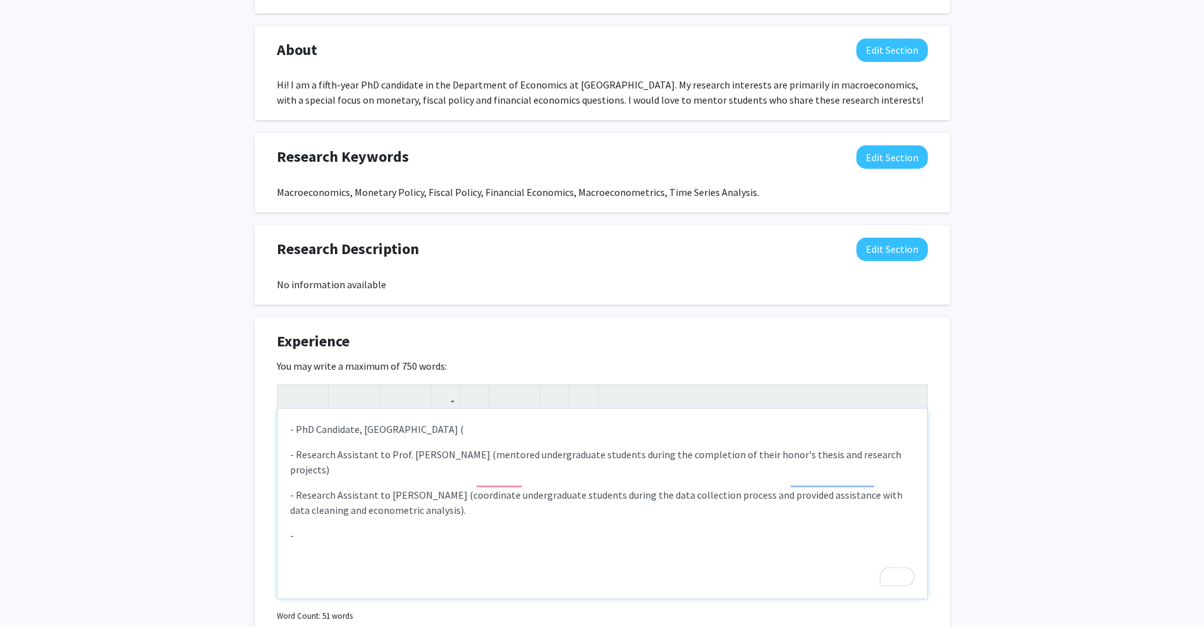
click at [297, 427] on p "- PhD Candidate, [GEOGRAPHIC_DATA] (" at bounding box center [602, 429] width 624 height 15
click at [469, 419] on div "PhD Candidate, [GEOGRAPHIC_DATA] ( - Research Assistant to Prof. [PERSON_NAME] …" at bounding box center [602, 504] width 650 height 190
click at [472, 427] on p "PhD Candidate, [GEOGRAPHIC_DATA] (" at bounding box center [602, 429] width 624 height 15
click at [389, 528] on p "-" at bounding box center [602, 535] width 624 height 15
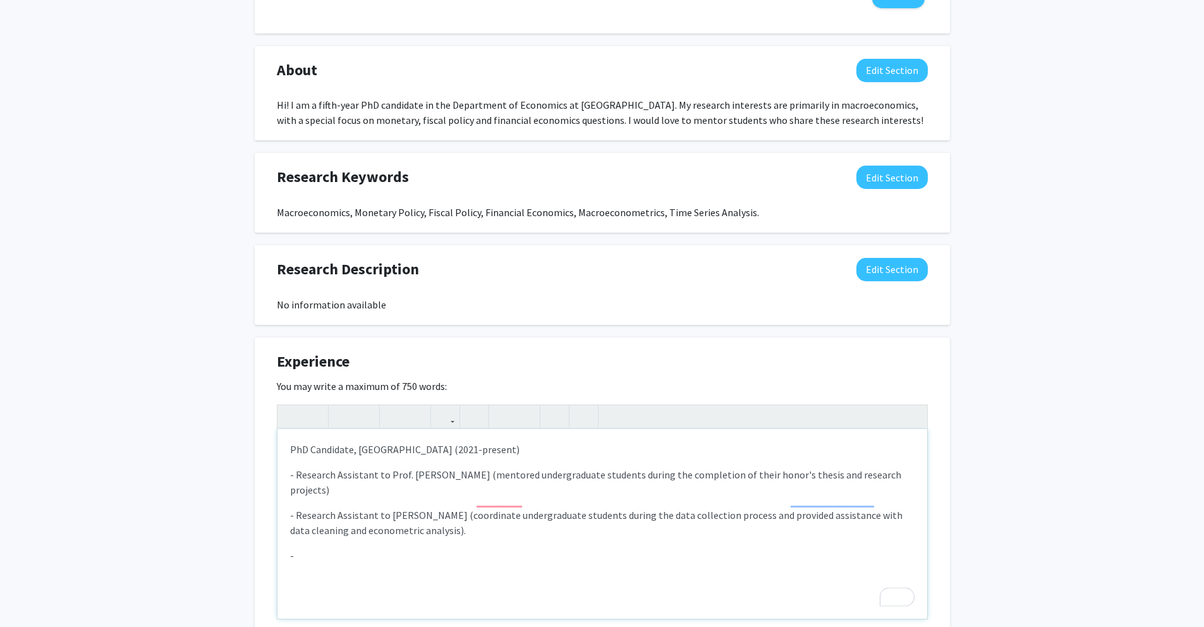
scroll to position [605, 0]
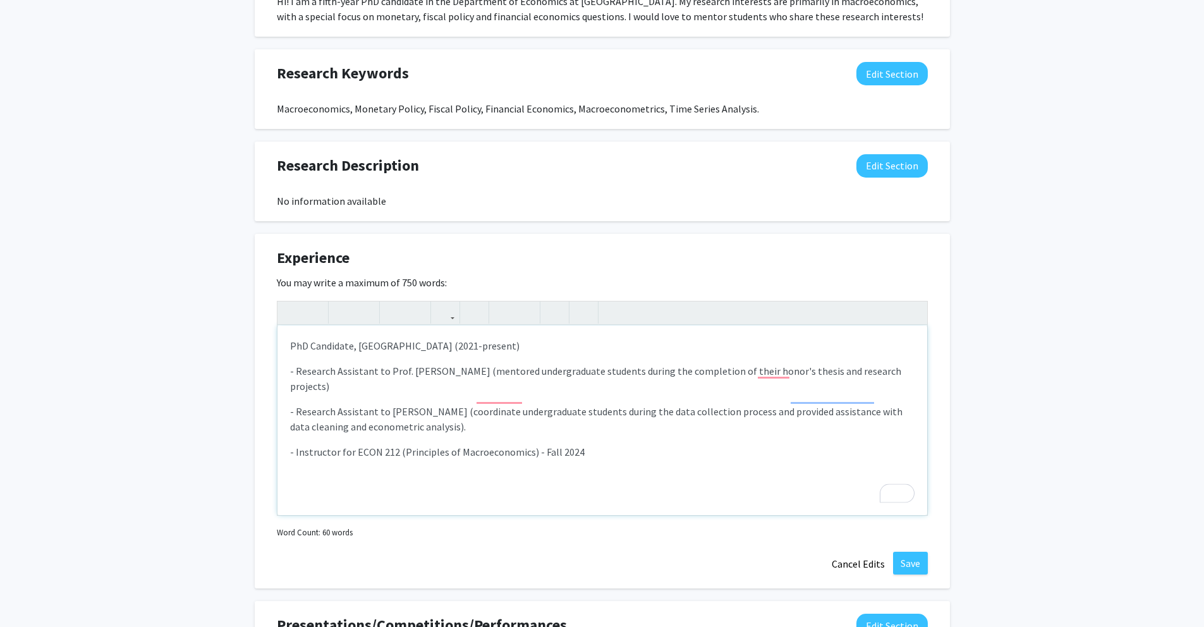
click at [920, 368] on div "PhD Candidate, [GEOGRAPHIC_DATA] (2021-present) - Research Assistant to Prof. […" at bounding box center [602, 420] width 650 height 190
click at [296, 375] on p "- Research Assistant to Prof. [PERSON_NAME] (mentored undergraduate students du…" at bounding box center [602, 378] width 624 height 30
click at [296, 410] on p "- Research Assistant to [PERSON_NAME] (coordinate undergraduate students during…" at bounding box center [602, 419] width 624 height 30
drag, startPoint x: 473, startPoint y: 423, endPoint x: 251, endPoint y: 404, distance: 222.6
click at [251, 404] on div "[PERSON_NAME] Edit Section See Public View help Degree Level: Doctoral Candidat…" at bounding box center [602, 221] width 1204 height 1561
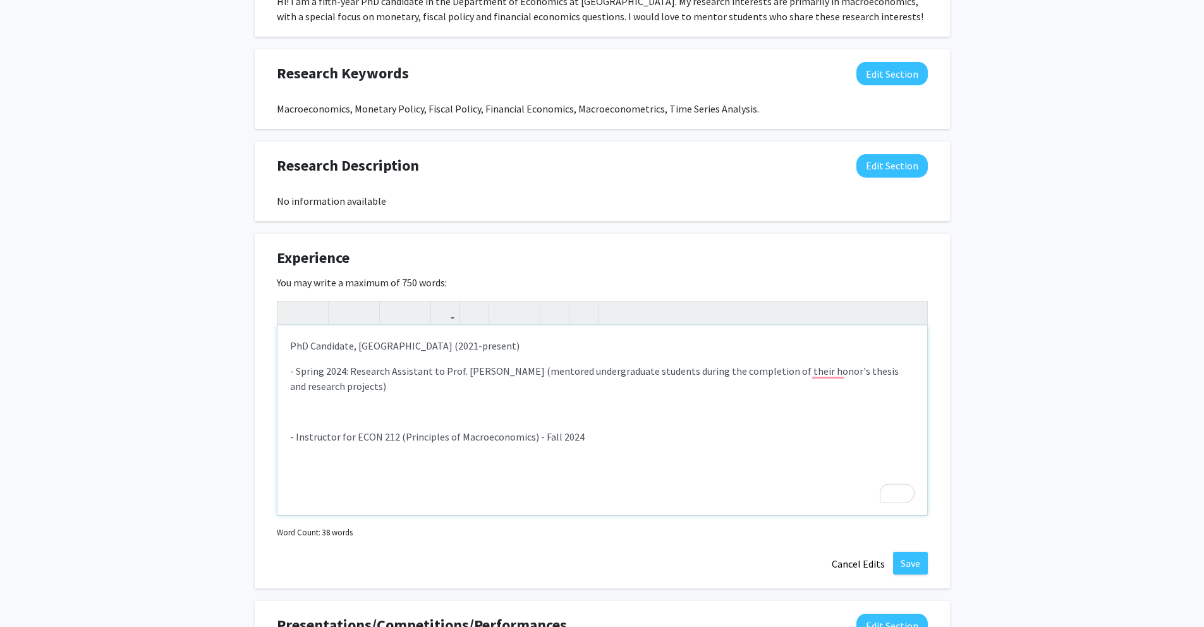
click at [298, 363] on p "- Spring 2024: Research Assistant to Prof. [PERSON_NAME] (mentored undergraduat…" at bounding box center [602, 378] width 624 height 30
click at [300, 360] on div "PhD Candidate, [GEOGRAPHIC_DATA] (2021-present) - Spring 2024: Research Assista…" at bounding box center [602, 420] width 650 height 190
click at [499, 344] on p "PhD Candidate, [GEOGRAPHIC_DATA] (2021-present)" at bounding box center [602, 345] width 624 height 15
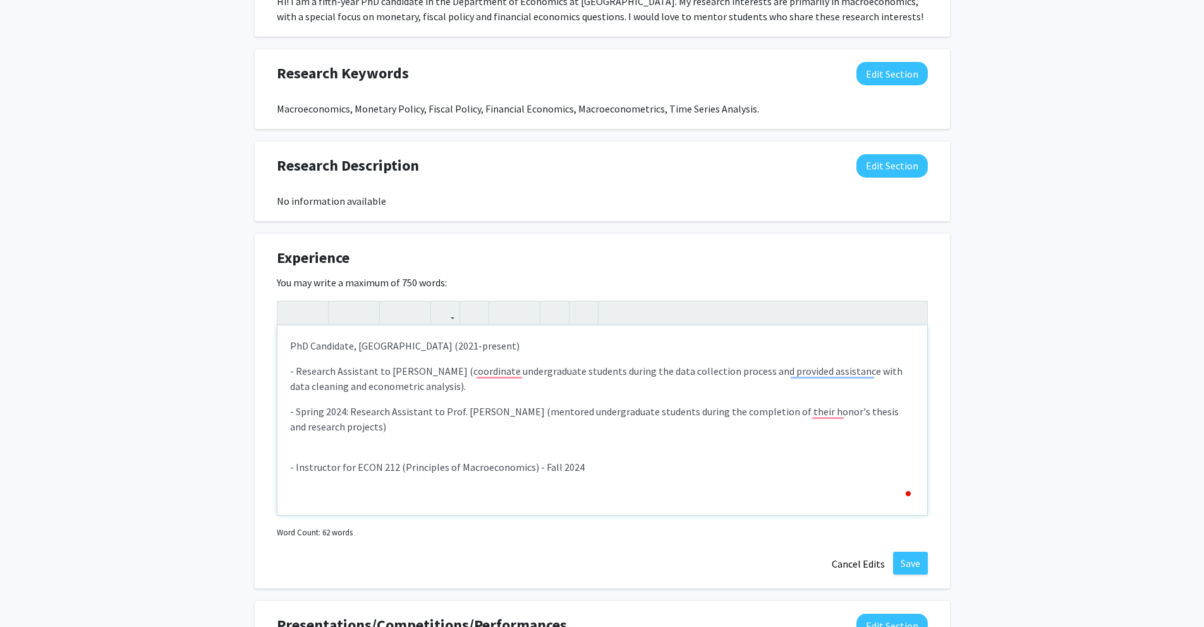
click at [296, 365] on p "- Research Assistant to [PERSON_NAME] (coordinate undergraduate students during…" at bounding box center [602, 378] width 624 height 30
drag, startPoint x: 537, startPoint y: 463, endPoint x: 593, endPoint y: 471, distance: 56.2
click at [593, 471] on p "- Instructor for ECON 212 (Principles of Macroeconomics) - Fall 2024" at bounding box center [602, 466] width 624 height 15
click at [569, 469] on p "- Instructor for ECON 212 (Principles of Macroeconomics) - Fall 2024" at bounding box center [602, 466] width 624 height 15
drag, startPoint x: 535, startPoint y: 468, endPoint x: 551, endPoint y: 460, distance: 17.8
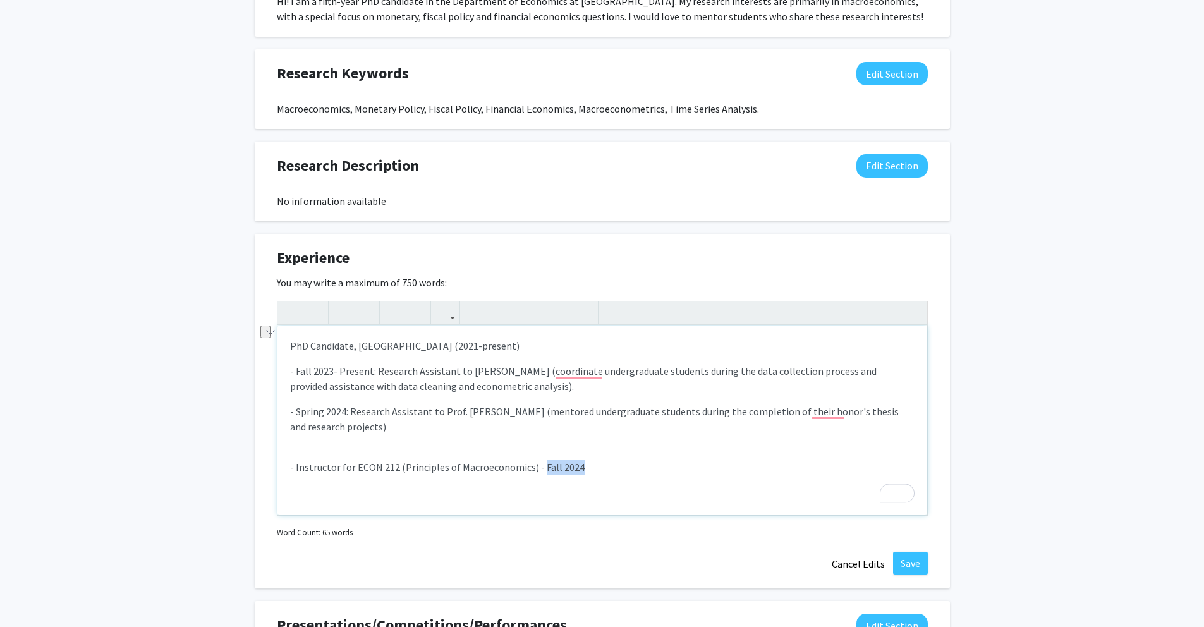
click at [600, 466] on p "- Instructor for ECON 212 (Principles of Macroeconomics) - Fall 2024" at bounding box center [602, 466] width 624 height 15
click at [490, 450] on div "PhD Candidate, [GEOGRAPHIC_DATA] (2021-present) - Fall 2023- Present: Research …" at bounding box center [602, 420] width 650 height 190
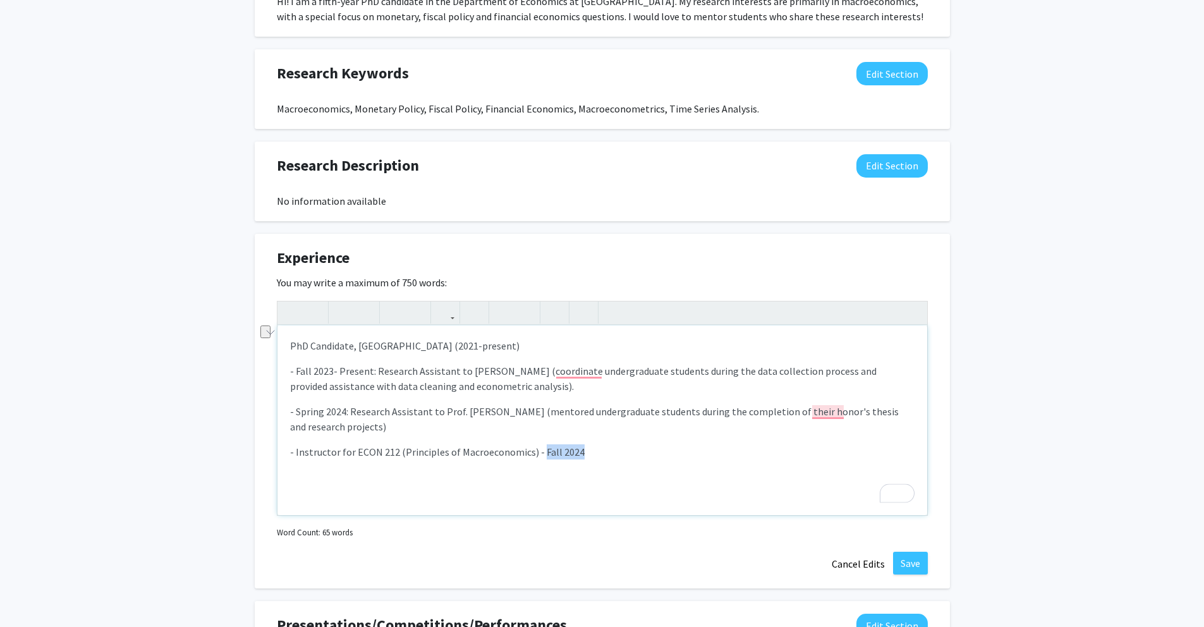
drag, startPoint x: 535, startPoint y: 449, endPoint x: 588, endPoint y: 451, distance: 53.1
click at [588, 451] on p "- Instructor for ECON 212 (Principles of Macroeconomics) - Fall 2024" at bounding box center [602, 451] width 624 height 15
click at [296, 451] on p "- Instructor for ECON 212 (Principles of Macroeconomics) -" at bounding box center [602, 451] width 624 height 15
click at [606, 454] on p "- Fall 2024: Instructor for ECON 212 (Principles of Macroeconomics) -" at bounding box center [602, 451] width 624 height 15
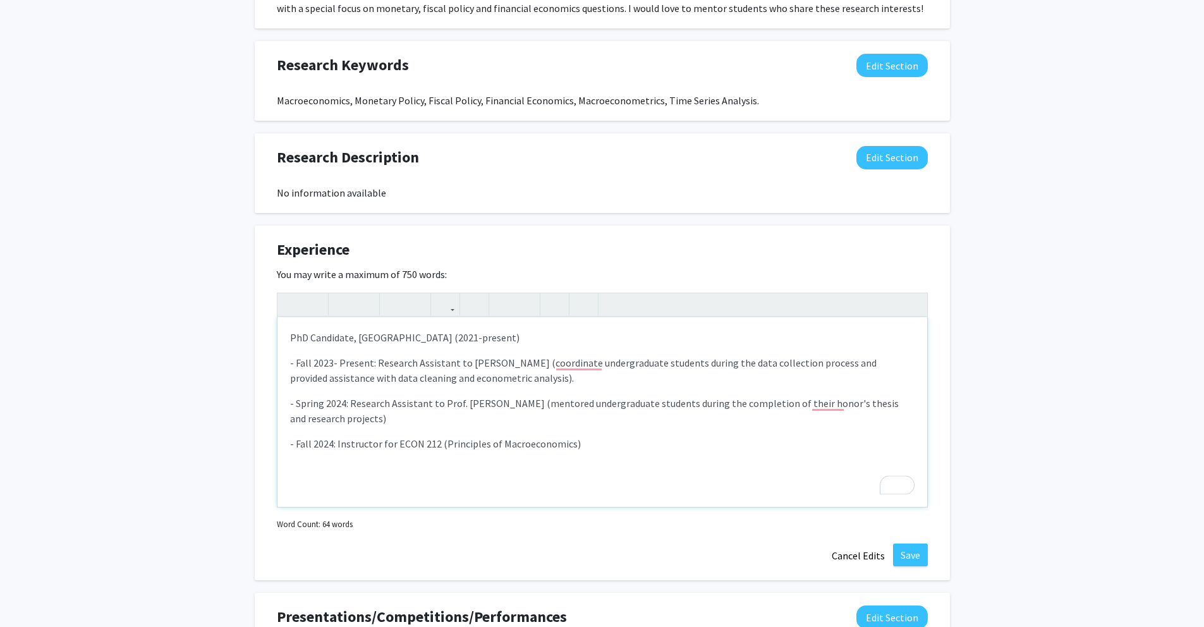
scroll to position [624, 0]
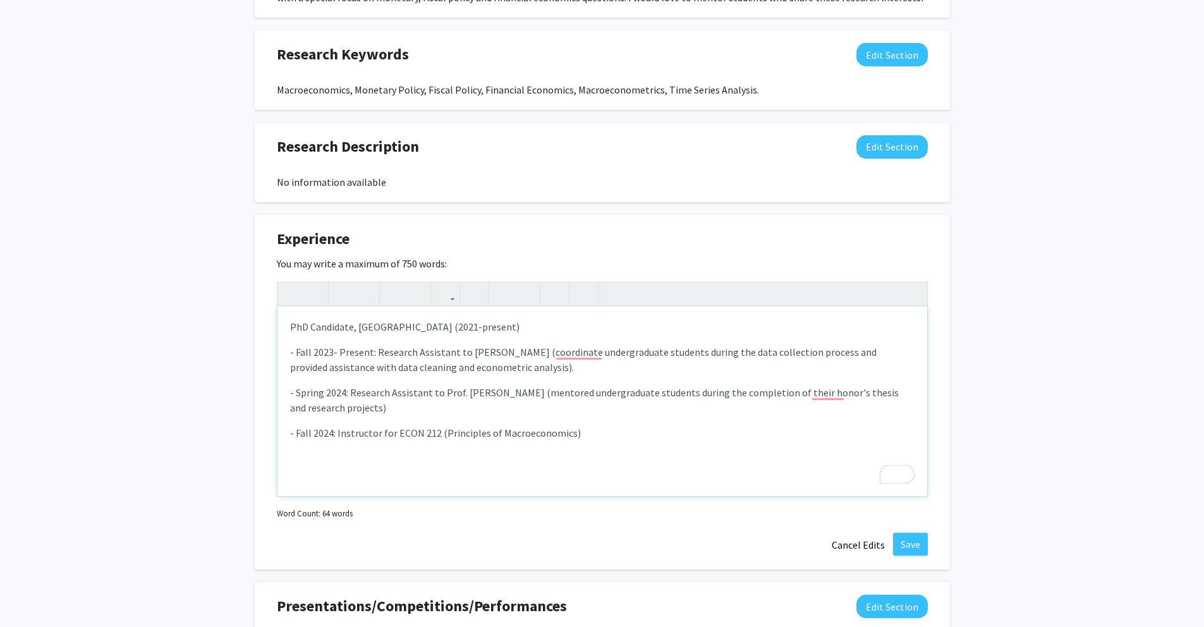
click at [539, 371] on p "- Fall 2023- Present: Research Assistant to [PERSON_NAME] (coordinate undergrad…" at bounding box center [602, 359] width 624 height 30
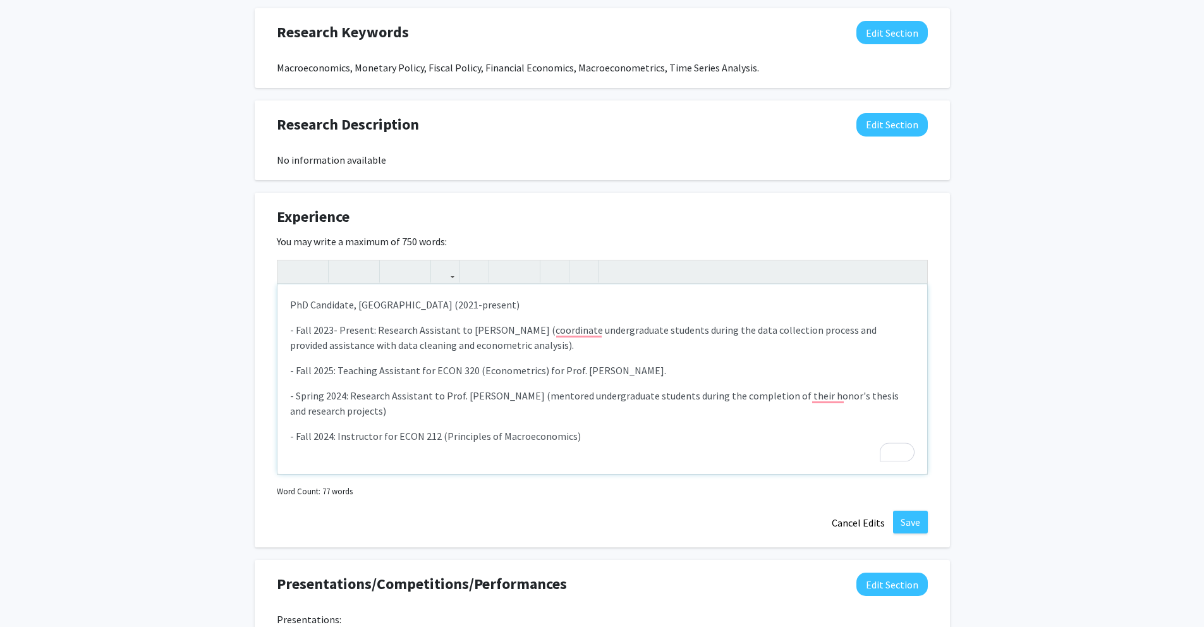
scroll to position [659, 0]
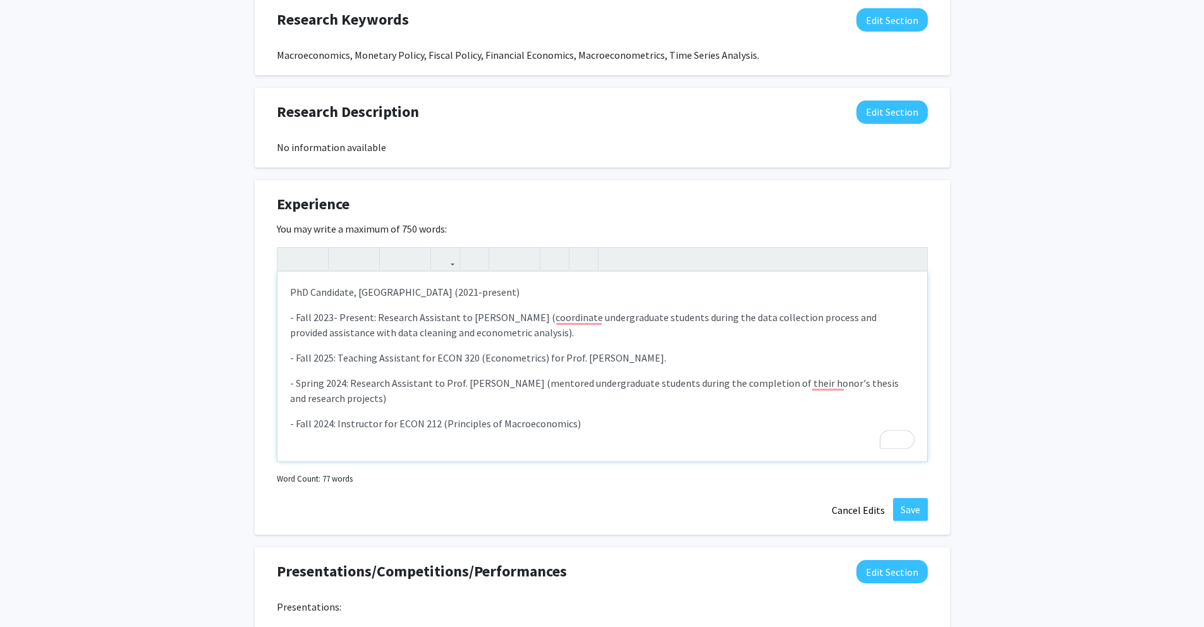
click at [602, 425] on p "- Fall 2024: Instructor for ECON 212 (Principles of Macroeconomics)" at bounding box center [602, 423] width 624 height 15
click at [454, 405] on p "- Spring 2024: Research Assistant to Prof. [PERSON_NAME] (mentored undergraduat…" at bounding box center [602, 390] width 624 height 30
click at [815, 395] on p "- Spring 2024: Research Assistant to Prof. [PERSON_NAME] (mentored undergraduat…" at bounding box center [602, 390] width 624 height 30
click at [829, 369] on div "PhD Candidate, [GEOGRAPHIC_DATA] (2021-present) - Fall 2023- Present: Research …" at bounding box center [602, 367] width 650 height 190
click at [830, 377] on p "- Spring 2024: Research Assistant to Prof. [PERSON_NAME] (mentored undergraduat…" at bounding box center [602, 390] width 624 height 30
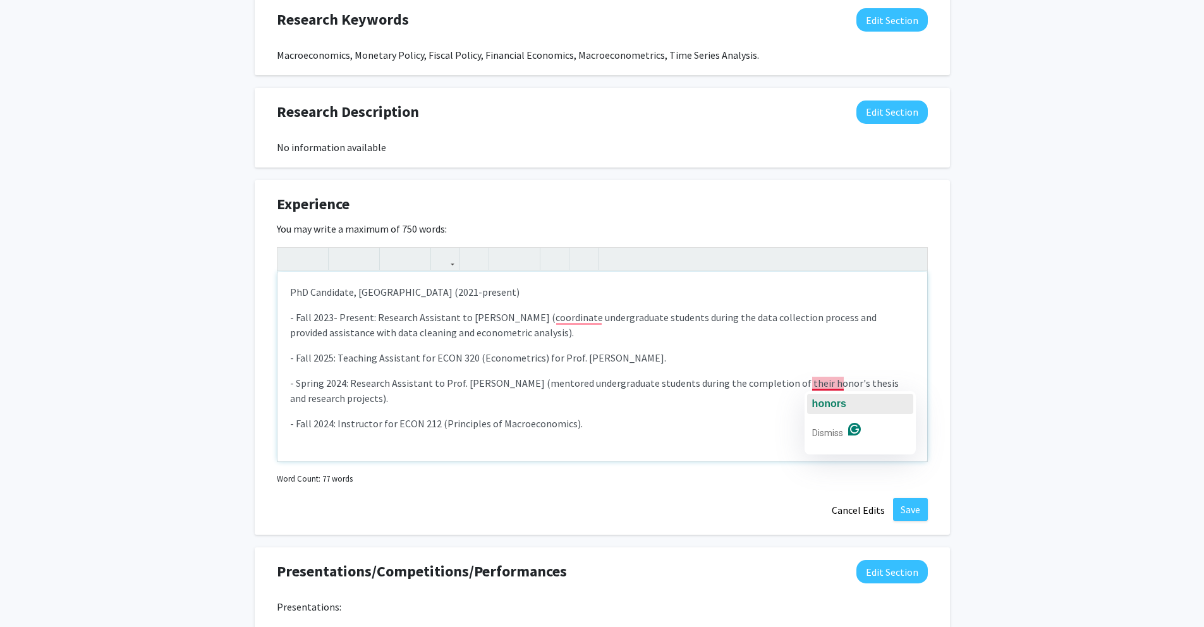
click at [842, 411] on div "honors" at bounding box center [829, 404] width 34 height 20
click at [680, 396] on p "- Spring 2024: Research Assistant to Prof. [PERSON_NAME] (mentored undergraduat…" at bounding box center [602, 390] width 624 height 30
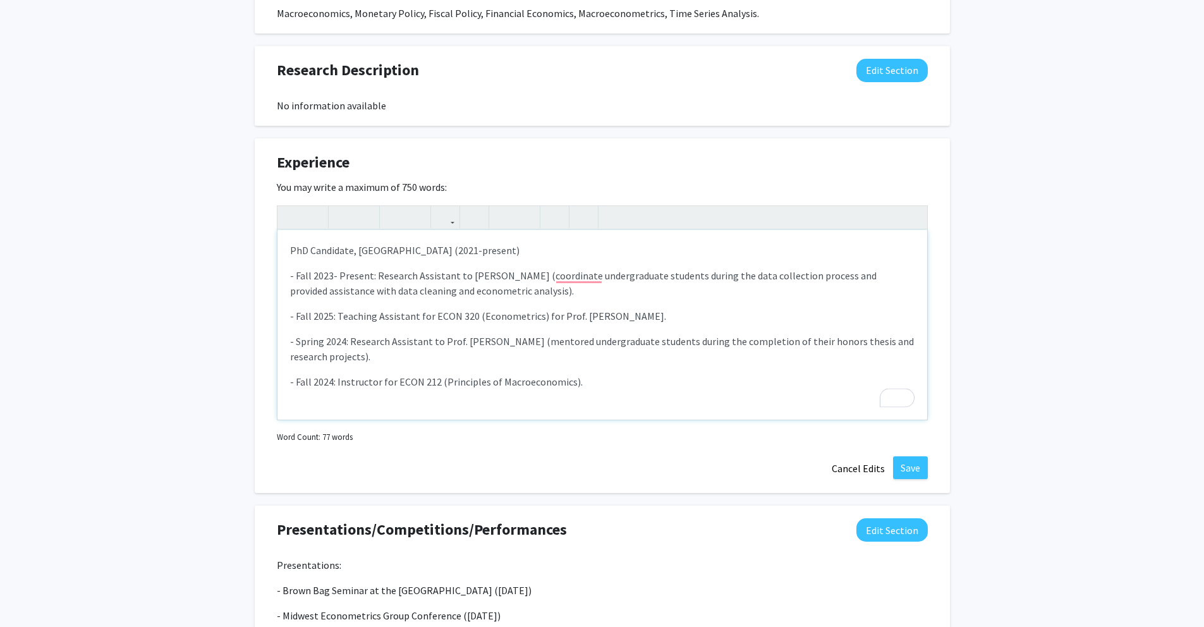
scroll to position [710, 0]
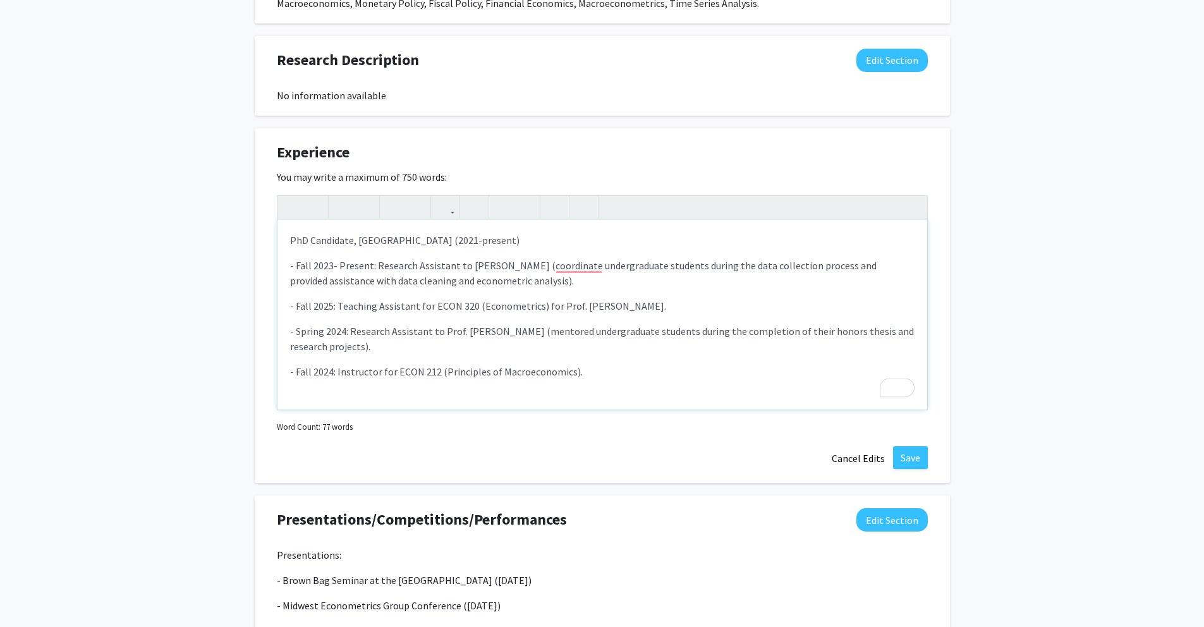
click at [610, 380] on div "PhD Candidate, [GEOGRAPHIC_DATA] (2021-present) - Fall 2023- Present: Research …" at bounding box center [602, 315] width 650 height 190
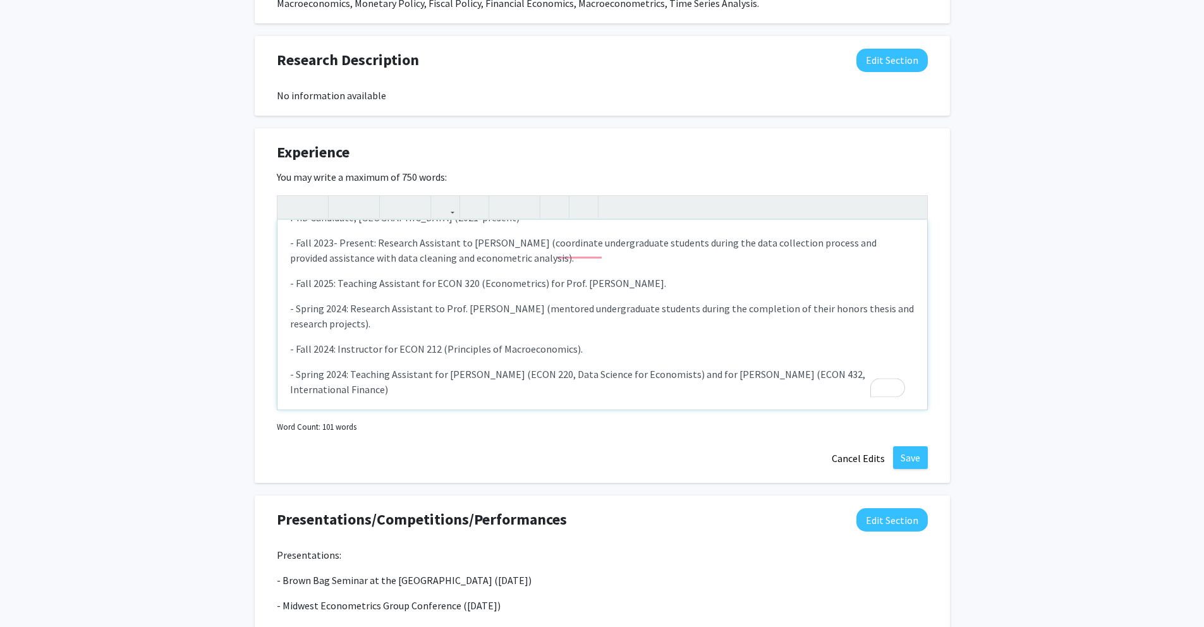
scroll to position [23, 0]
click at [710, 374] on p "- Spring 2024: Teaching Assistant for [PERSON_NAME] (ECON 220, Data Science for…" at bounding box center [602, 382] width 624 height 30
click at [643, 392] on p "- Spring 2024: Teaching Assistant for [PERSON_NAME] (ECON 220, Data Science for…" at bounding box center [602, 382] width 624 height 30
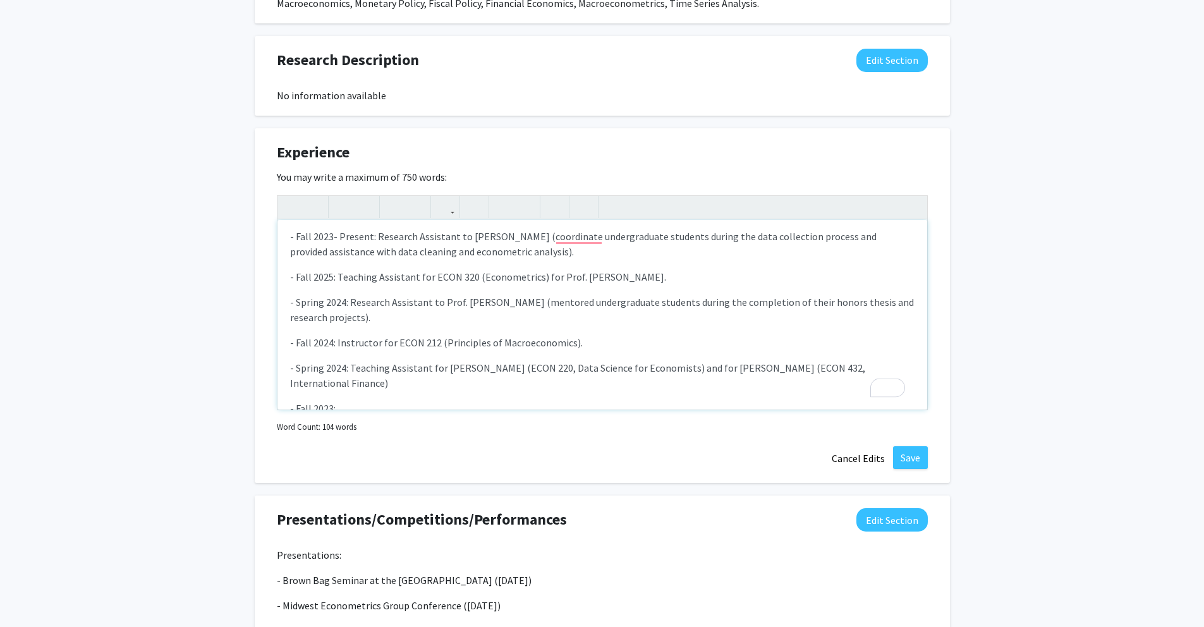
scroll to position [0, 0]
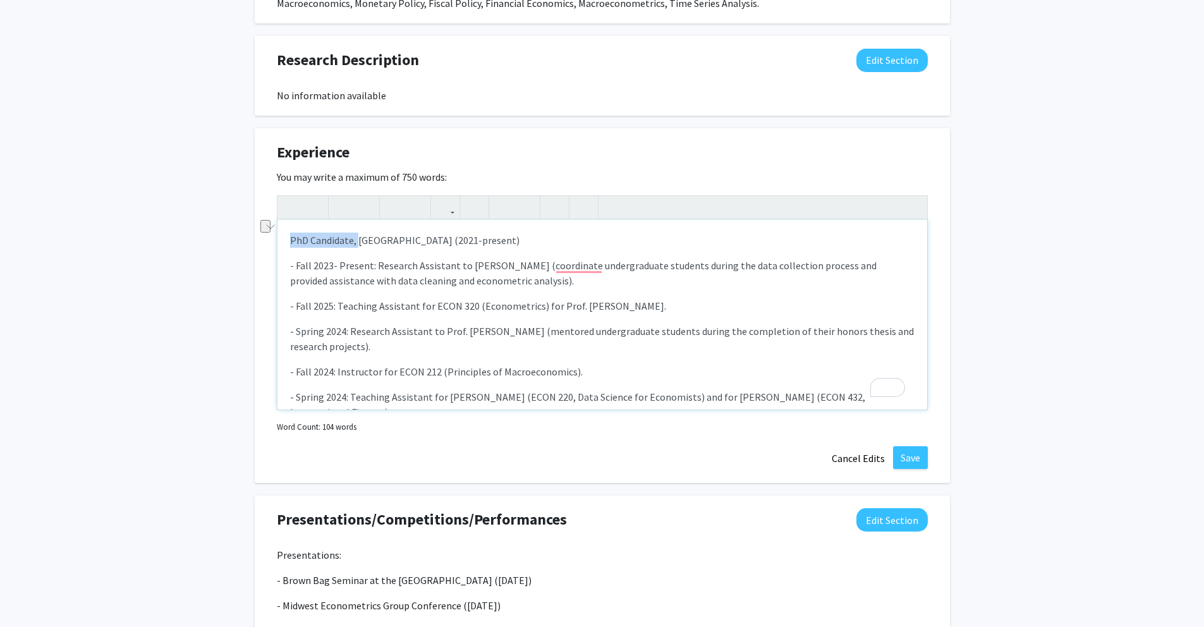
drag, startPoint x: 358, startPoint y: 245, endPoint x: 286, endPoint y: 245, distance: 71.4
click at [287, 245] on div "PhD Candidate, [GEOGRAPHIC_DATA] (2021-present) - Fall 2023- Present: Research …" at bounding box center [602, 315] width 650 height 190
drag, startPoint x: 361, startPoint y: 241, endPoint x: 456, endPoint y: 238, distance: 94.9
click at [456, 238] on p "Emory University (2021-present)" at bounding box center [602, 240] width 624 height 15
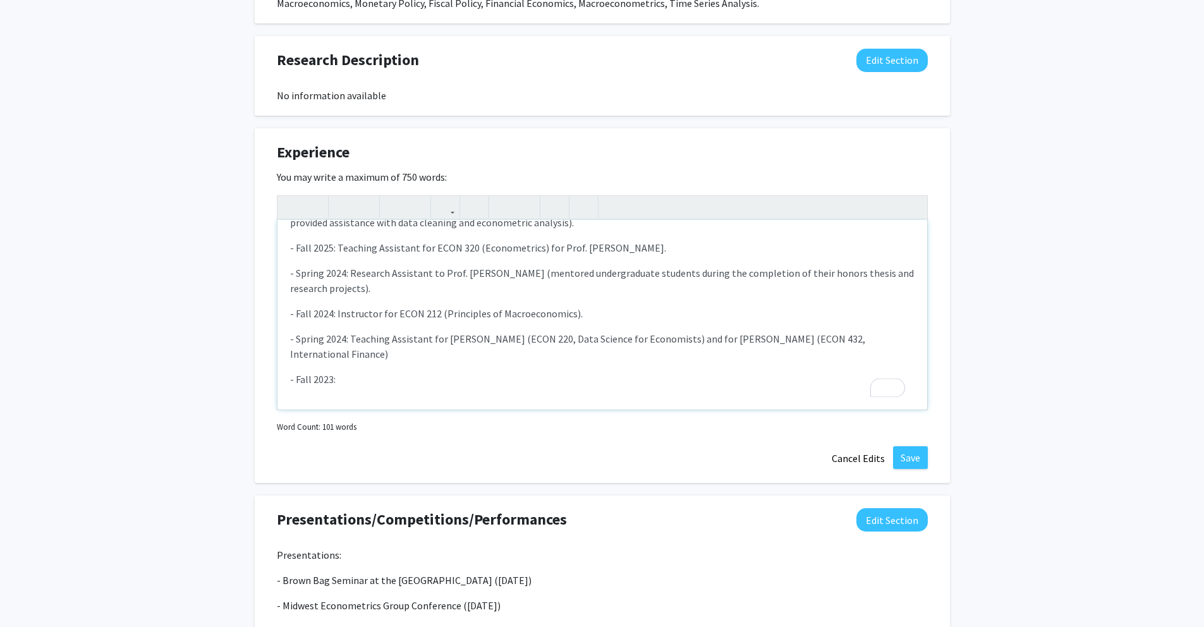
click at [456, 400] on div "Emory University - Fall 2023- Present: Research Assistant to [PERSON_NAME] (coo…" at bounding box center [602, 315] width 650 height 190
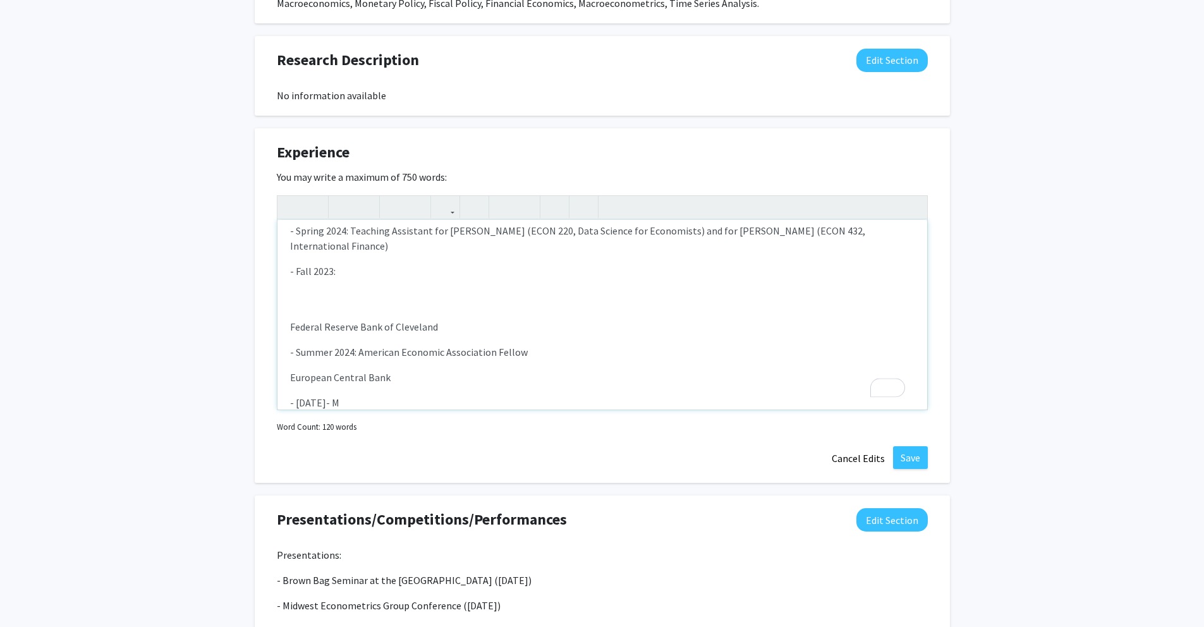
click at [312, 404] on p "- [DATE]- M" at bounding box center [602, 402] width 624 height 15
click at [394, 404] on p "- [DATE]- M" at bounding box center [602, 402] width 624 height 15
click at [456, 404] on p "- [DATE]- [DATE]: Trainee in the Monetary Analysis" at bounding box center [602, 402] width 624 height 15
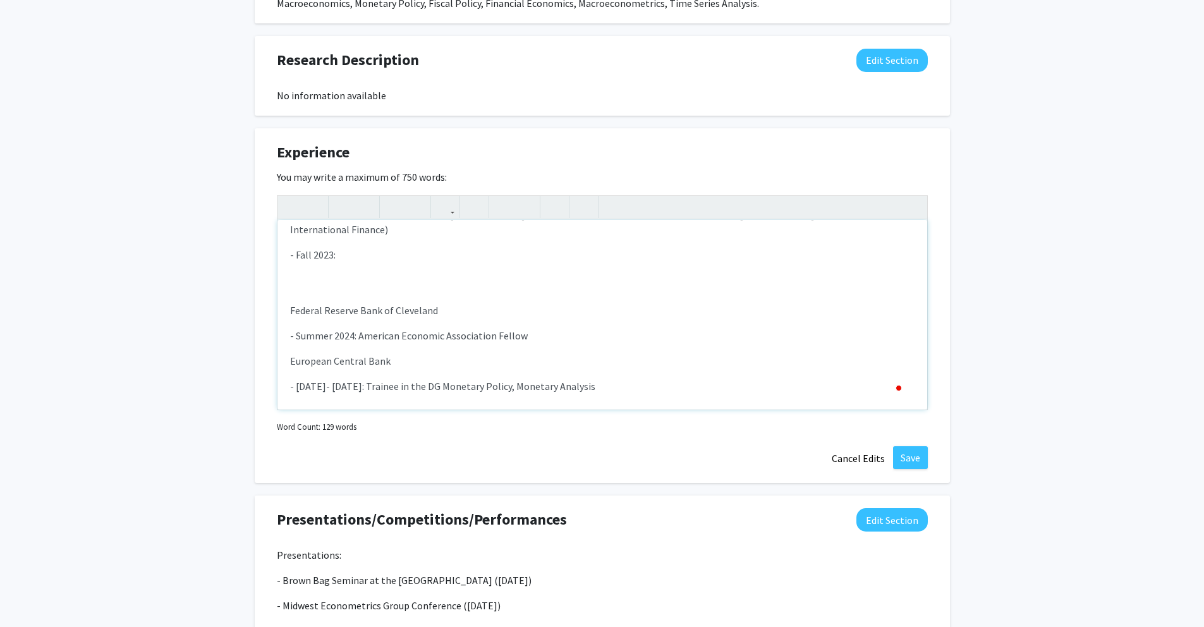
scroll to position [190, 0]
click at [645, 372] on p "- [DATE]- [DATE]: Trainee in the DG Monetary Policy, Monetary Analysis" at bounding box center [602, 379] width 624 height 15
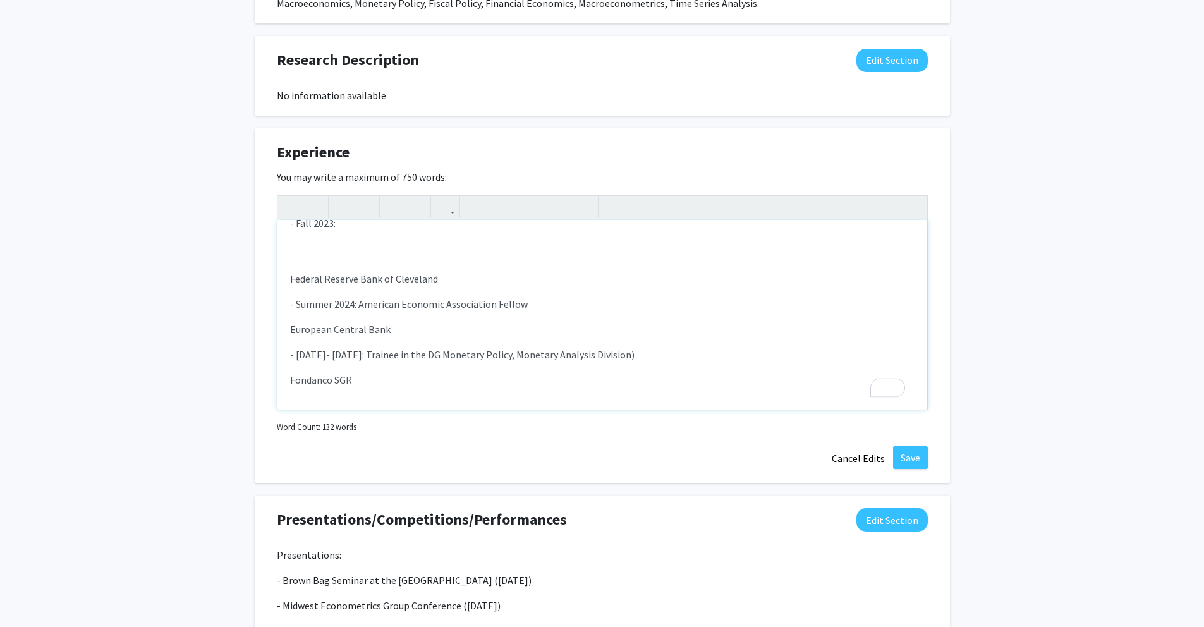
scroll to position [215, 0]
click at [413, 338] on div "Emory University - Fall 2023- Present: Research Assistant to [PERSON_NAME] (coo…" at bounding box center [602, 315] width 650 height 190
click at [375, 325] on p "European Central Bank" at bounding box center [602, 328] width 624 height 15
click at [292, 331] on p "European Central Bank" at bounding box center [602, 328] width 624 height 15
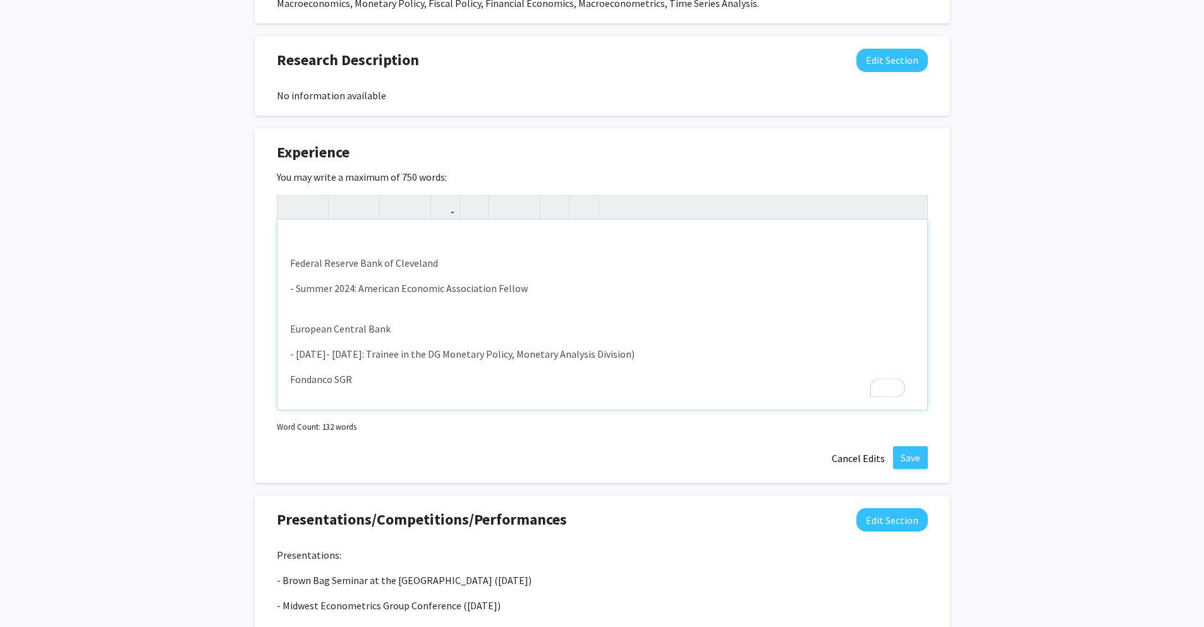
click at [385, 380] on p "Fondanco SGR" at bounding box center [602, 379] width 624 height 15
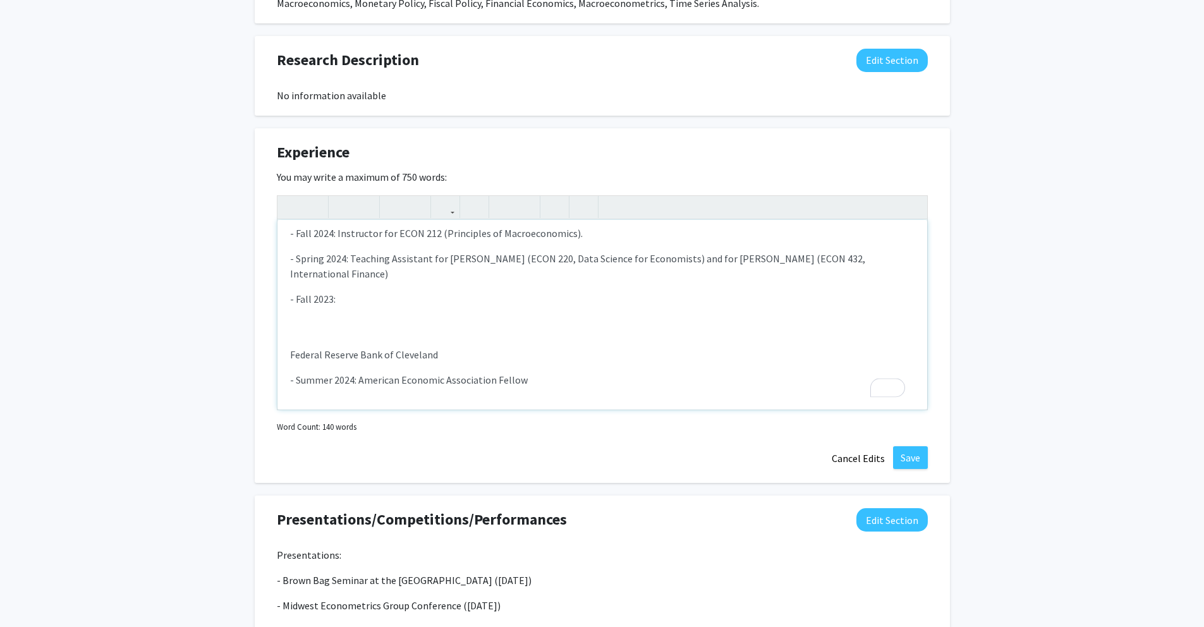
click at [394, 291] on p "- Fall 2023:" at bounding box center [602, 298] width 624 height 15
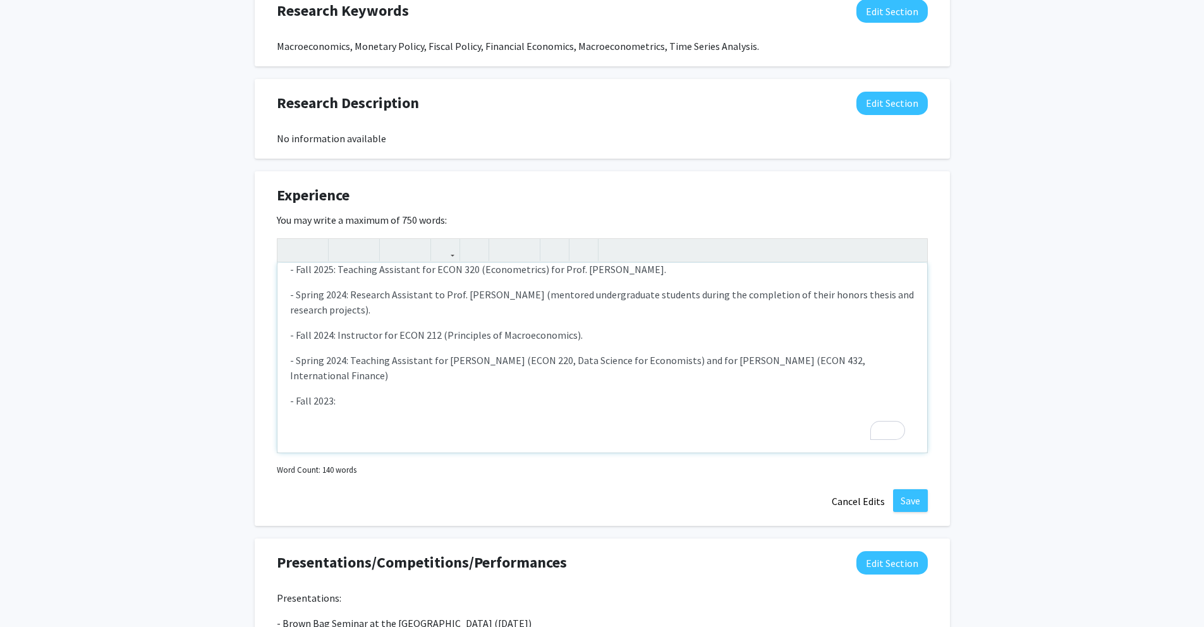
click at [430, 394] on p "- Fall 2023:" at bounding box center [602, 400] width 624 height 15
click at [430, 292] on p "- Spring 2024: Research Assistant to Prof. [PERSON_NAME] (mentored undergraduat…" at bounding box center [602, 302] width 624 height 30
click at [432, 293] on p "- Spring 2024: Research Assistant to Prof. [PERSON_NAME] (mentored undergraduat…" at bounding box center [602, 302] width 624 height 30
type textarea "<p>[GEOGRAPHIC_DATA]</p><p>- Fall 2023- Present: Research Assistant to [PERSON_…"
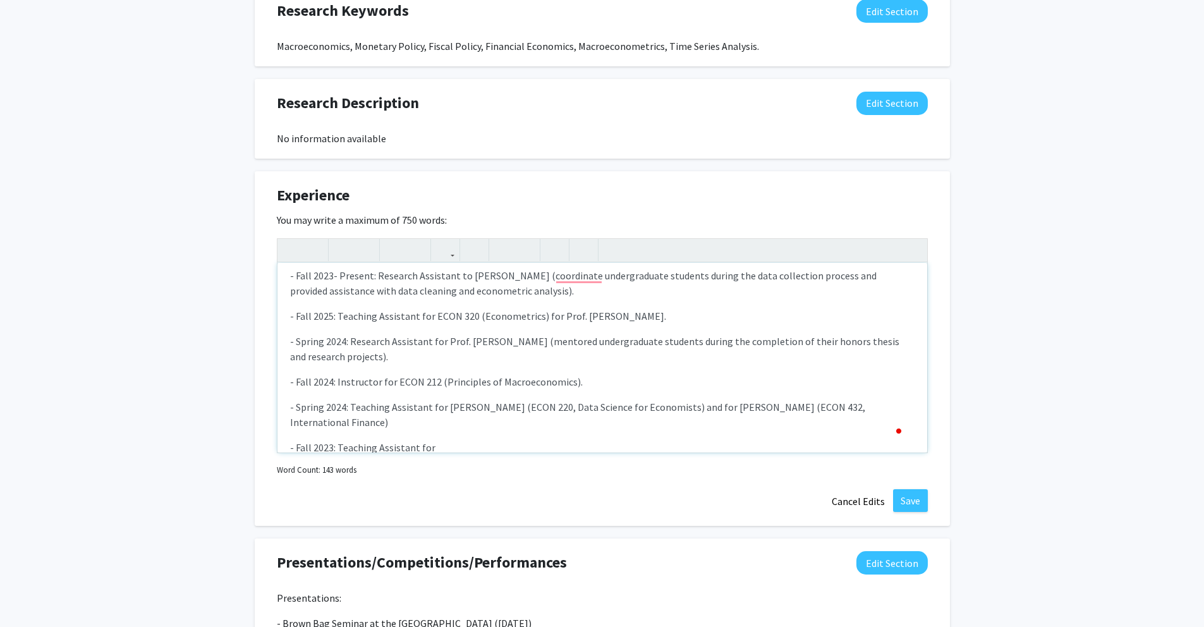
scroll to position [29, 0]
click at [457, 280] on p "- Fall 2023- Present: Research Assistant to [PERSON_NAME] (coordinate undergrad…" at bounding box center [602, 287] width 624 height 30
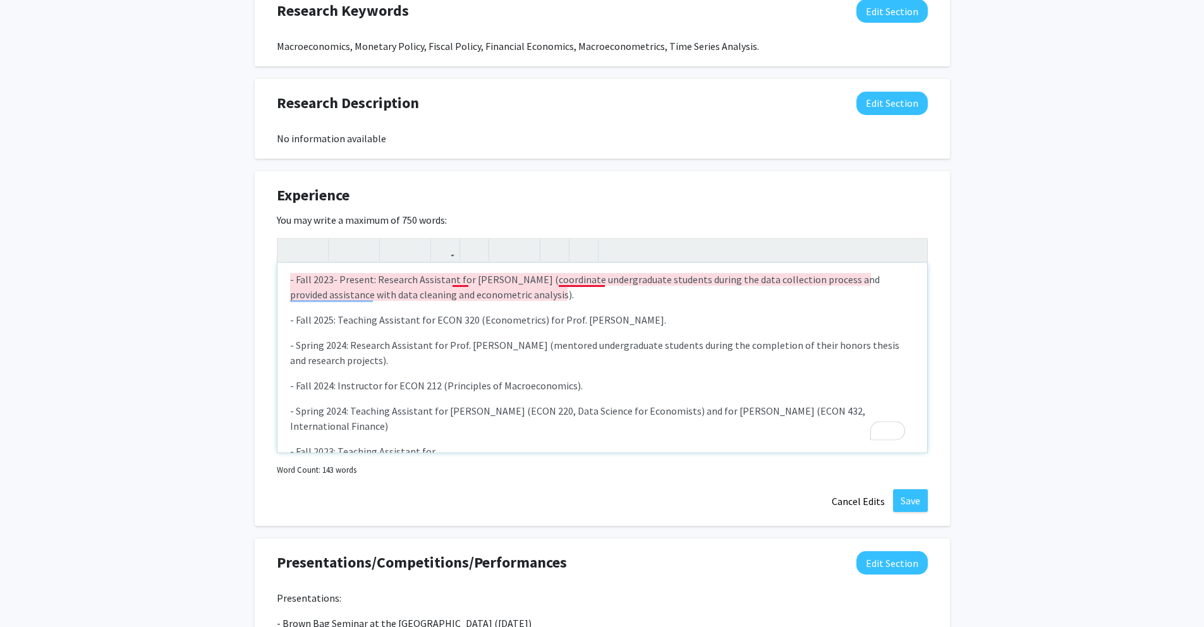
click at [459, 281] on p "- Fall 2023- Present: Research Assistant for Prof. Caroline Fohlin (coordinate …" at bounding box center [602, 287] width 624 height 30
click at [462, 337] on p "- Spring 2024: Research Assistant for Prof. [PERSON_NAME] (mentored undergradua…" at bounding box center [602, 352] width 624 height 30
click at [493, 343] on p "- Spring 2024: Research Assistant for Prof. [PERSON_NAME] (mentored undergradua…" at bounding box center [602, 352] width 624 height 30
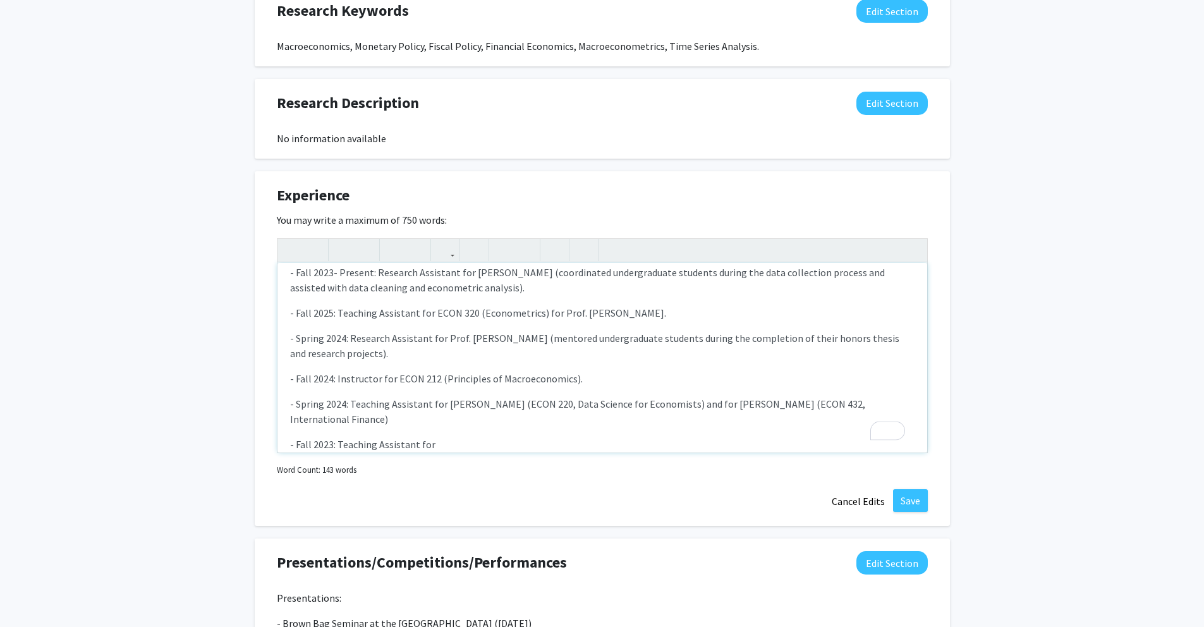
scroll to position [24, 0]
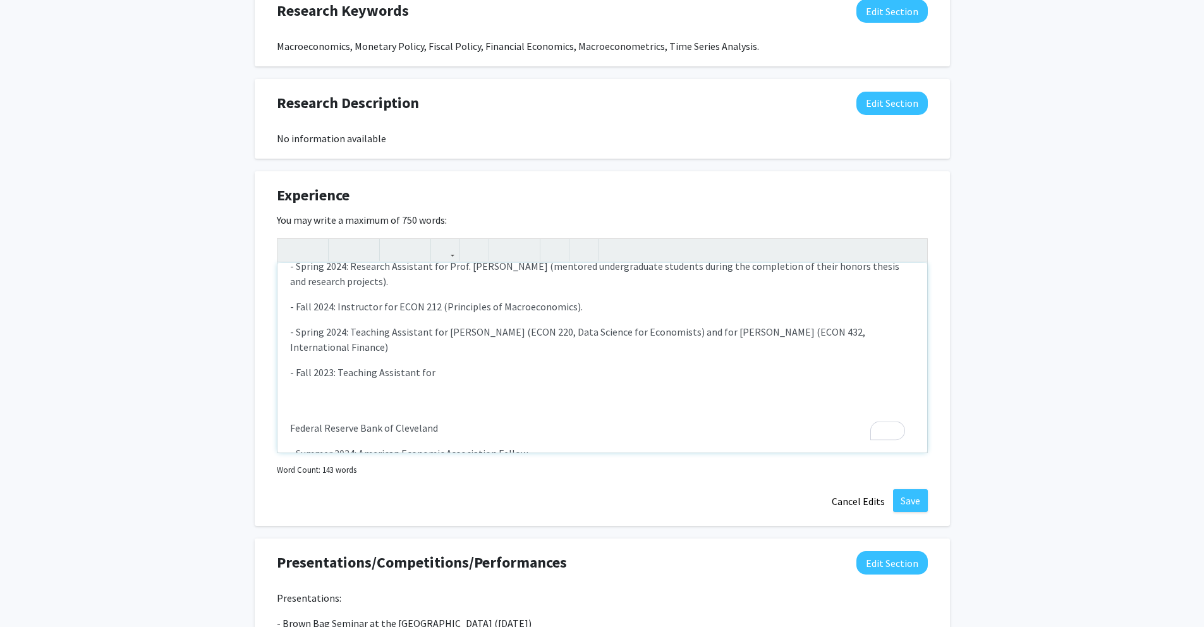
click at [484, 374] on p "- Fall 2023: Teaching Assistant for" at bounding box center [602, 372] width 624 height 15
click at [344, 334] on p "- Spring 2024: Teaching Assistant for [PERSON_NAME] (ECON 220, Data Science for…" at bounding box center [602, 339] width 624 height 30
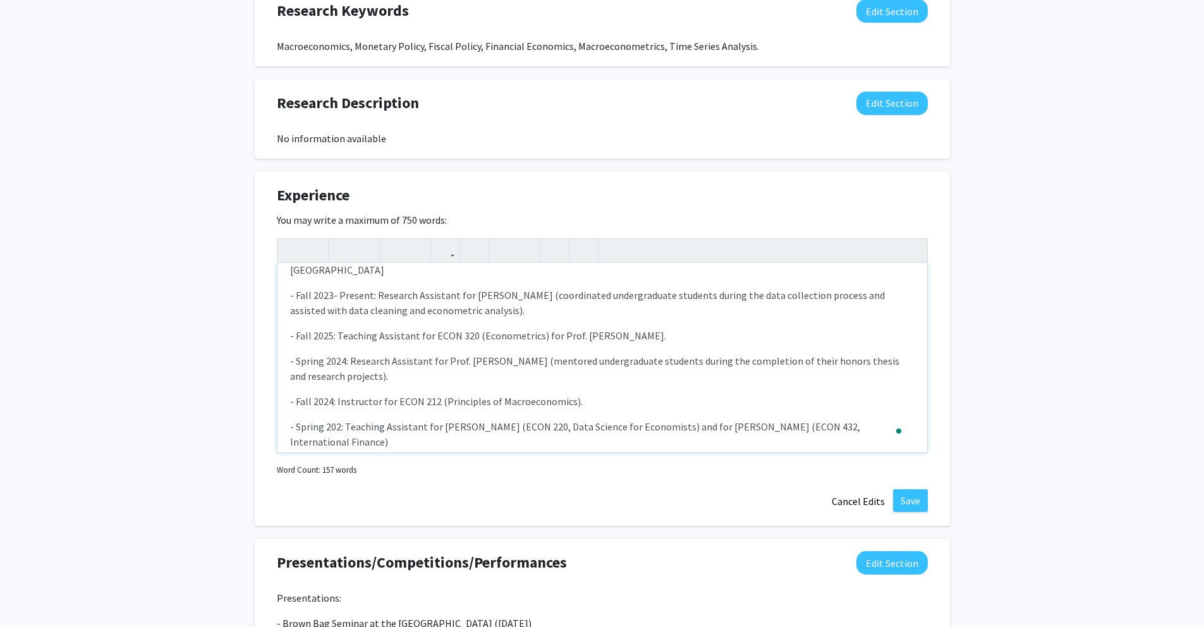
scroll to position [16, 0]
click at [344, 358] on p "- Spring 2024: Research Assistant for Prof. [PERSON_NAME] (mentored undergradua…" at bounding box center [602, 366] width 624 height 30
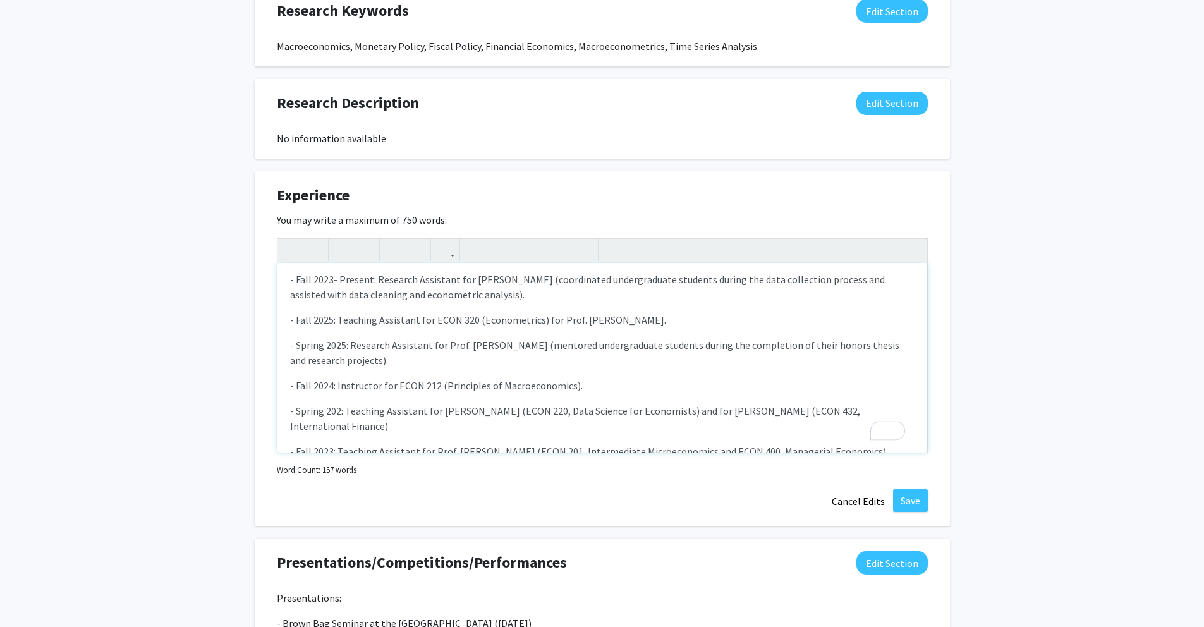
scroll to position [46, 0]
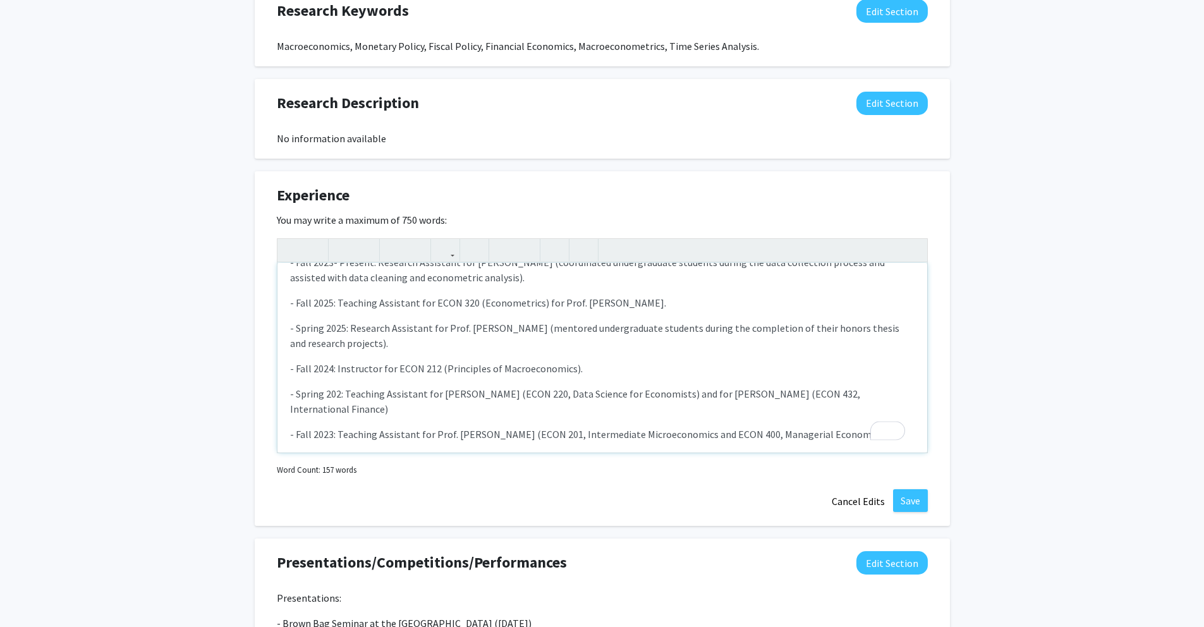
click at [337, 393] on p "- Spring 202: Teaching Assistant for Prof. Elena Pesavento (ECON 220, Data Scie…" at bounding box center [602, 401] width 624 height 30
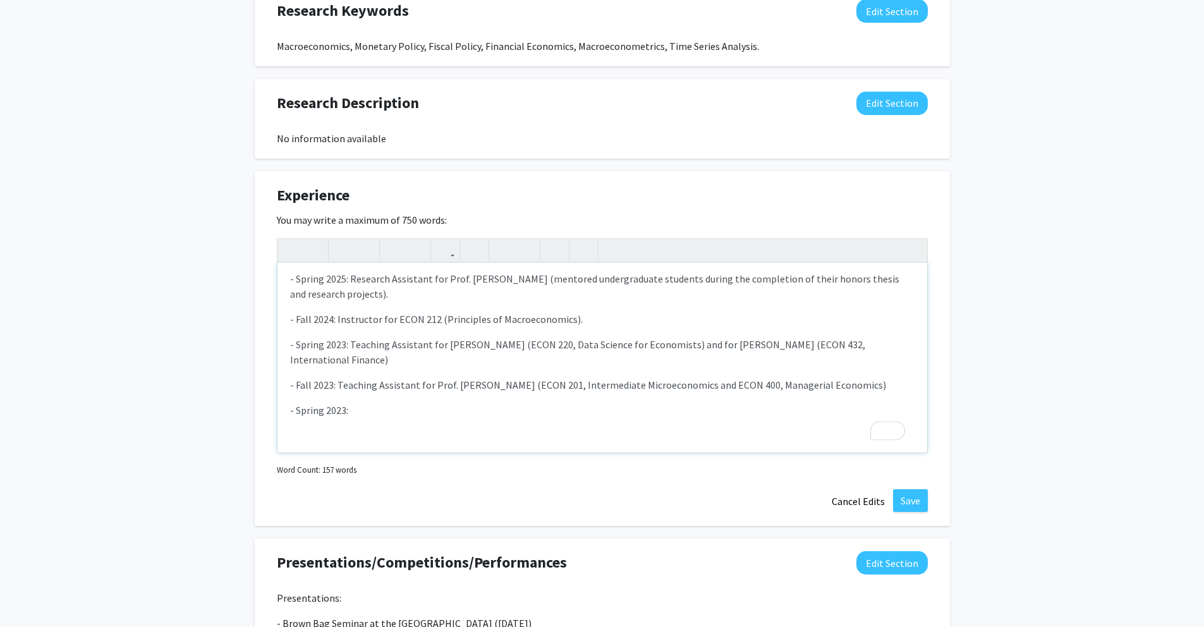
scroll to position [95, 0]
click at [331, 386] on p "- Fall 2023: Teaching Assistant for Prof. Maria Arbatskaya (ECON 201, Intermedi…" at bounding box center [602, 384] width 624 height 15
click at [343, 344] on p "- Spring 2023: Teaching Assistant for Prof. Elena Pesavento (ECON 220, Data Sci…" at bounding box center [602, 352] width 624 height 30
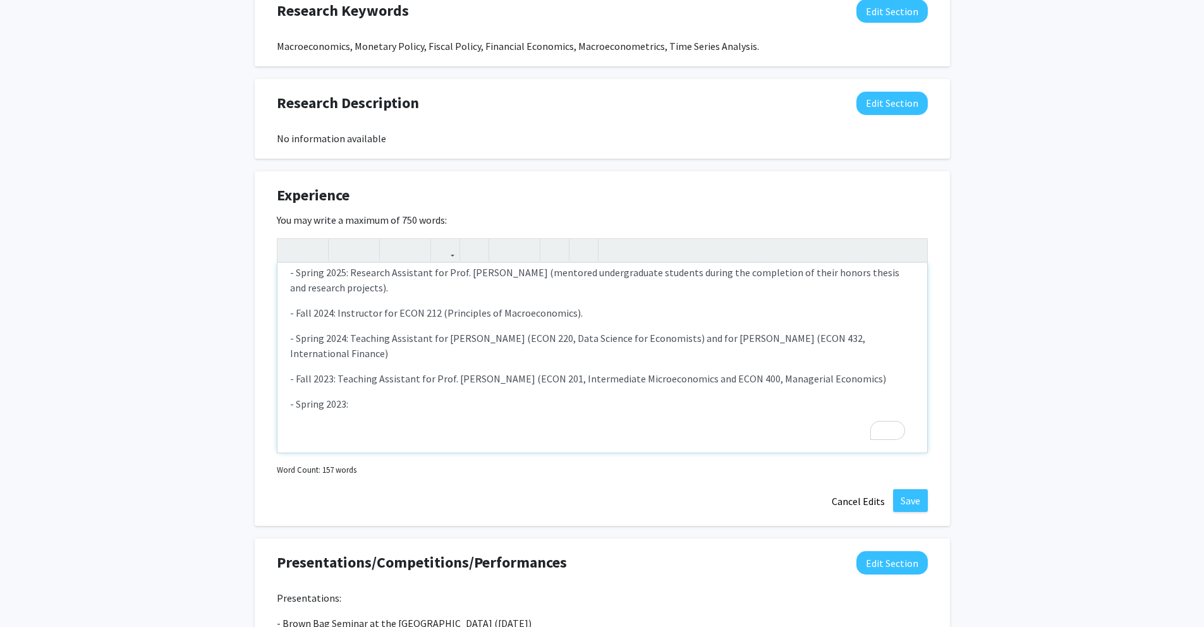
click at [413, 406] on p "- Spring 2023:" at bounding box center [602, 403] width 624 height 15
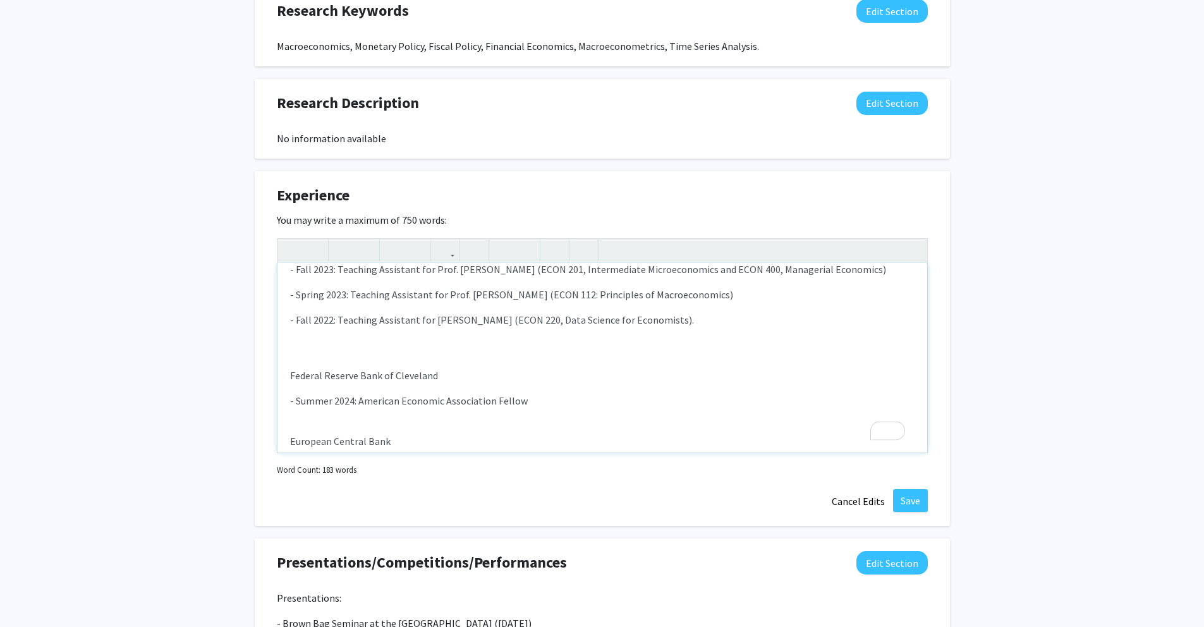
scroll to position [0, 0]
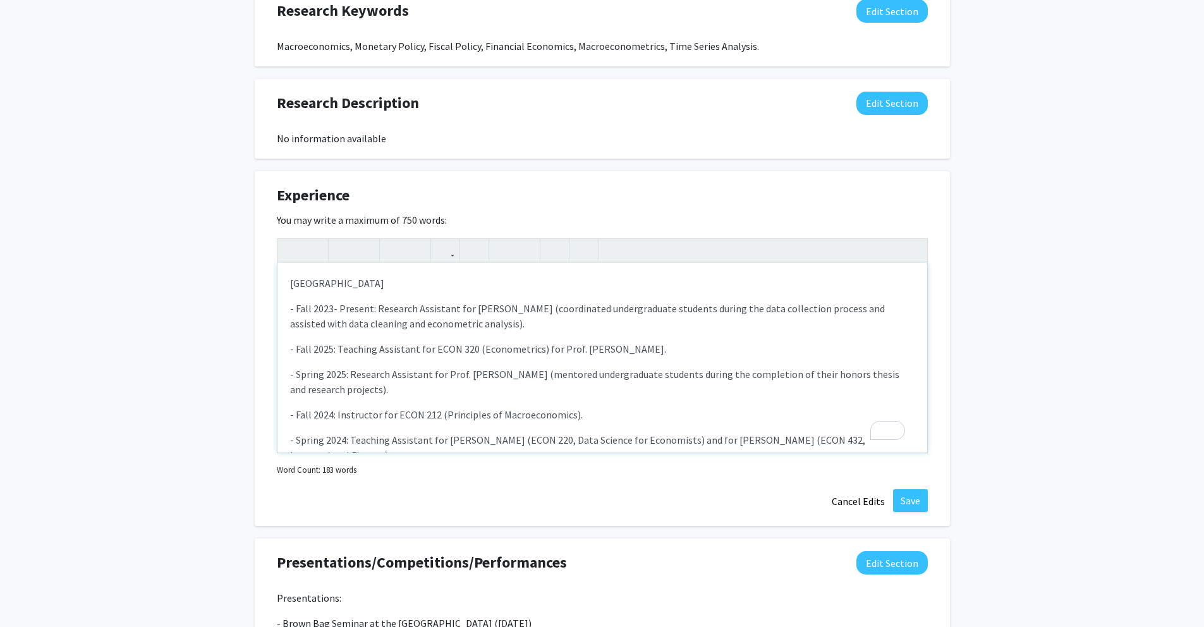
click at [386, 288] on p "[GEOGRAPHIC_DATA]" at bounding box center [602, 283] width 624 height 15
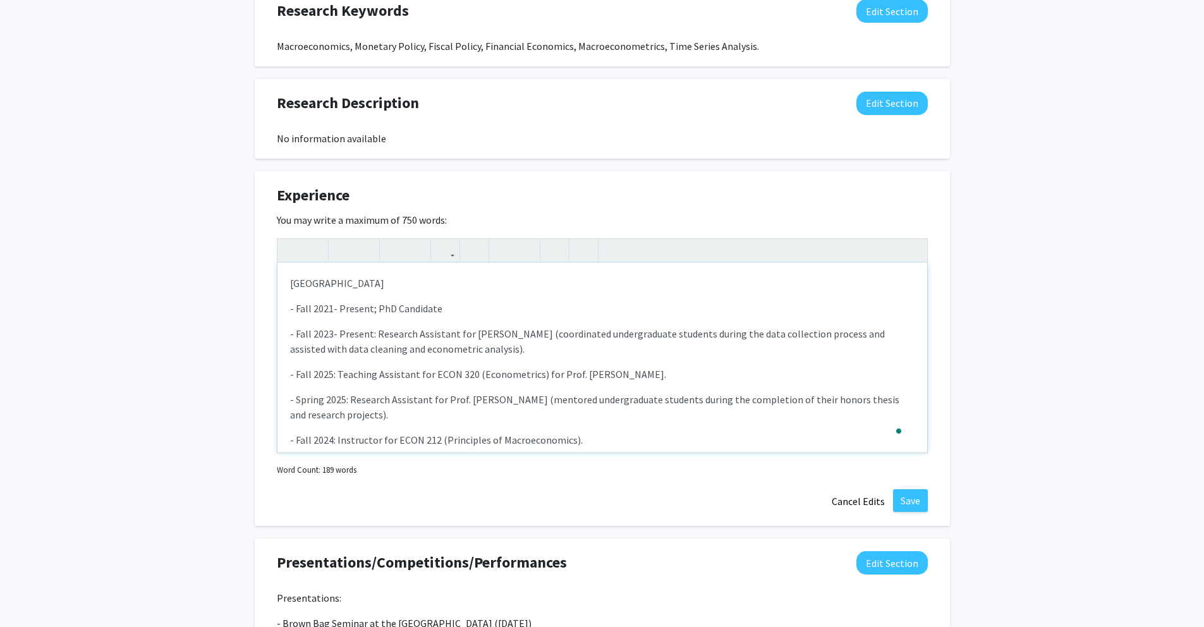
click at [375, 308] on p "- Fall 2021- Present; PhD Candidate" at bounding box center [602, 308] width 624 height 15
click at [395, 308] on p "- Fall 2021- Present: PhD Candidate" at bounding box center [602, 308] width 624 height 15
click at [512, 308] on p "- Fall 2021- Present: PhD Student and Candidate" at bounding box center [602, 308] width 624 height 15
click at [428, 305] on p "- Fall 2021- Present: PhD Student and Candidate (since Summer" at bounding box center [602, 308] width 624 height 15
click at [652, 304] on p "- Fall 2021- Present: PhD Student (2021-2024) and Candidate (since Summer" at bounding box center [602, 308] width 624 height 15
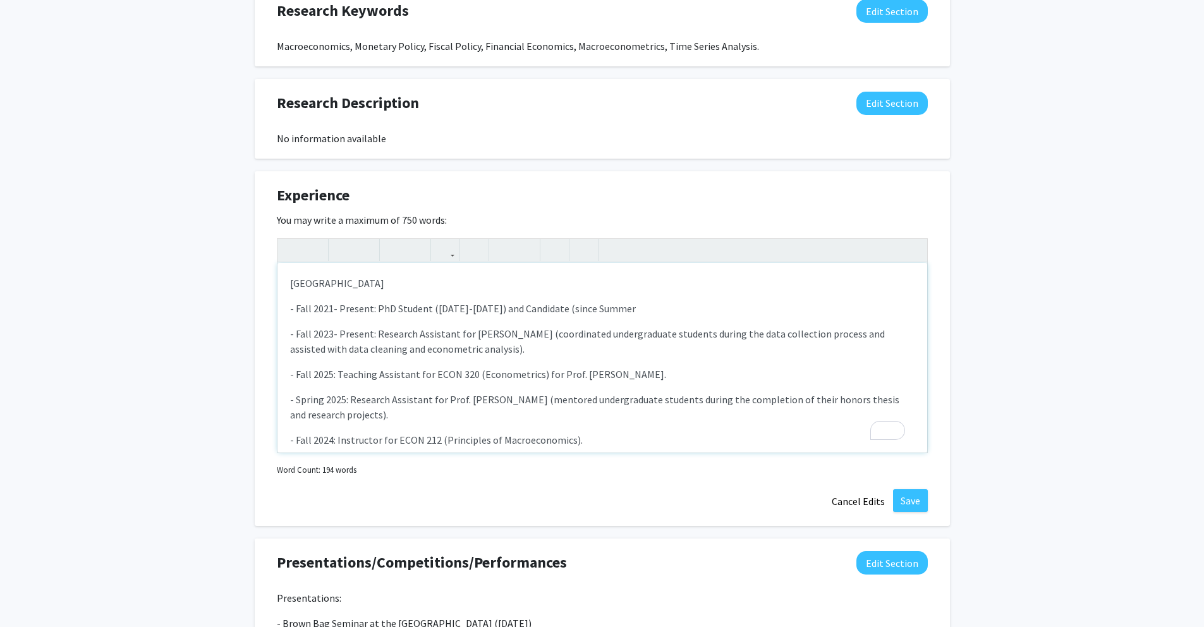
click at [562, 307] on p "- Fall 2021- Present: PhD Student (2021-2024) and Candidate (since Summer" at bounding box center [602, 308] width 624 height 15
click at [571, 311] on p "- Fall 2021- Present: PhD Student (2021-2024) and Candidate (Summer" at bounding box center [602, 308] width 624 height 15
click at [432, 303] on p "- Fall 2021- Present: PhD Student (2021-2024) and Candidate (2024- Present)" at bounding box center [602, 308] width 624 height 15
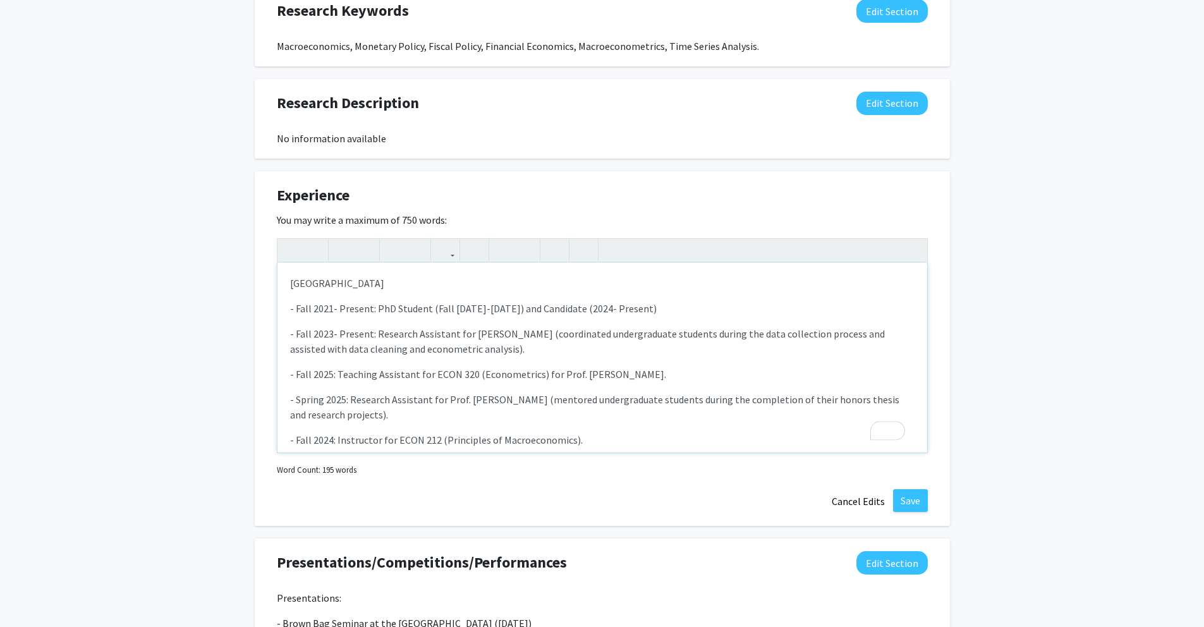
click at [473, 307] on p "- Fall 2021- Present: PhD Student (Fall 2021-2024) and Candidate (2024- Present)" at bounding box center [602, 308] width 624 height 15
click at [597, 310] on p "- Fall 2021- Present: PhD Student (Fall 2021- Spring 2024) and Candidate (2024-…" at bounding box center [602, 308] width 624 height 15
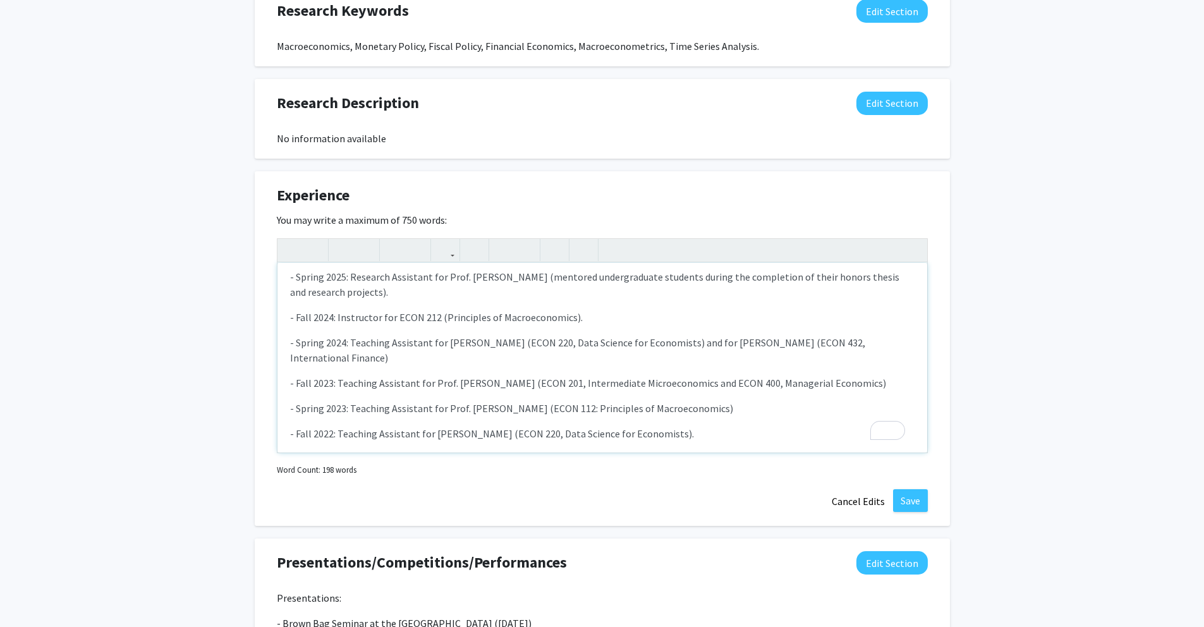
scroll to position [131, 0]
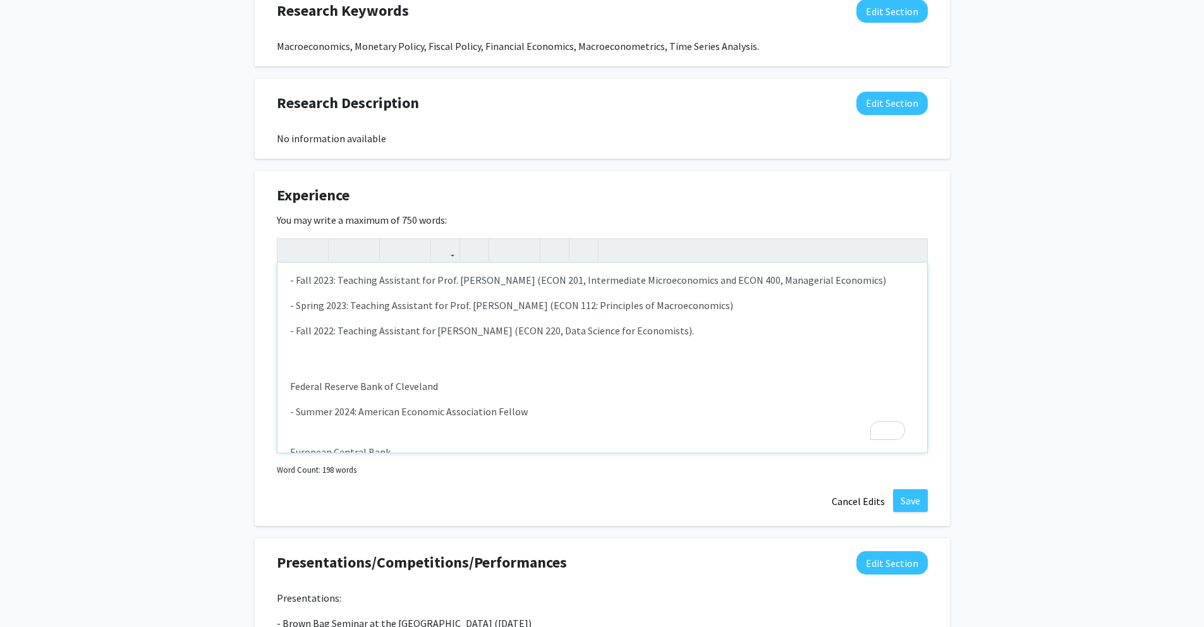
click at [399, 352] on div "Emory University - Fall 2021- Present: PhD Student (Fall 2021- Spring 2024) and…" at bounding box center [602, 358] width 650 height 190
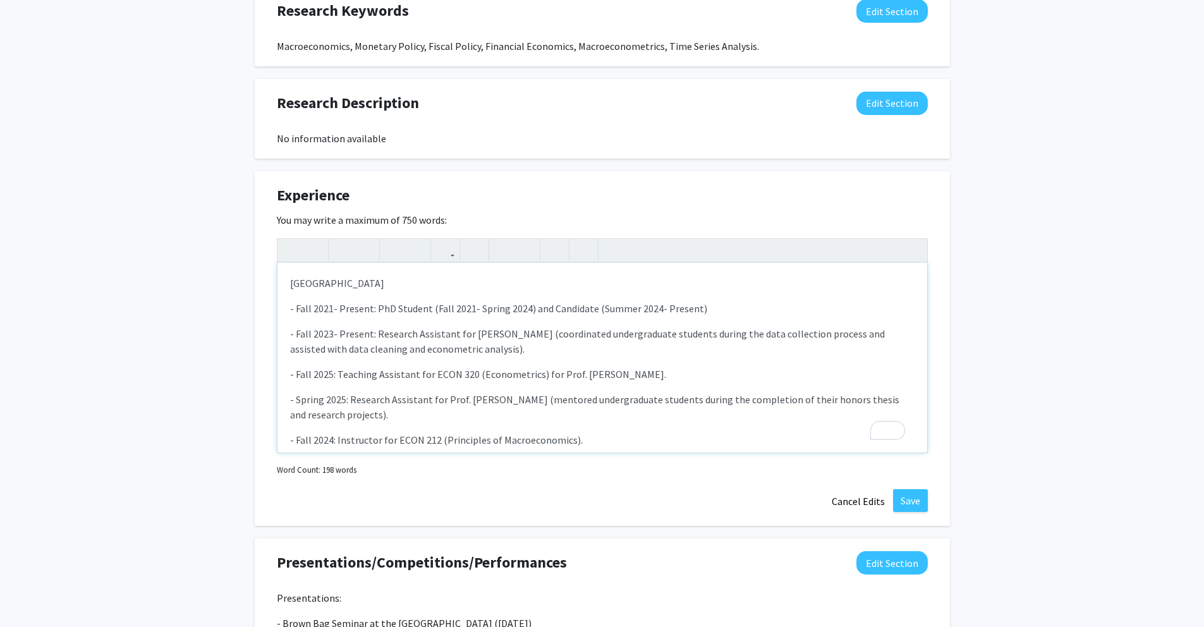
click at [416, 288] on p "[GEOGRAPHIC_DATA]" at bounding box center [602, 283] width 624 height 15
click at [370, 282] on p "Emory University, Atlanta, GA, USA" at bounding box center [602, 283] width 624 height 15
click at [367, 283] on p "Emory University, Atlanta, GA, USA" at bounding box center [602, 283] width 624 height 15
click at [493, 292] on div "Emory University (Atlanta, GA, USA - Fall 2021- Present: PhD Student (Fall 2021…" at bounding box center [602, 358] width 650 height 190
click at [483, 280] on p "Emory University (Atlanta, GA, USA" at bounding box center [602, 283] width 624 height 15
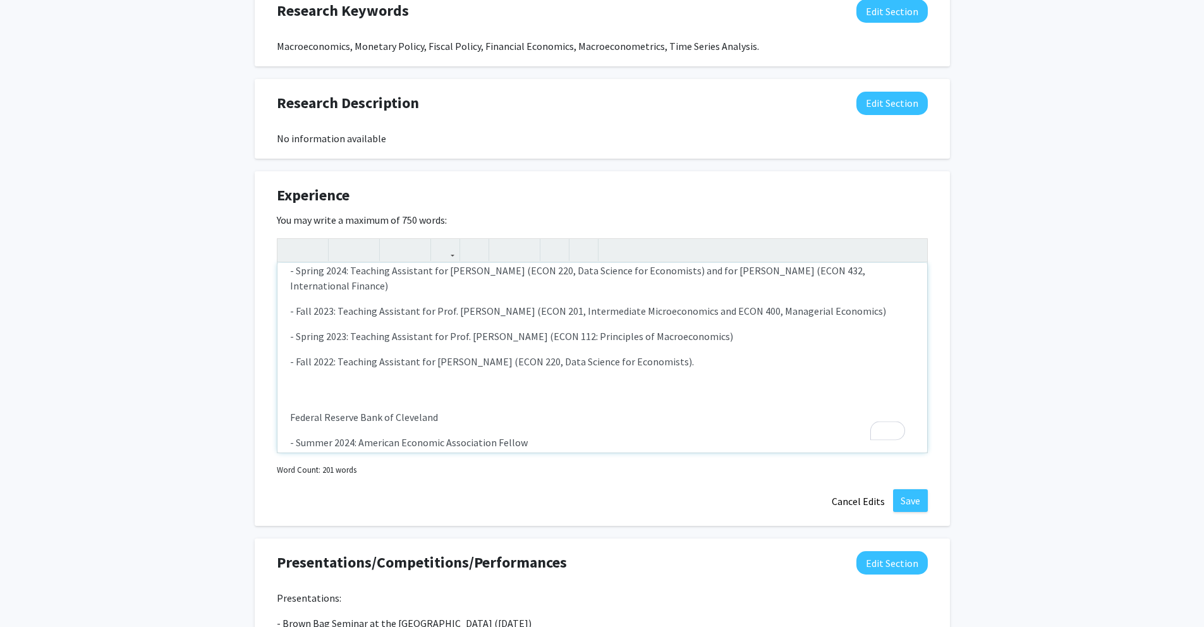
click at [492, 411] on p "Federal Reserve Bank of Cleveland" at bounding box center [602, 417] width 624 height 15
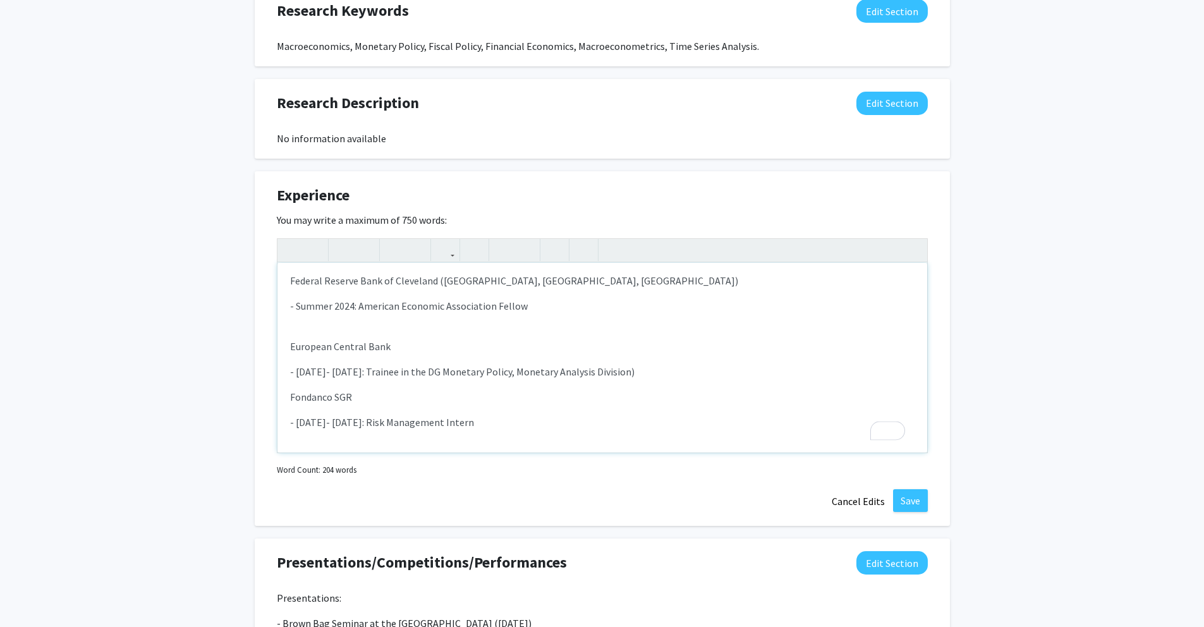
click at [451, 347] on p "European Central Bank" at bounding box center [602, 346] width 624 height 15
type textarea "<p>Emory University (Atlanta, GA, USA)</p><p>- Fall 2021- Present: PhD Student …"
click at [401, 342] on p "European Central Bank (frankfurt A.M., Germany)" at bounding box center [602, 346] width 624 height 15
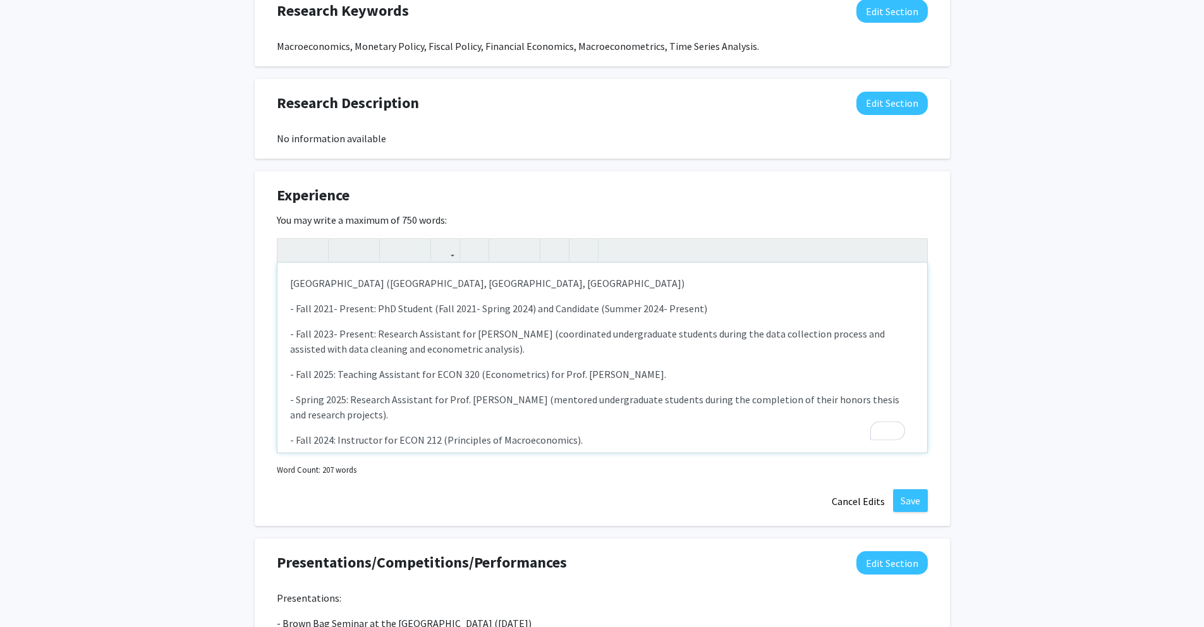
scroll to position [331, 0]
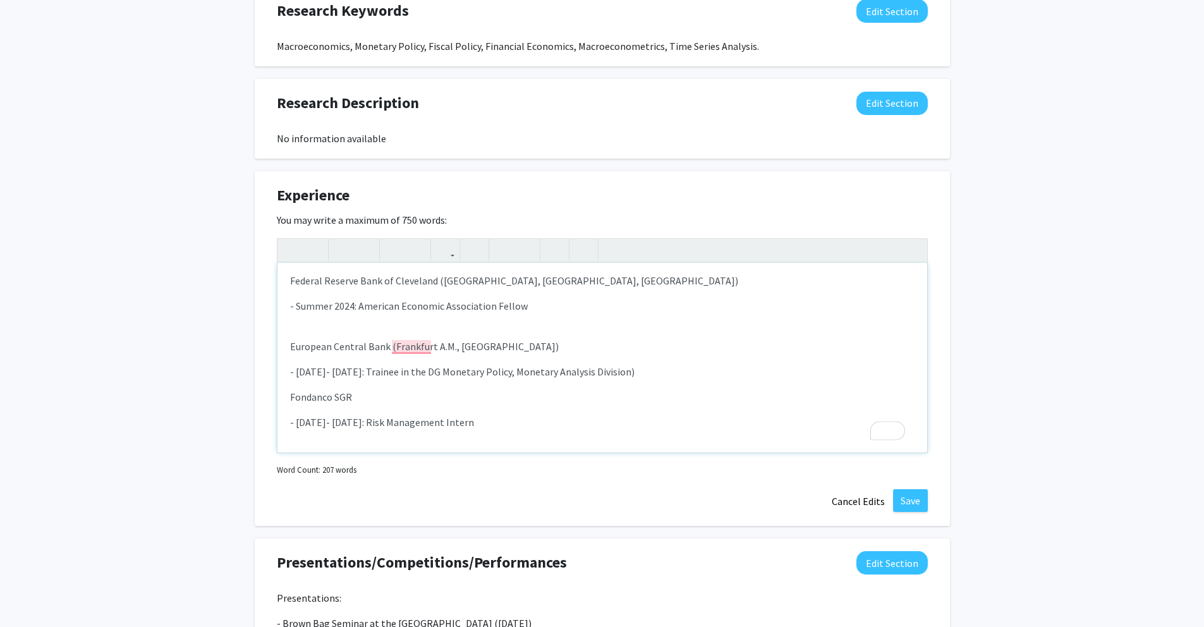
click at [550, 351] on p "European Central Bank (Frankfurt A.M., Germany)" at bounding box center [602, 346] width 624 height 15
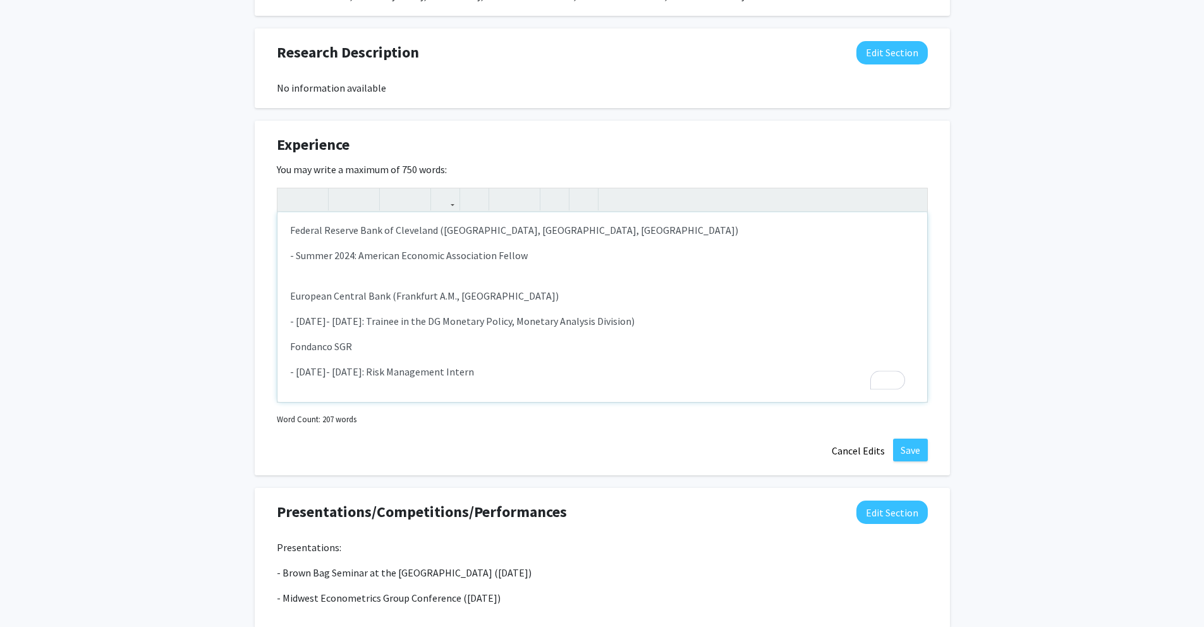
scroll to position [734, 0]
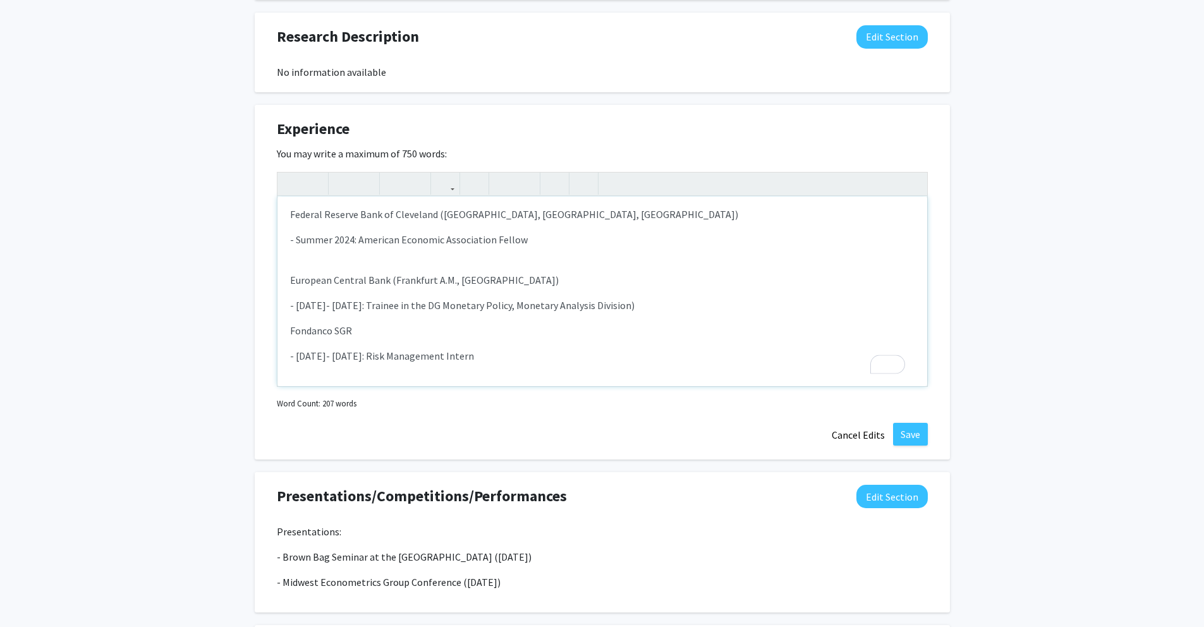
click at [291, 328] on p "Fondanco SGR" at bounding box center [602, 330] width 624 height 15
click at [416, 345] on p "Fondanco SGR" at bounding box center [602, 345] width 624 height 15
click at [361, 342] on p "Fondanco SGR (turin, Italy)" at bounding box center [602, 345] width 624 height 15
type textarea "<p>Emory University (Atlanta, GA, USA)</p><p>- Fall 2021- Present: PhD Student …"
click at [912, 433] on button "Save" at bounding box center [910, 434] width 35 height 23
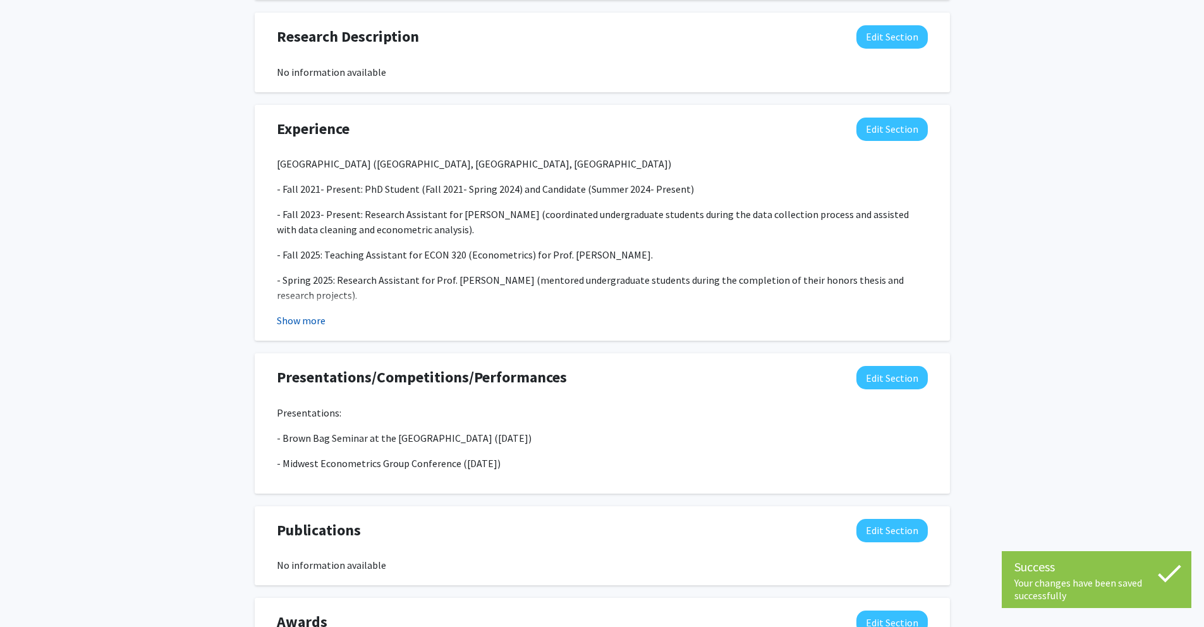
click at [319, 316] on button "Show more" at bounding box center [301, 320] width 49 height 15
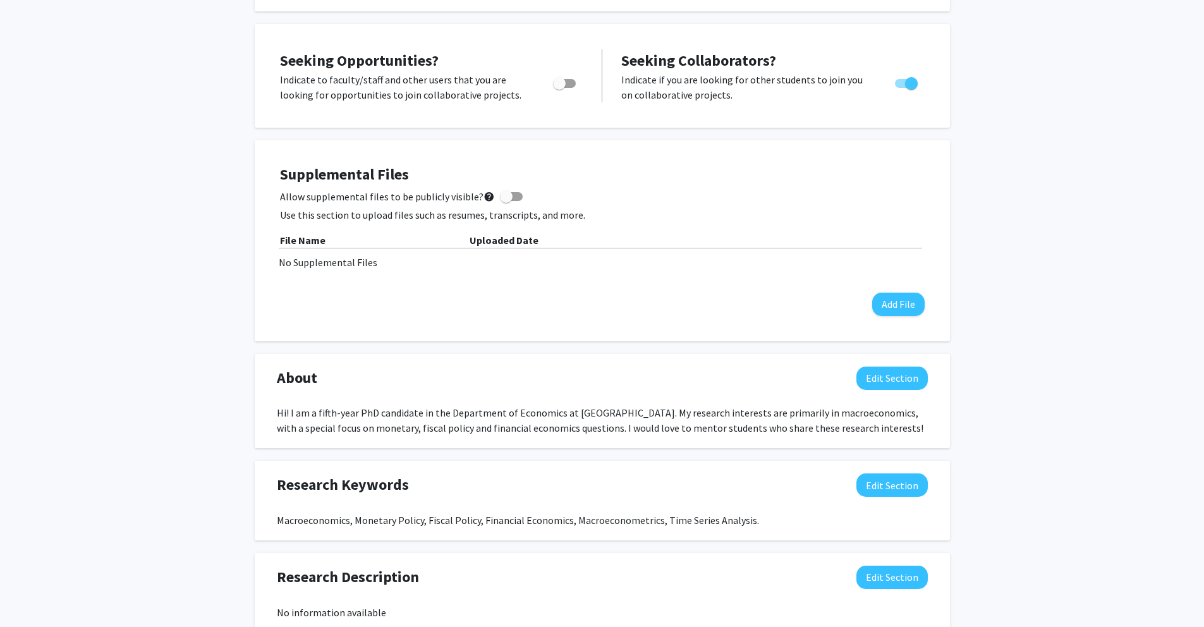
scroll to position [0, 0]
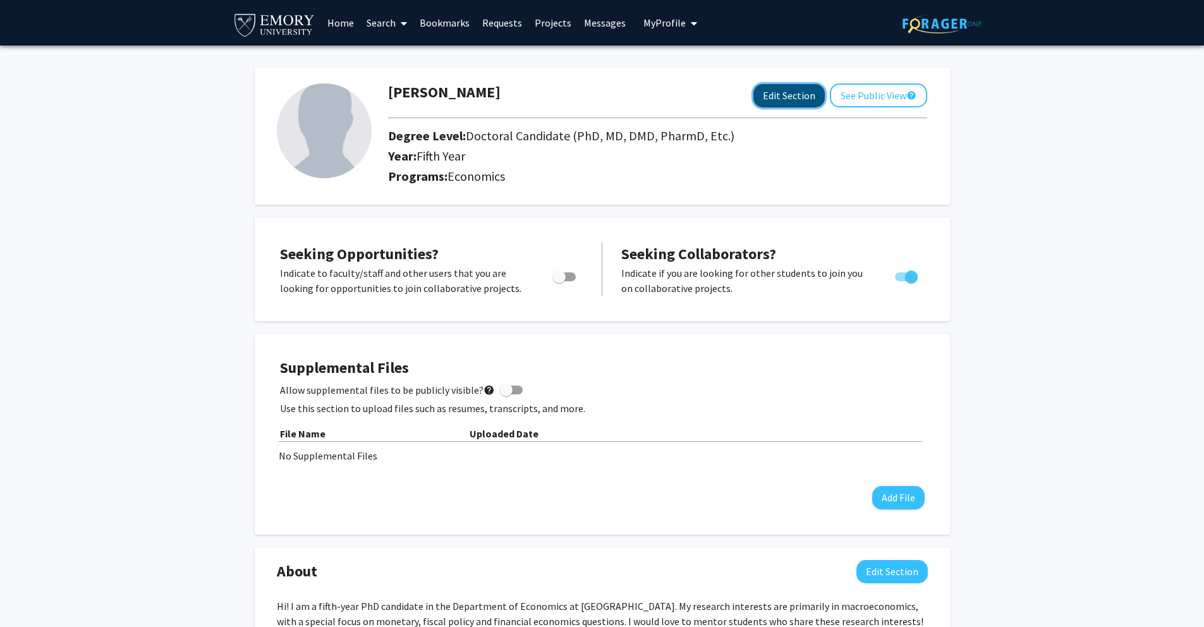
click at [781, 102] on button "Edit Section" at bounding box center [788, 95] width 71 height 23
select select "fifth_year"
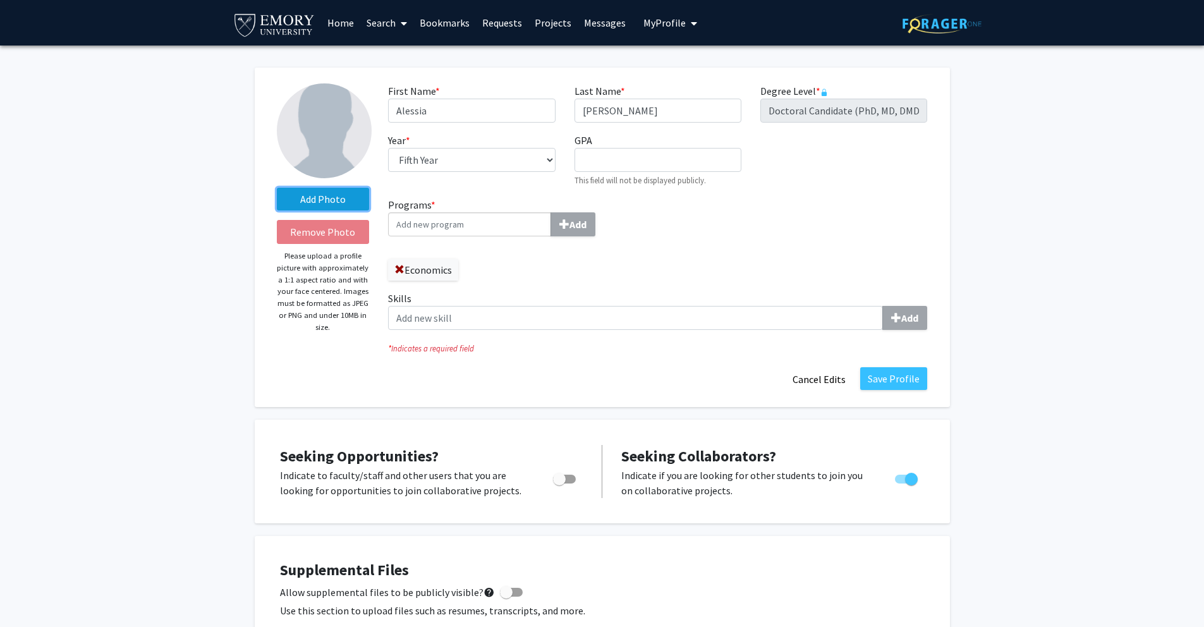
click at [313, 203] on label "Add Photo" at bounding box center [323, 199] width 93 height 23
click at [0, 0] on input "Add Photo" at bounding box center [0, 0] width 0 height 0
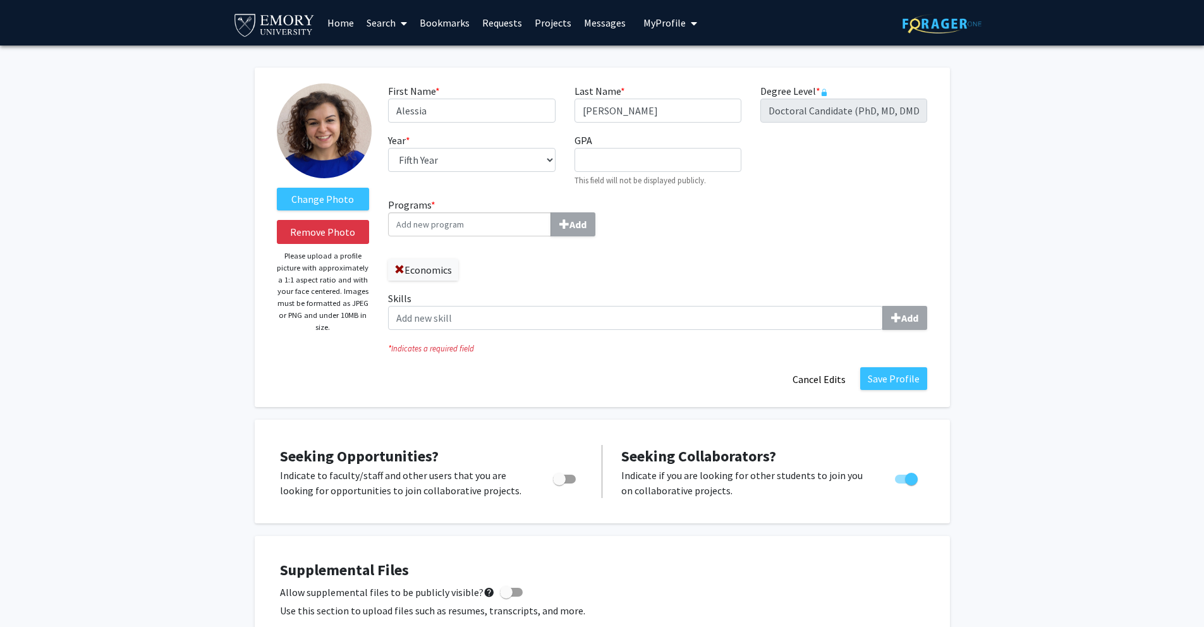
click at [456, 210] on label "Programs * Add" at bounding box center [518, 216] width 260 height 39
click at [456, 212] on input "Programs * Add" at bounding box center [469, 224] width 163 height 24
click at [458, 219] on input "Programs * Add" at bounding box center [469, 224] width 163 height 24
click at [903, 377] on button "Save Profile" at bounding box center [893, 378] width 67 height 23
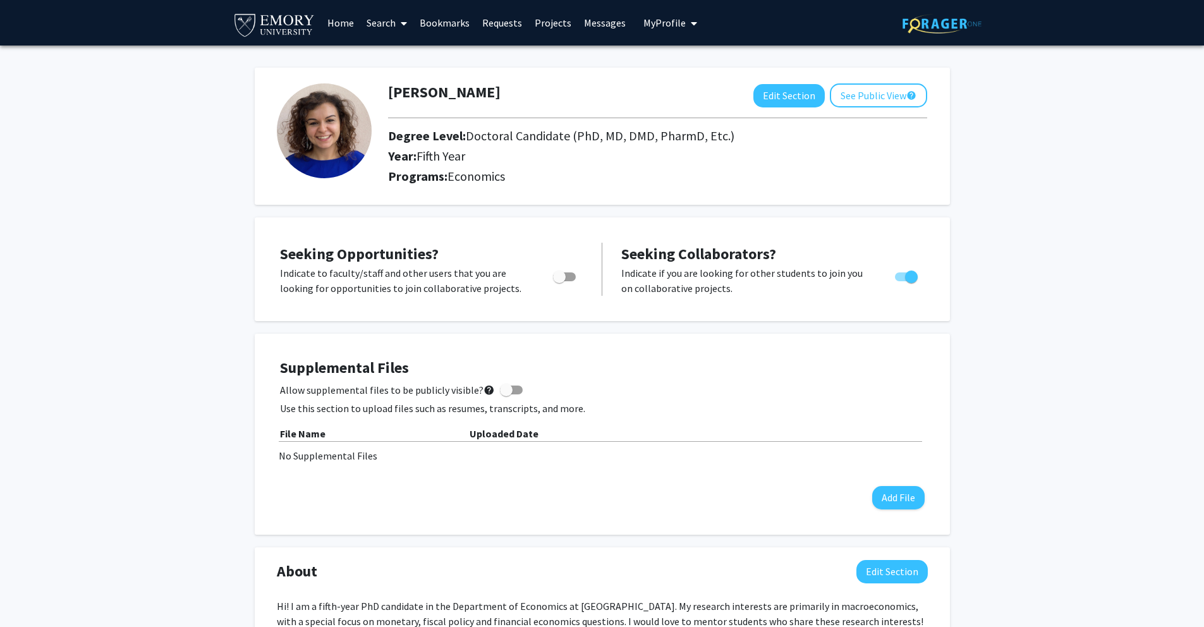
click at [336, 116] on img at bounding box center [324, 130] width 95 height 95
click at [385, 16] on link "Search" at bounding box center [386, 23] width 53 height 44
click at [416, 54] on span "Faculty/Staff" at bounding box center [406, 58] width 93 height 25
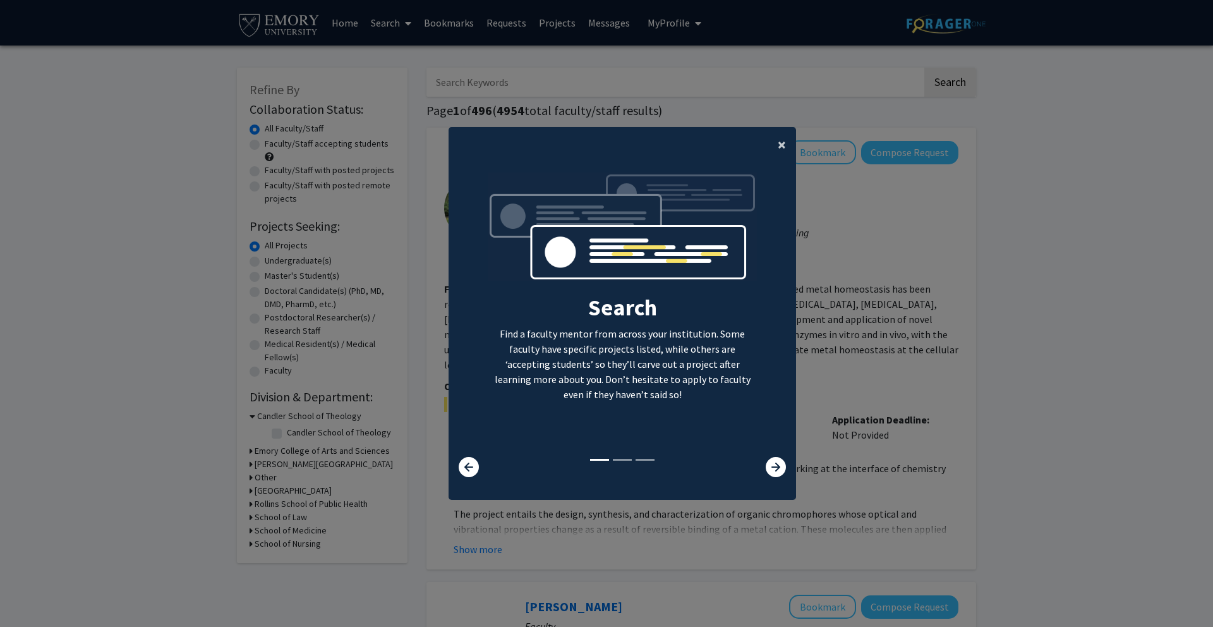
click at [778, 143] on span "×" at bounding box center [782, 145] width 8 height 20
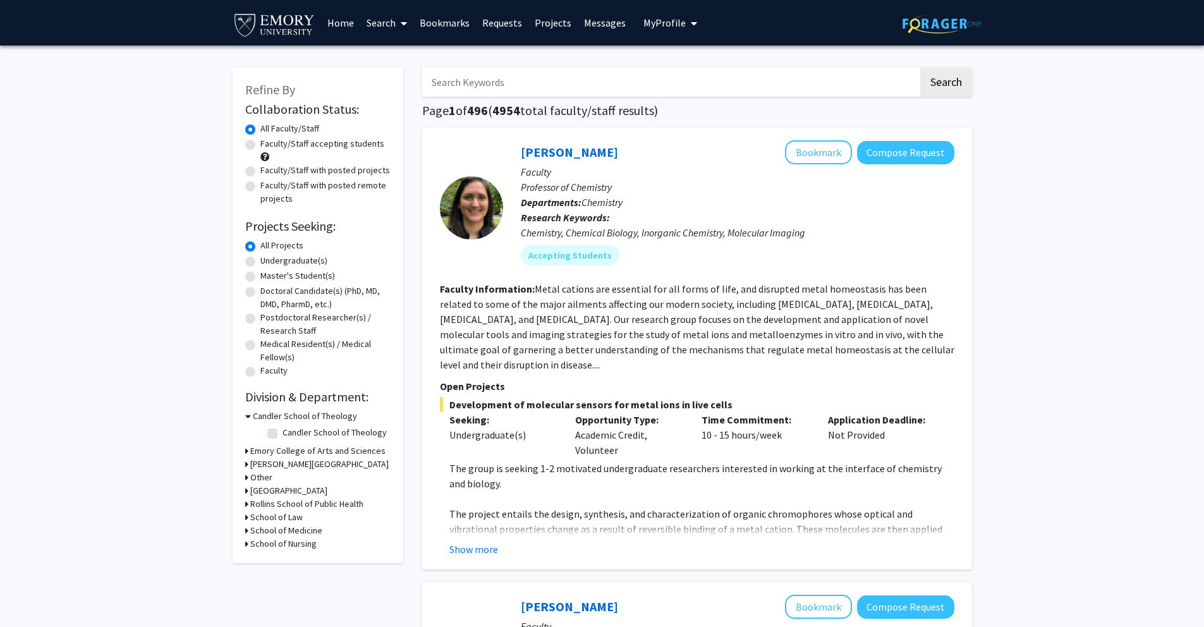
click at [246, 463] on icon at bounding box center [246, 464] width 3 height 13
click at [246, 463] on icon at bounding box center [248, 464] width 6 height 13
click at [243, 450] on div "Refine By Collaboration Status: Collaboration Status All Faculty/Staff Collabor…" at bounding box center [318, 315] width 171 height 495
click at [246, 451] on icon at bounding box center [246, 450] width 3 height 13
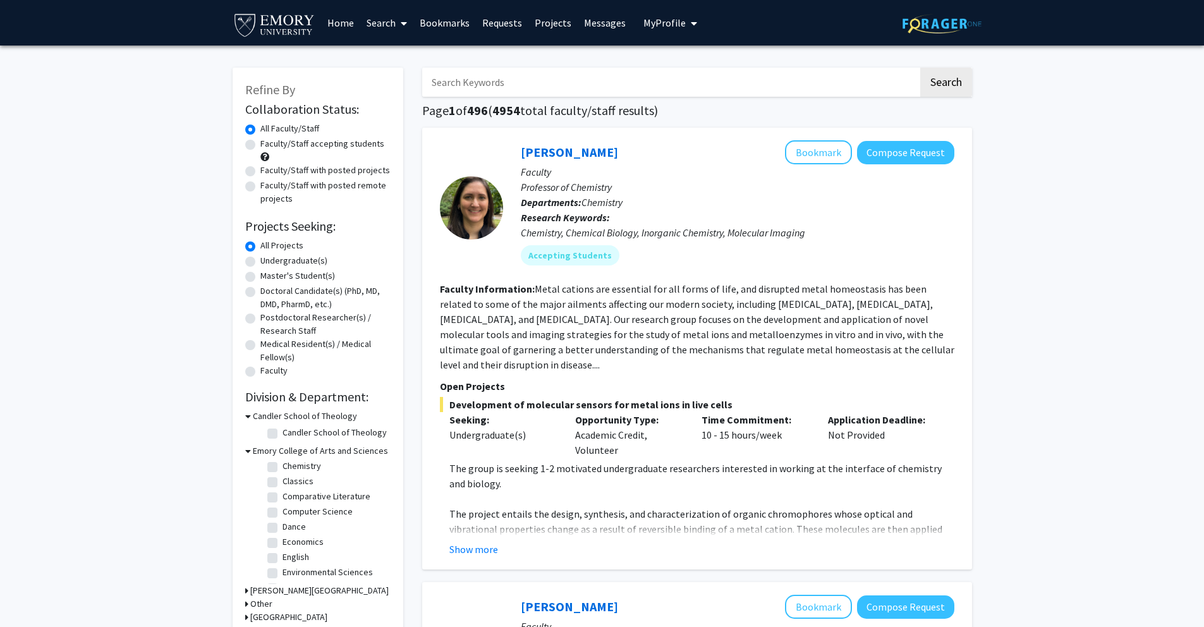
scroll to position [110, 0]
click at [301, 541] on label "Economics" at bounding box center [302, 539] width 41 height 13
click at [291, 541] on input "Economics" at bounding box center [286, 537] width 8 height 8
checkbox input "true"
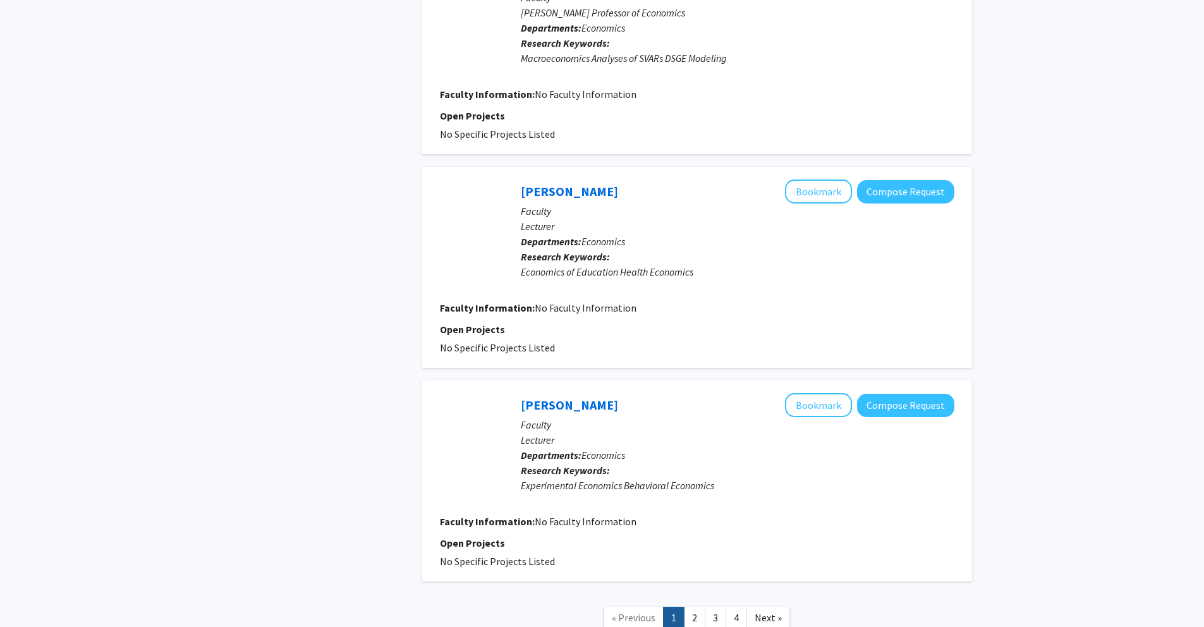
scroll to position [2008, 0]
